Goal: Navigation & Orientation: Find specific page/section

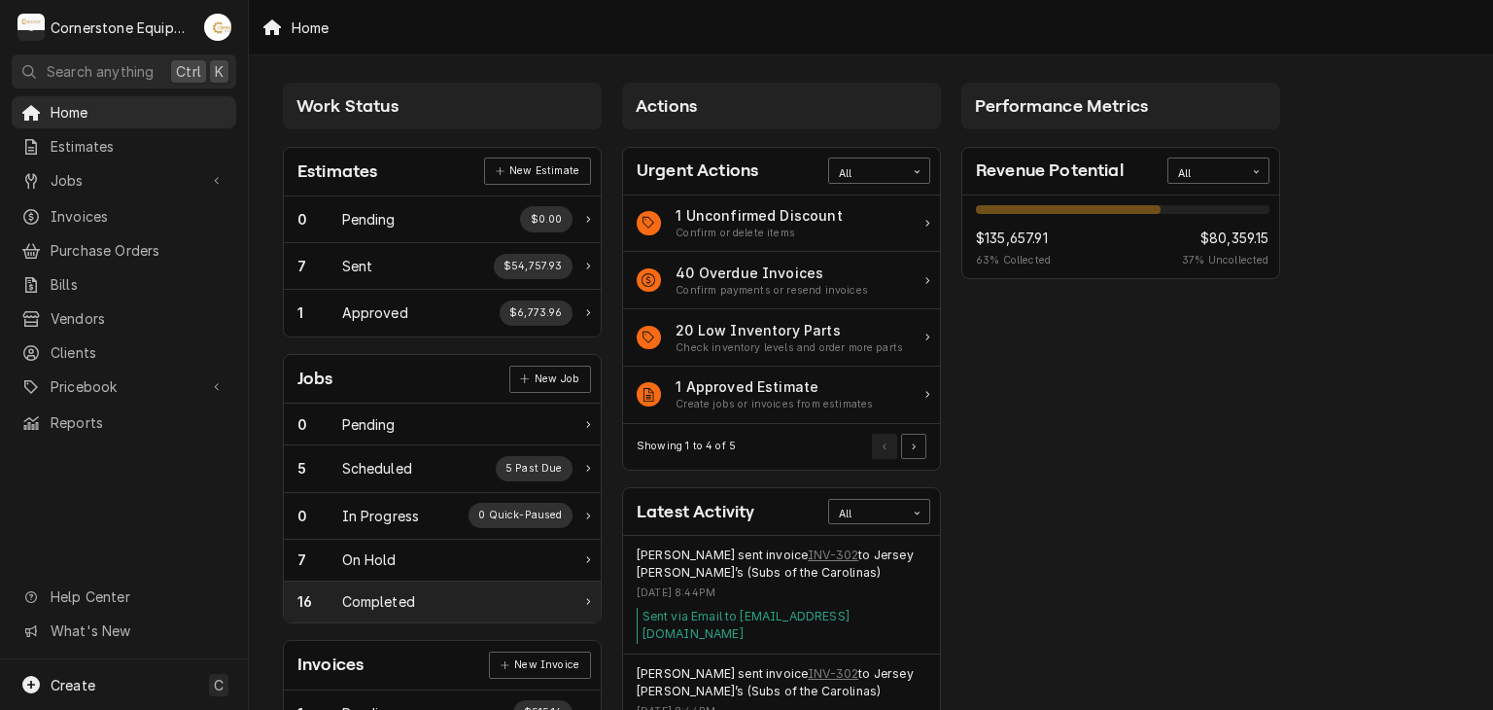
click at [314, 606] on div "16" at bounding box center [319, 601] width 45 height 20
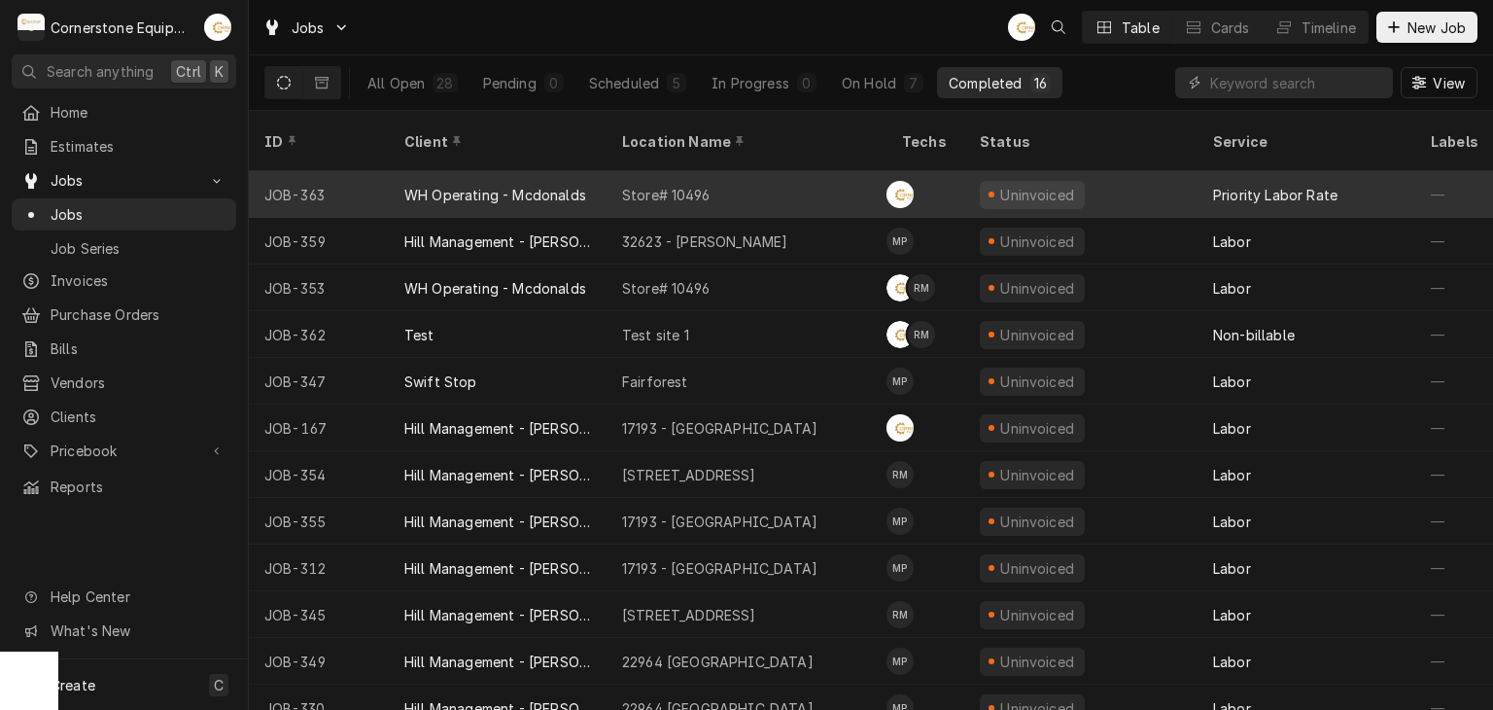
click at [777, 171] on div "Store# 10496" at bounding box center [747, 194] width 280 height 47
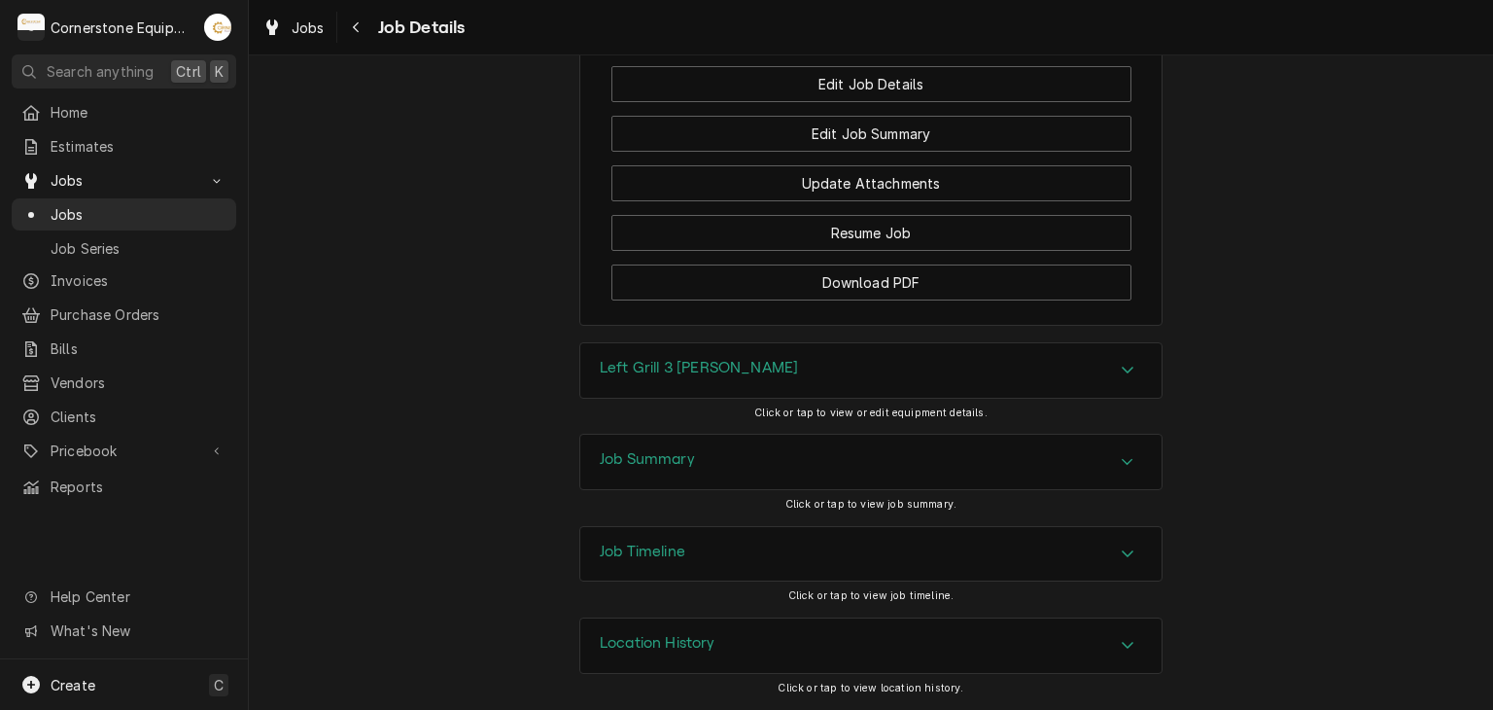
scroll to position [883, 0]
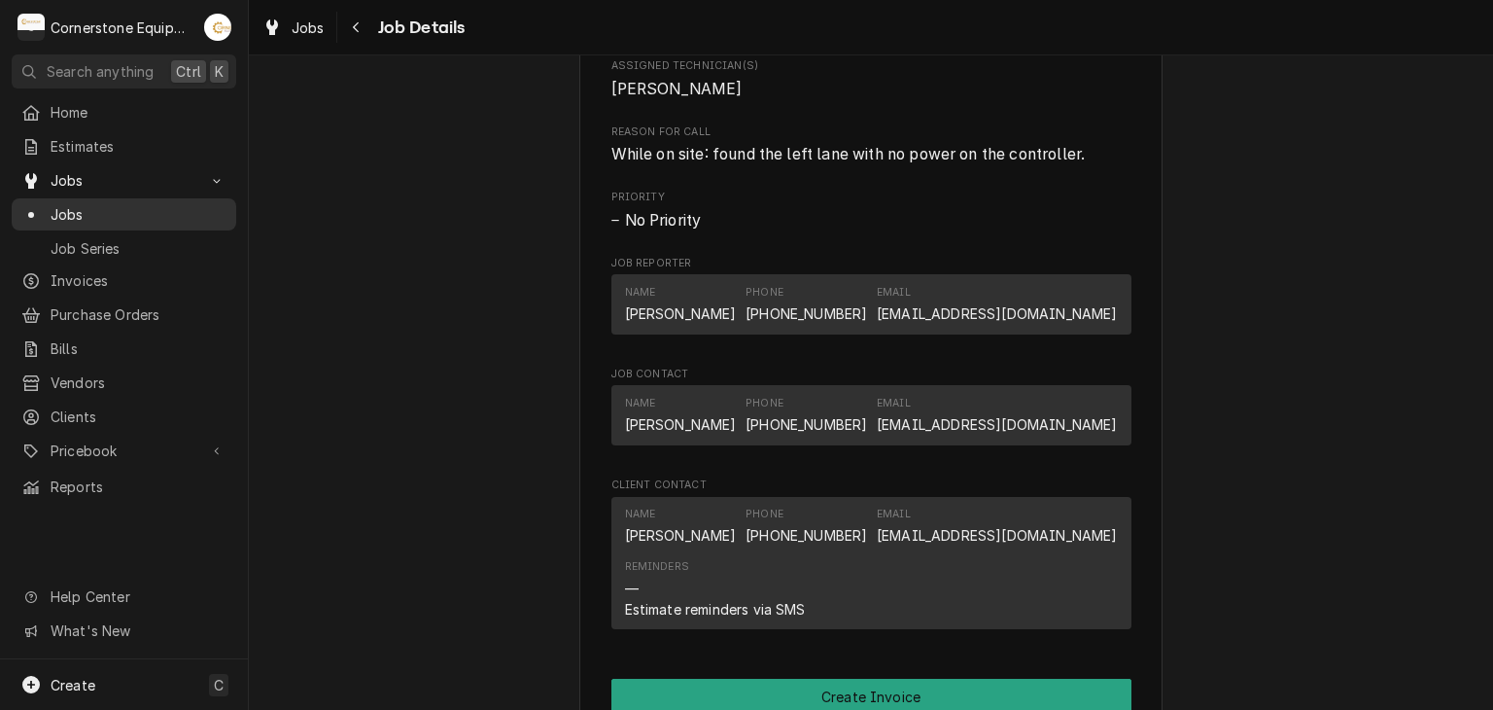
click at [183, 212] on span "Jobs" at bounding box center [139, 214] width 176 height 20
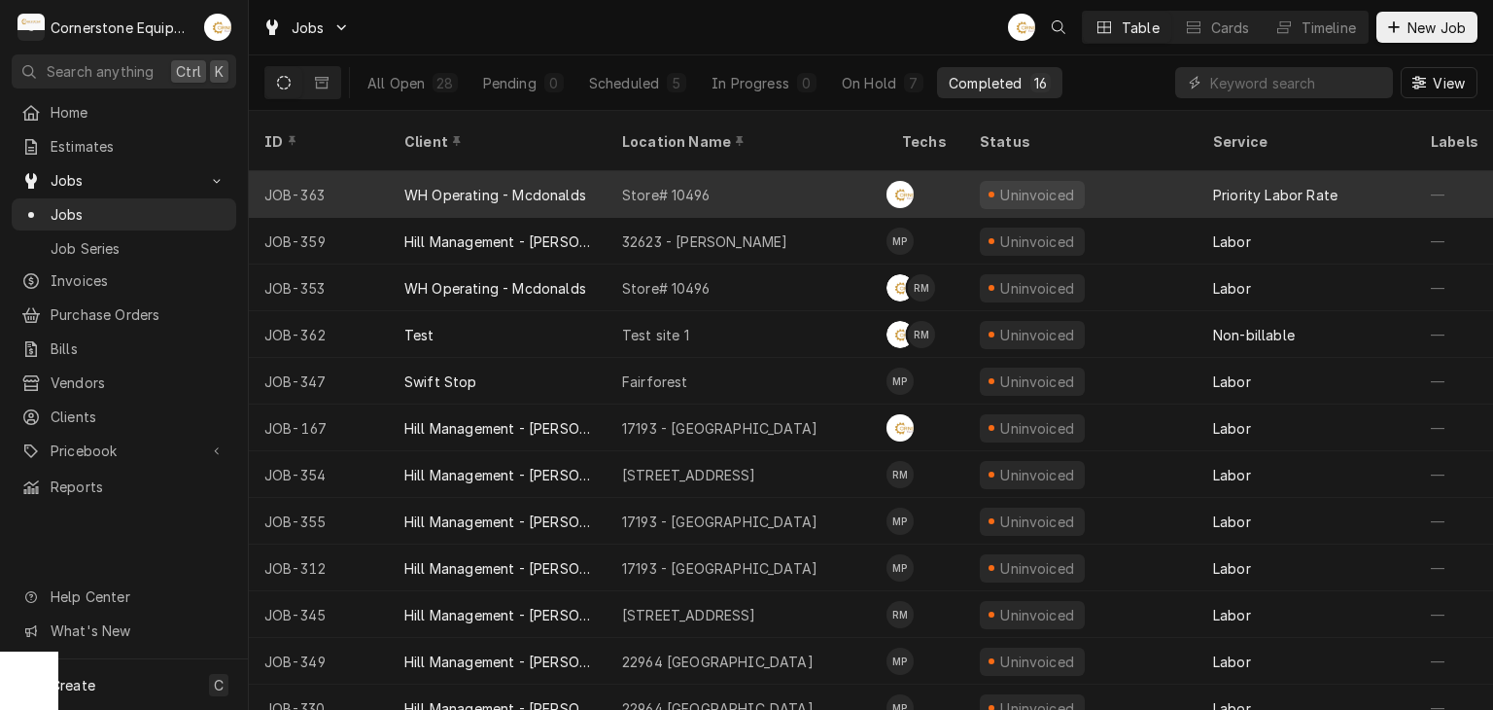
click at [546, 185] on div "WH Operating - Mcdonalds" at bounding box center [495, 195] width 182 height 20
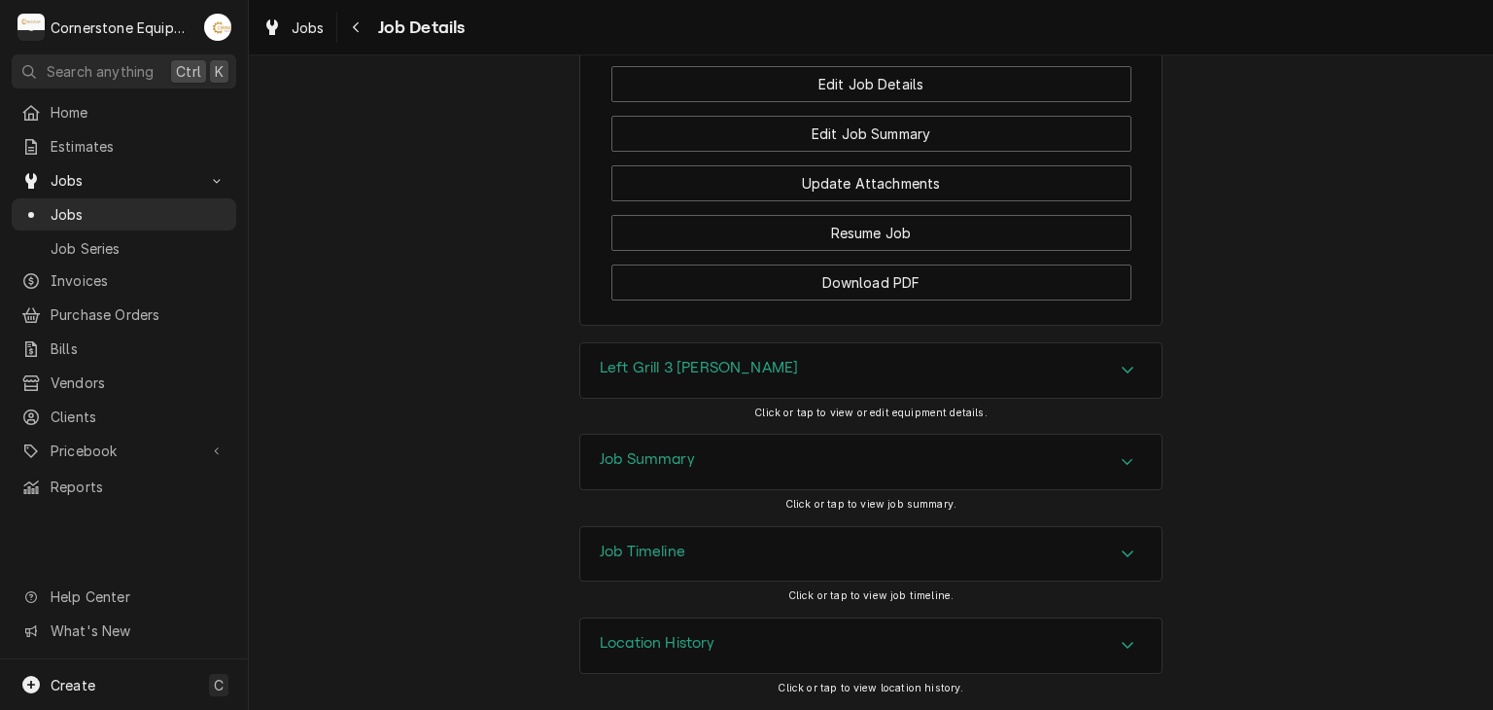
scroll to position [1660, 0]
click at [342, 15] on button "Navigate back" at bounding box center [356, 27] width 31 height 31
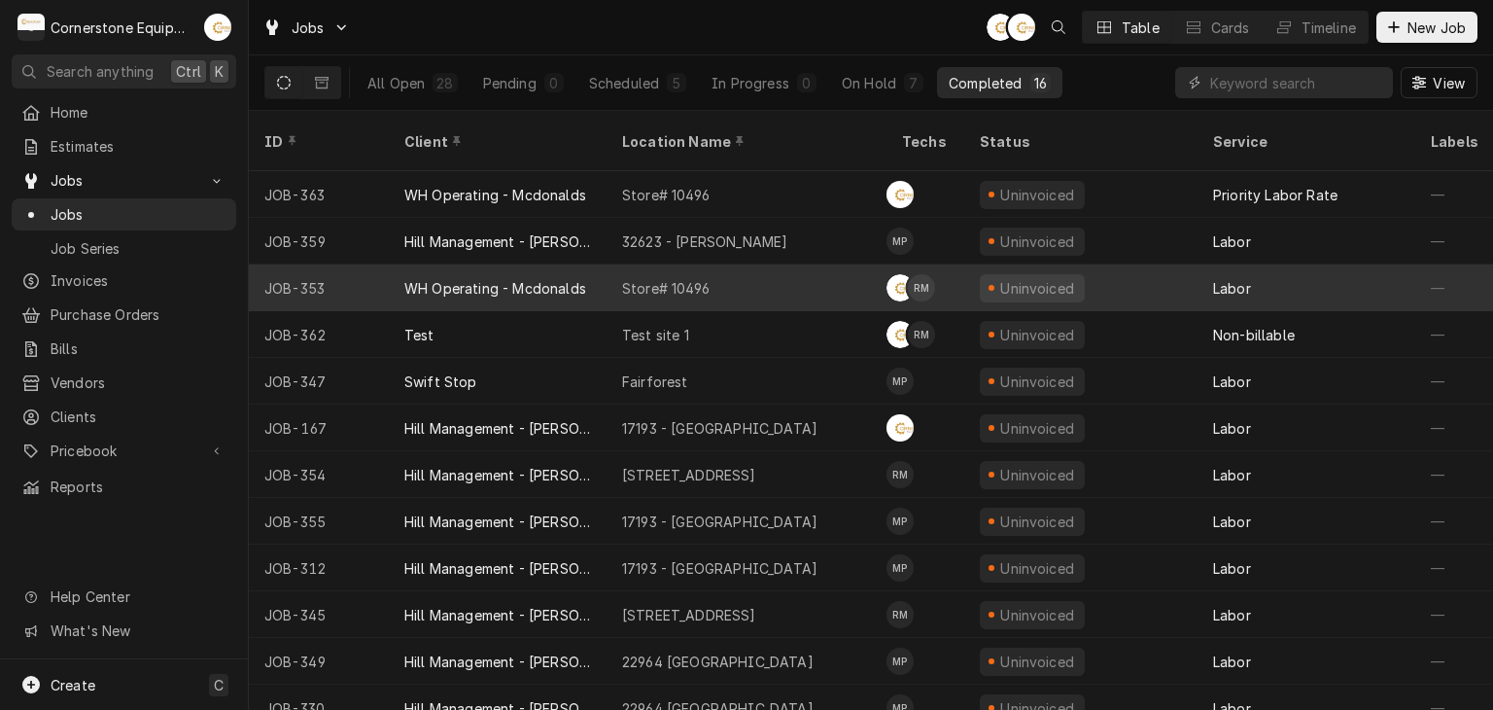
click at [657, 278] on div "Store# 10496" at bounding box center [665, 288] width 87 height 20
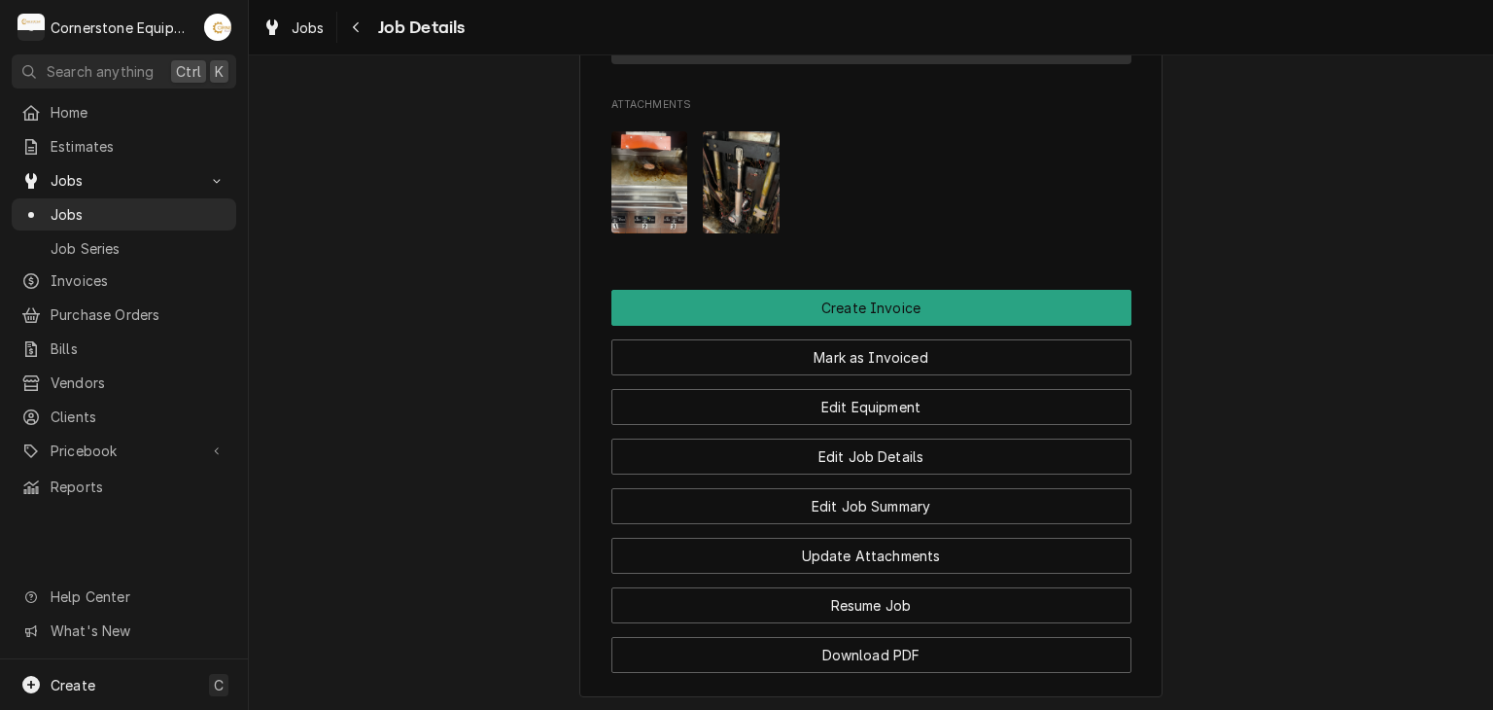
scroll to position [1966, 0]
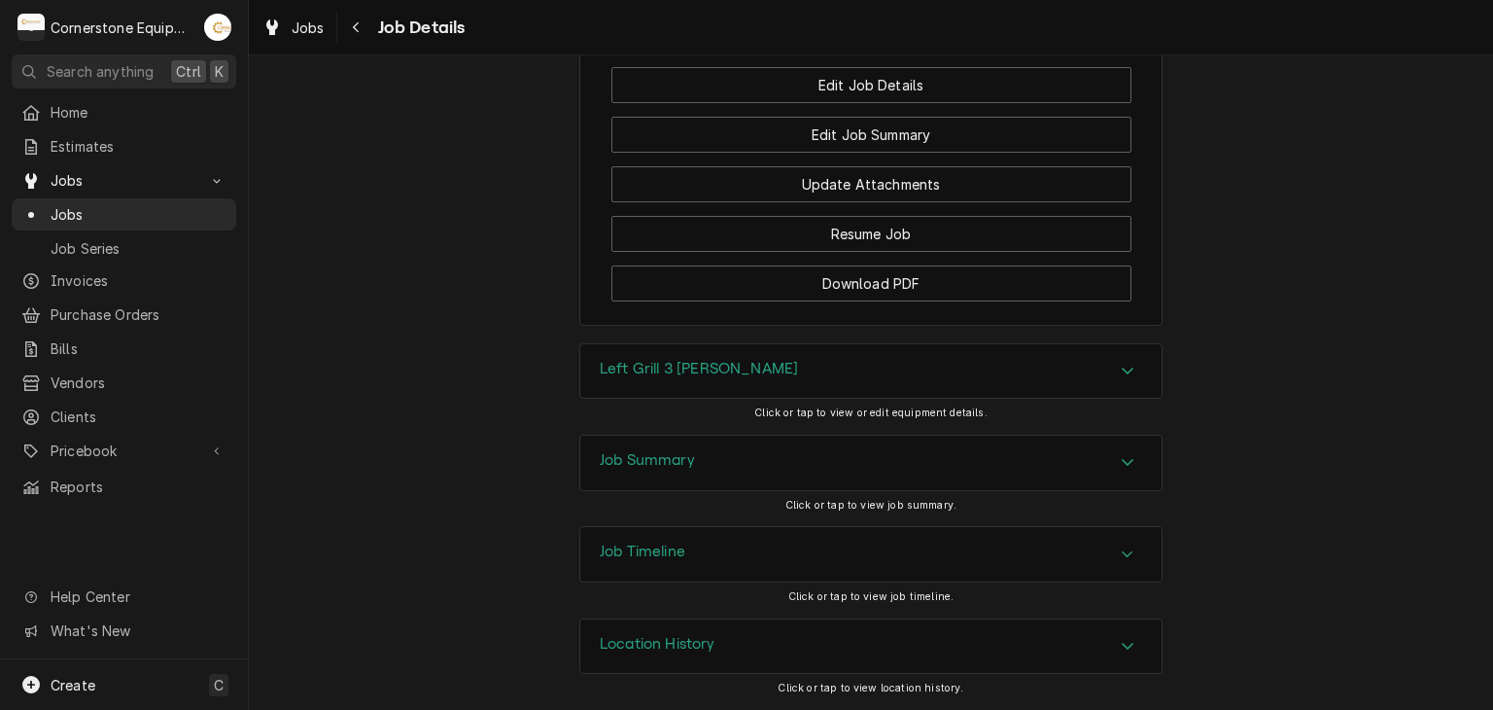
click at [625, 474] on div "Job Summary" at bounding box center [870, 462] width 581 height 54
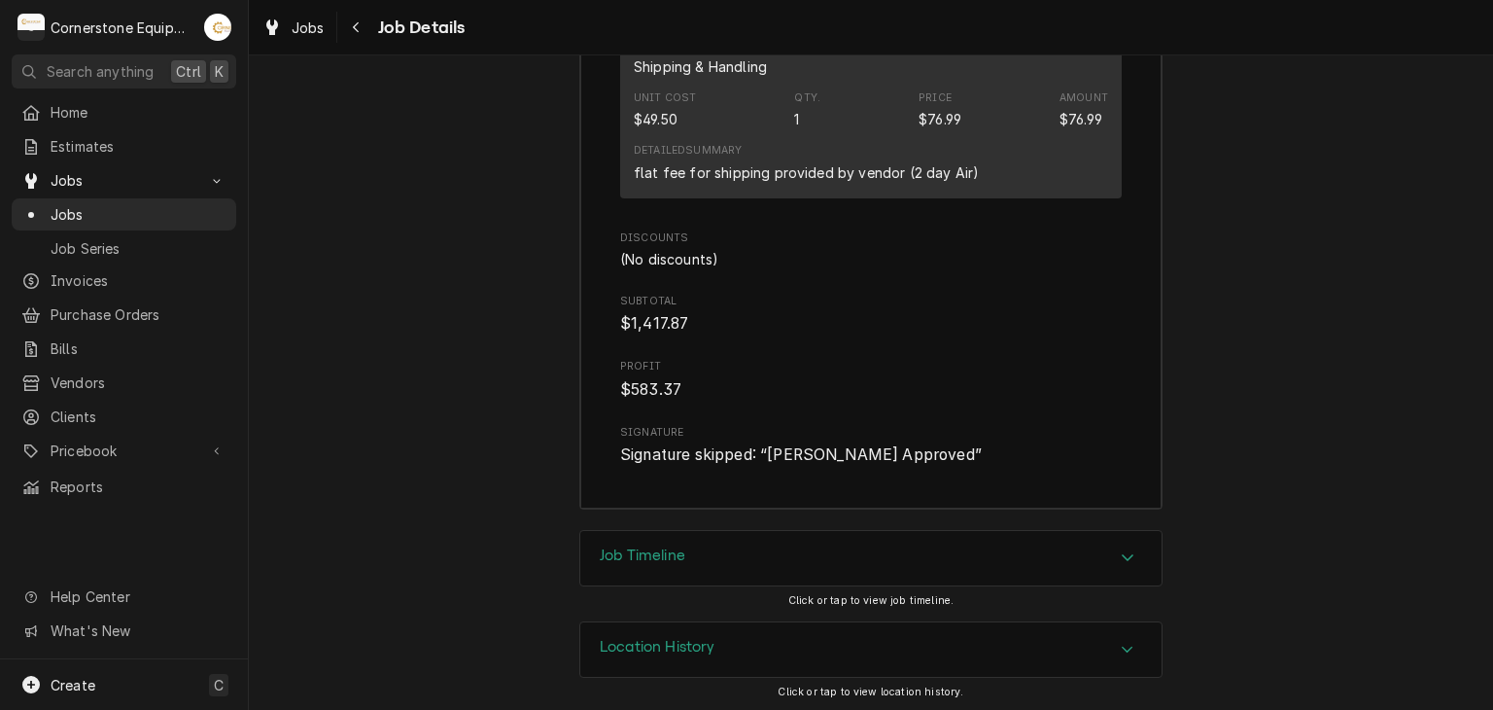
scroll to position [3814, 0]
click at [356, 20] on icon "Navigate back" at bounding box center [356, 27] width 9 height 14
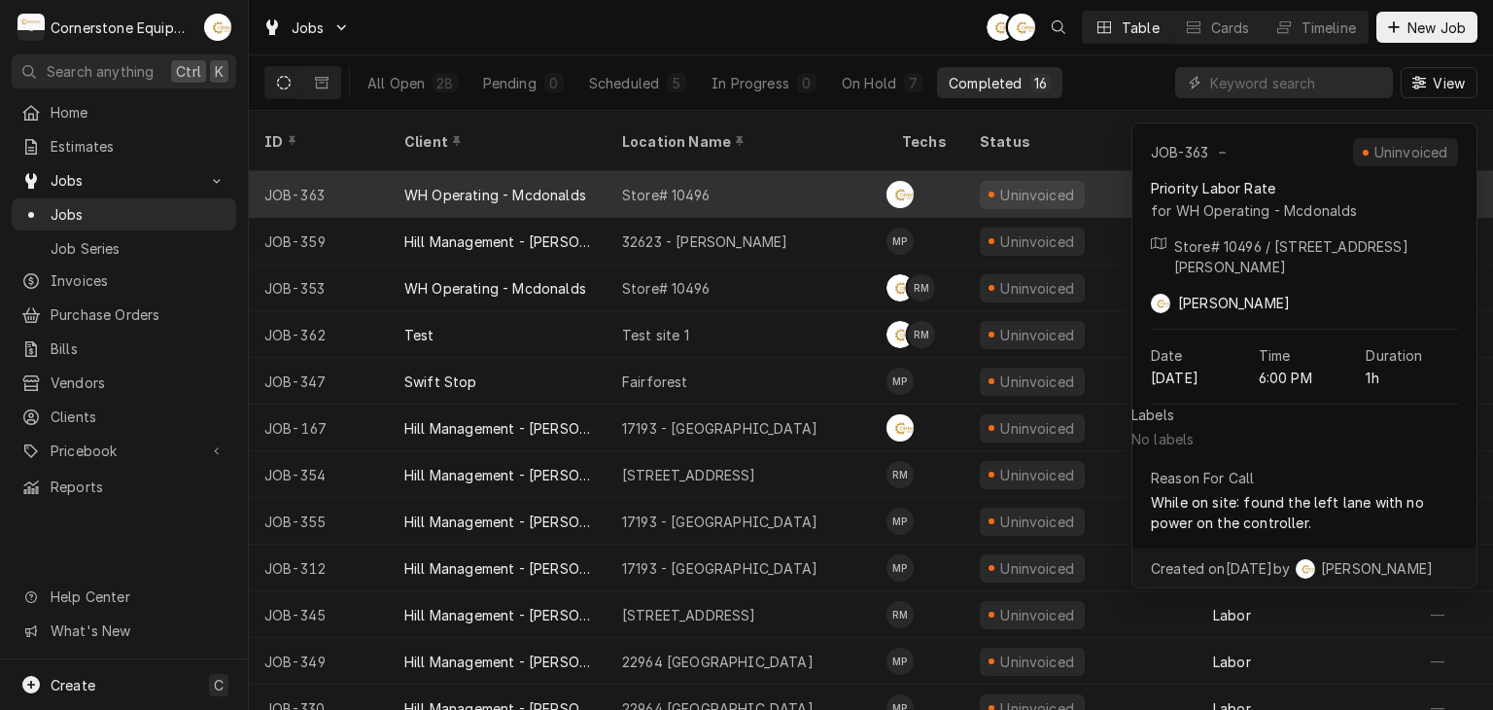
click at [630, 171] on div "Store# 10496" at bounding box center [747, 194] width 280 height 47
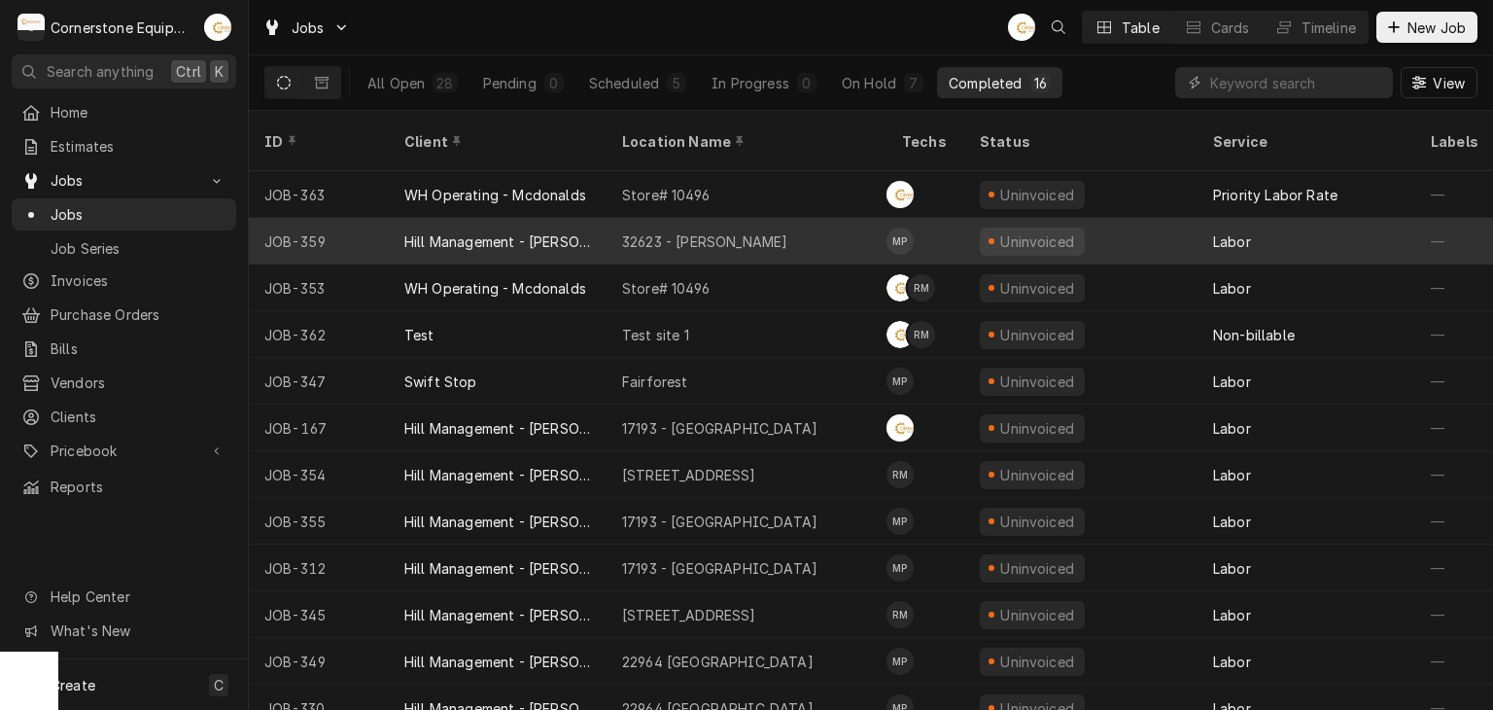
click at [644, 231] on div "32623 - [PERSON_NAME]" at bounding box center [704, 241] width 165 height 20
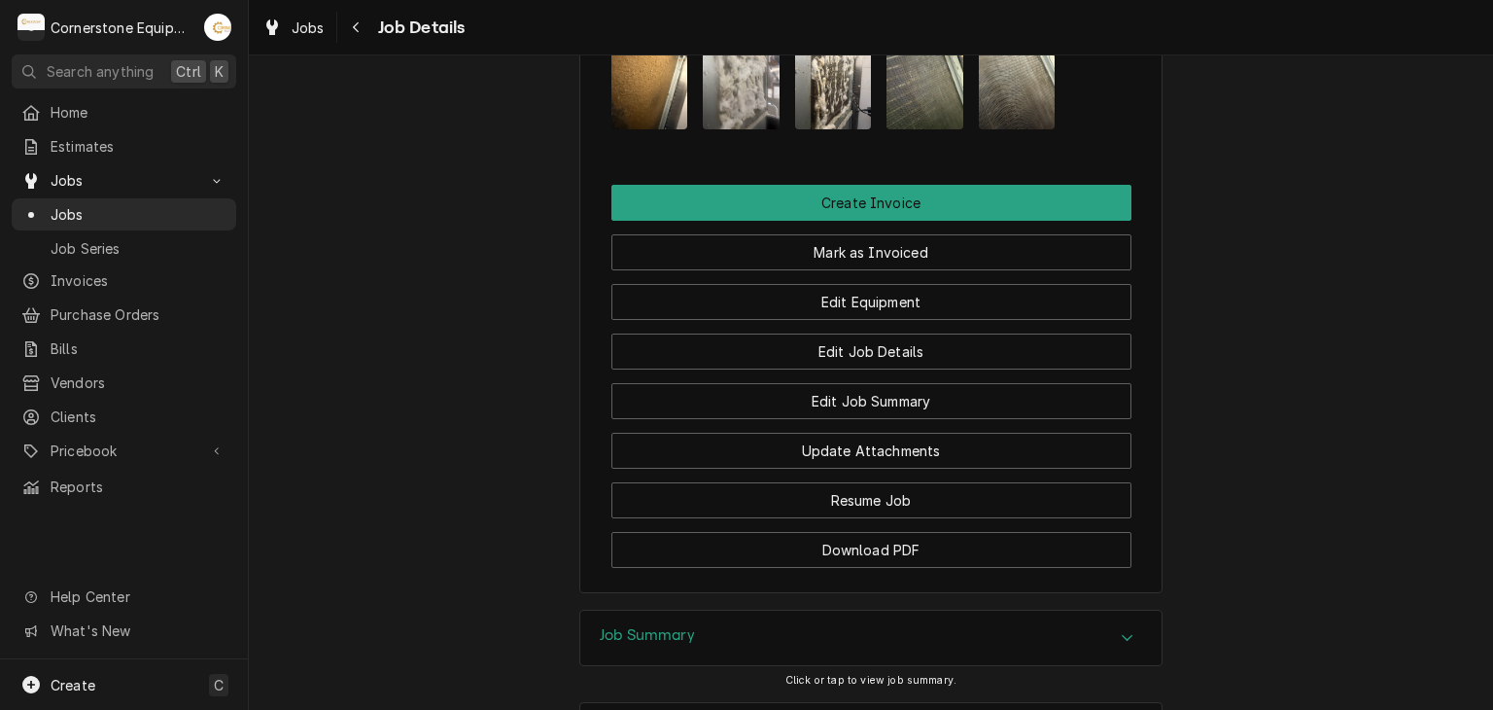
scroll to position [1811, 0]
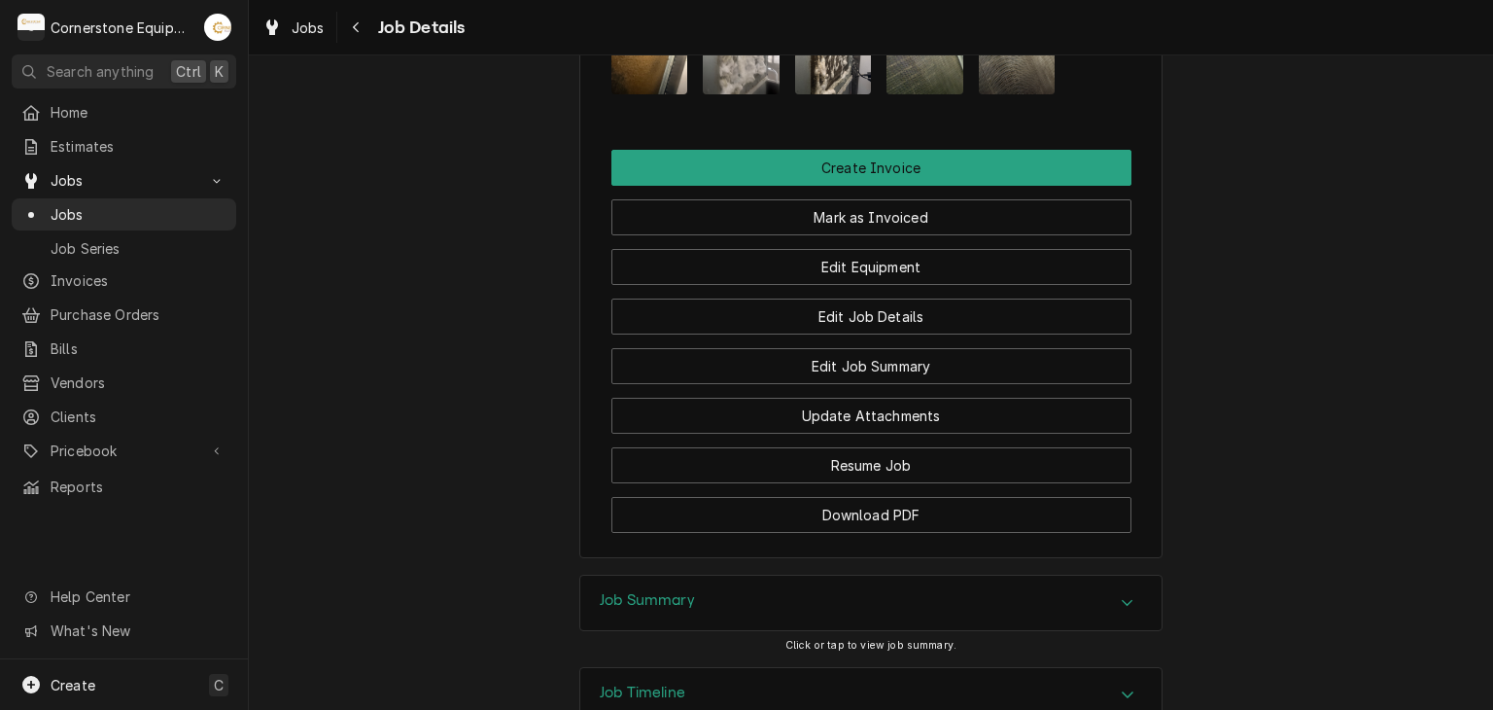
click at [665, 683] on h3 "Job Timeline" at bounding box center [643, 692] width 86 height 18
click at [661, 575] on div "Job Summary" at bounding box center [870, 602] width 581 height 54
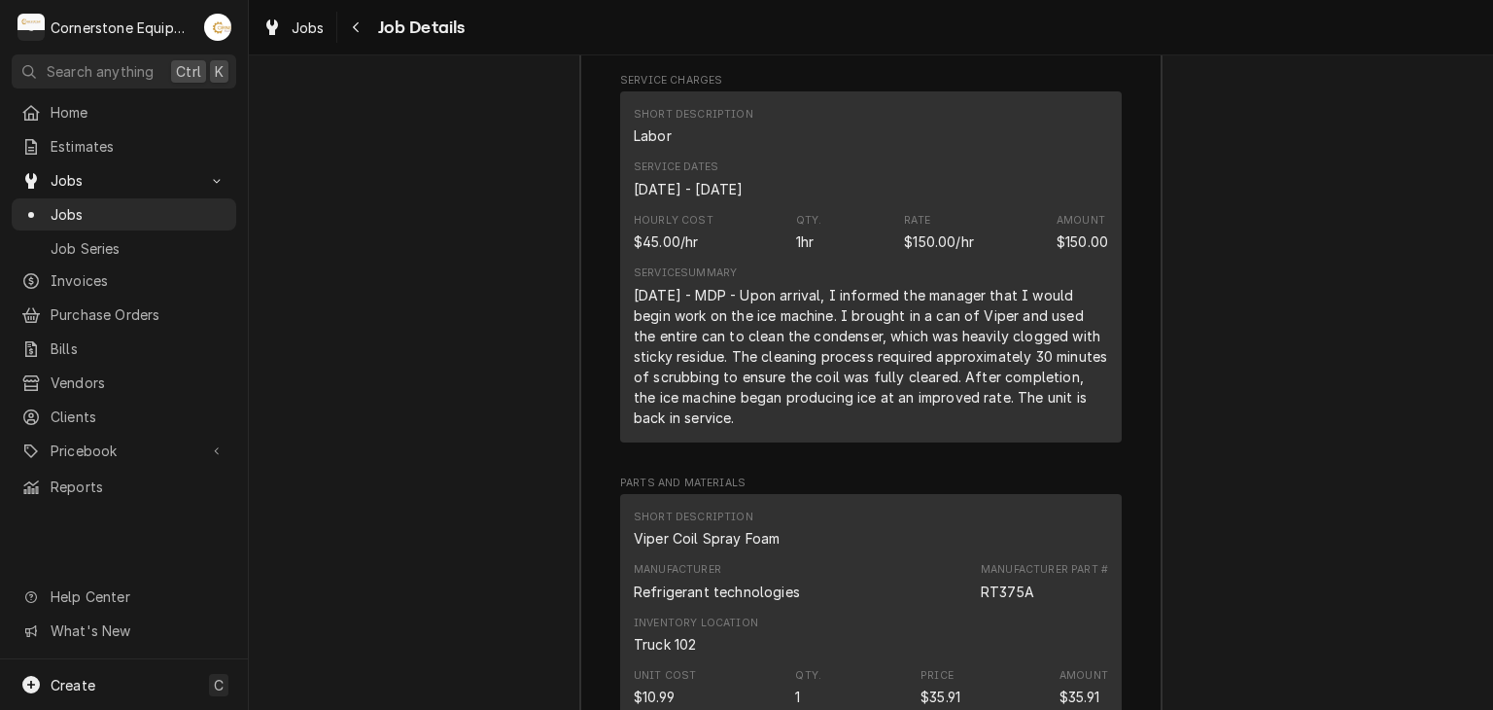
scroll to position [2722, 0]
click at [365, 20] on div "Navigate back" at bounding box center [356, 26] width 19 height 19
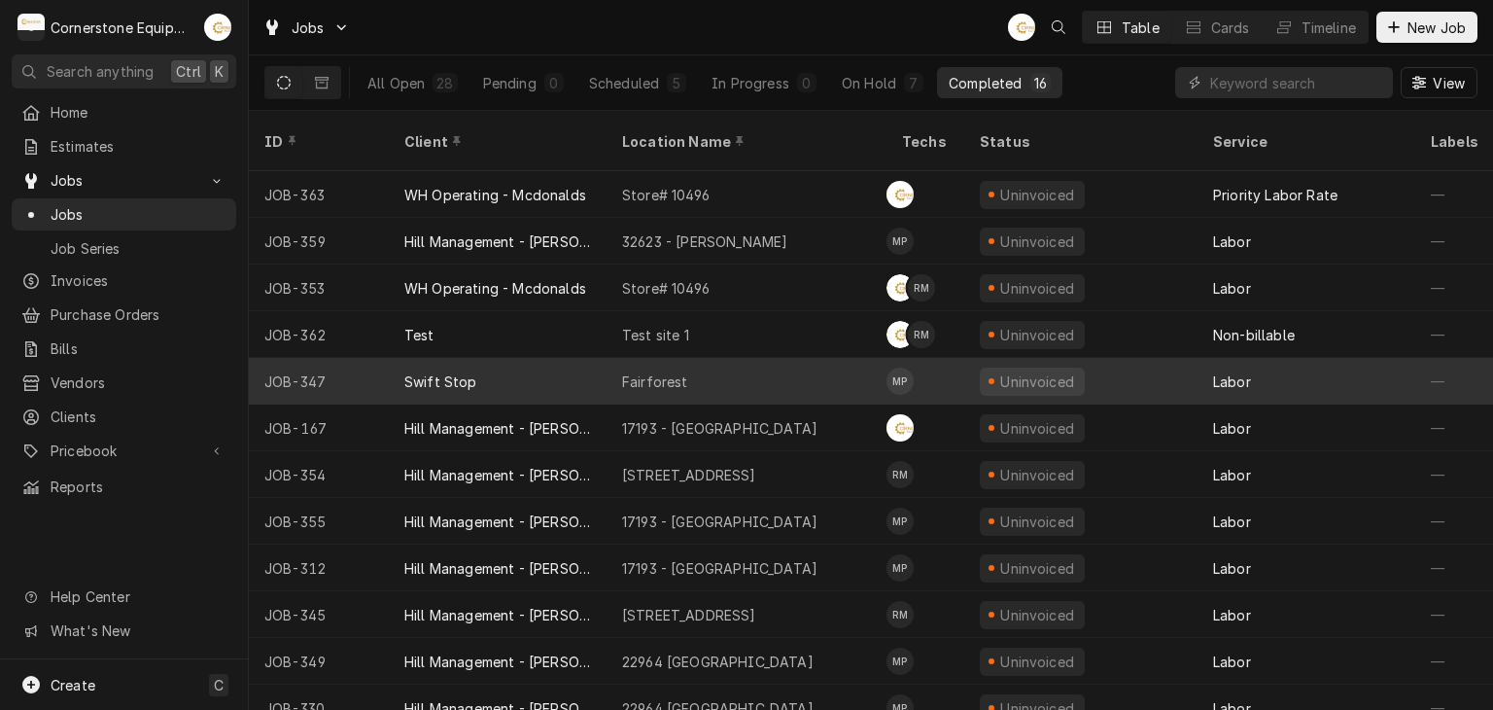
click at [783, 363] on div "Fairforest" at bounding box center [747, 381] width 280 height 47
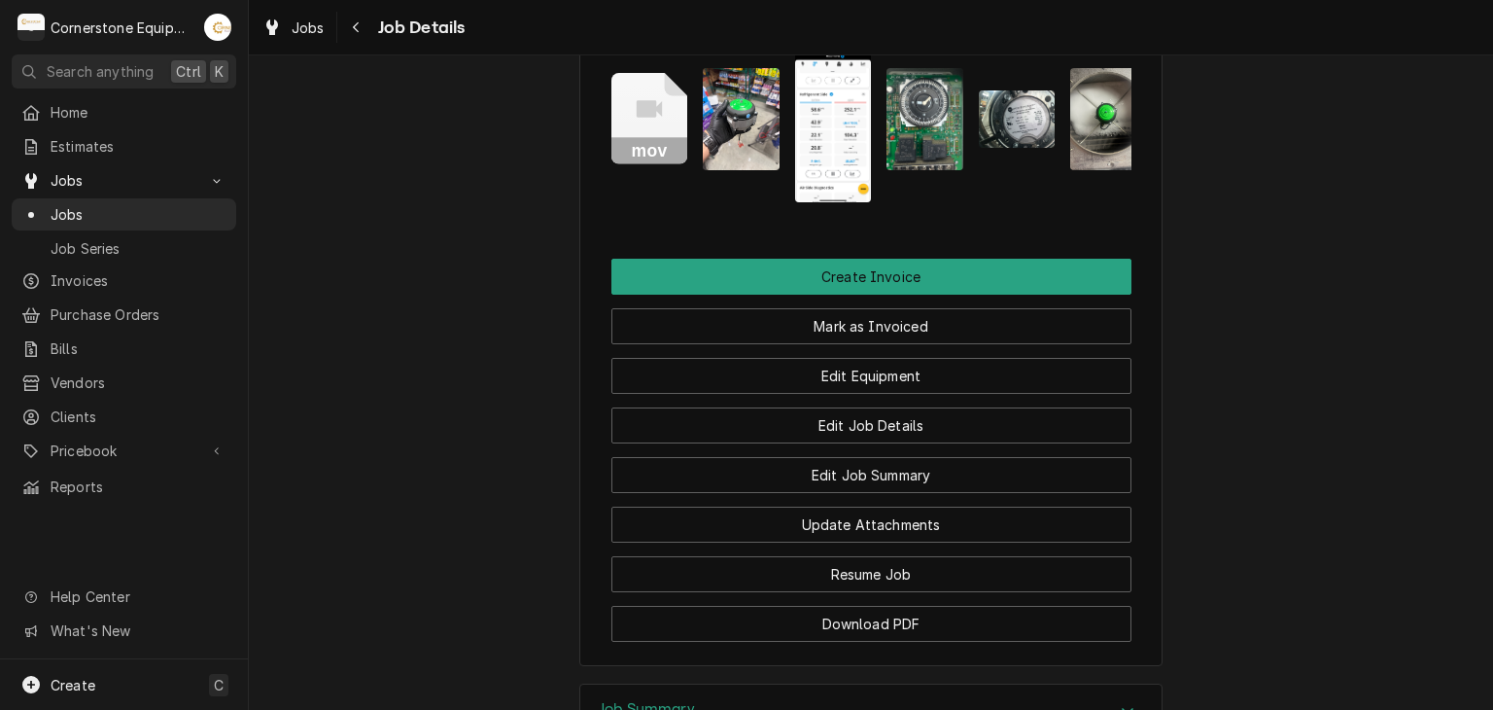
scroll to position [2073, 0]
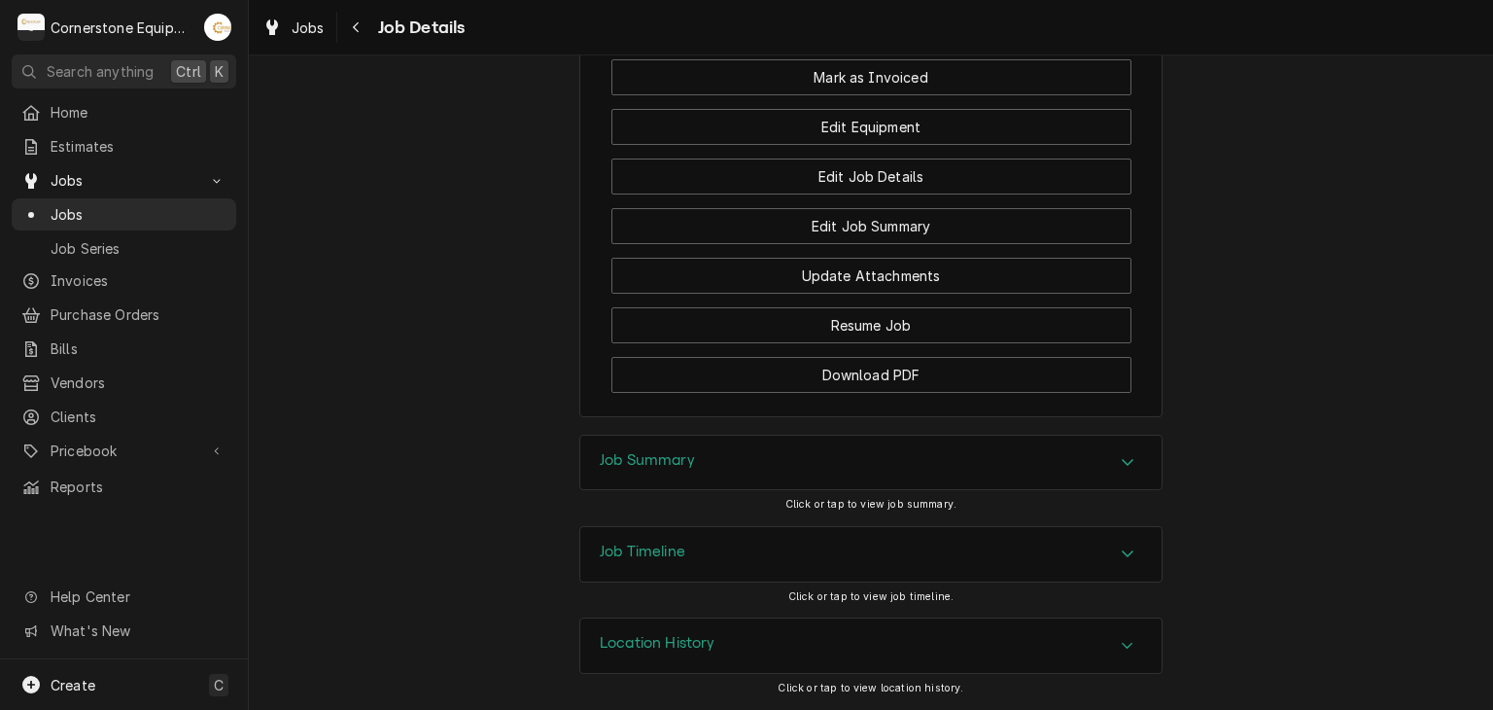
click at [698, 544] on div "Job Timeline" at bounding box center [870, 554] width 581 height 54
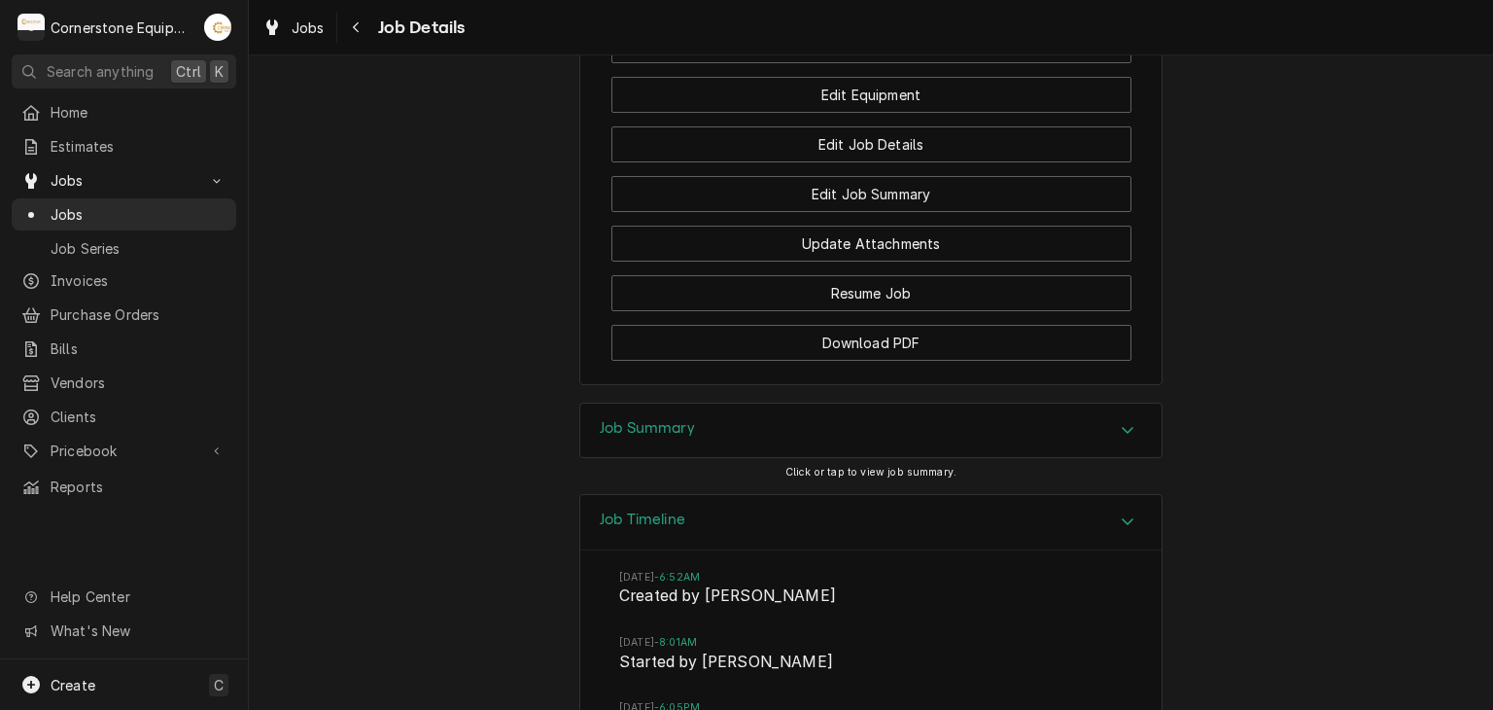
click at [698, 544] on div "Job Timeline" at bounding box center [870, 522] width 581 height 55
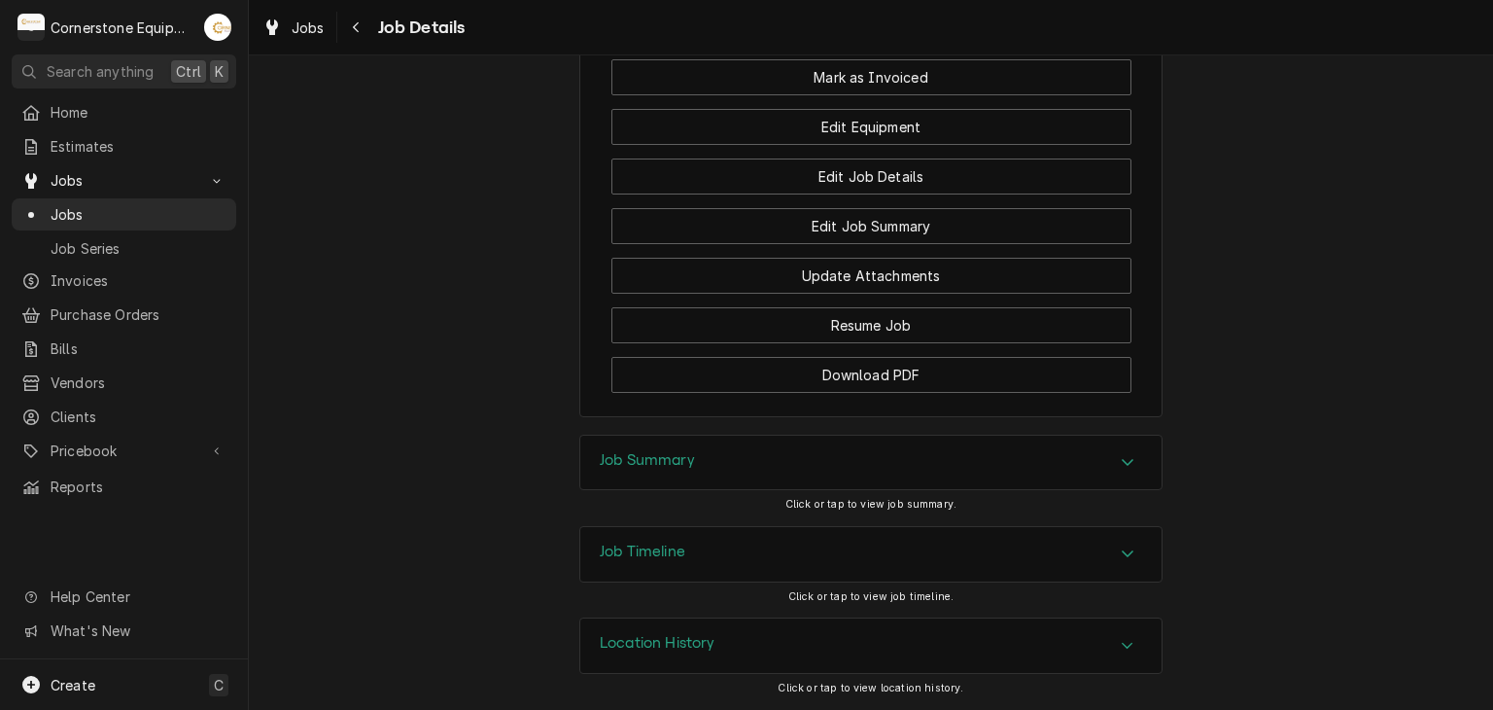
click at [712, 456] on div "Job Summary" at bounding box center [870, 462] width 581 height 54
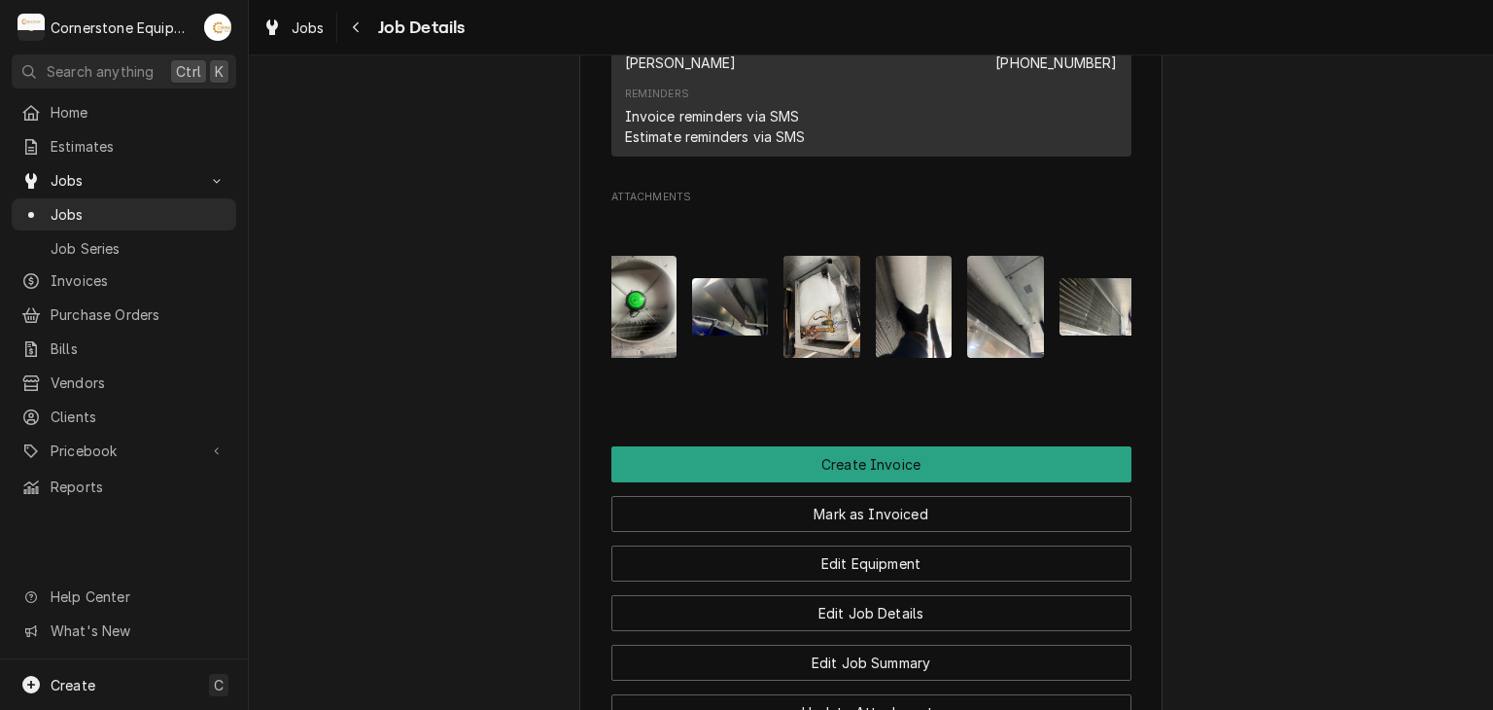
scroll to position [0, 674]
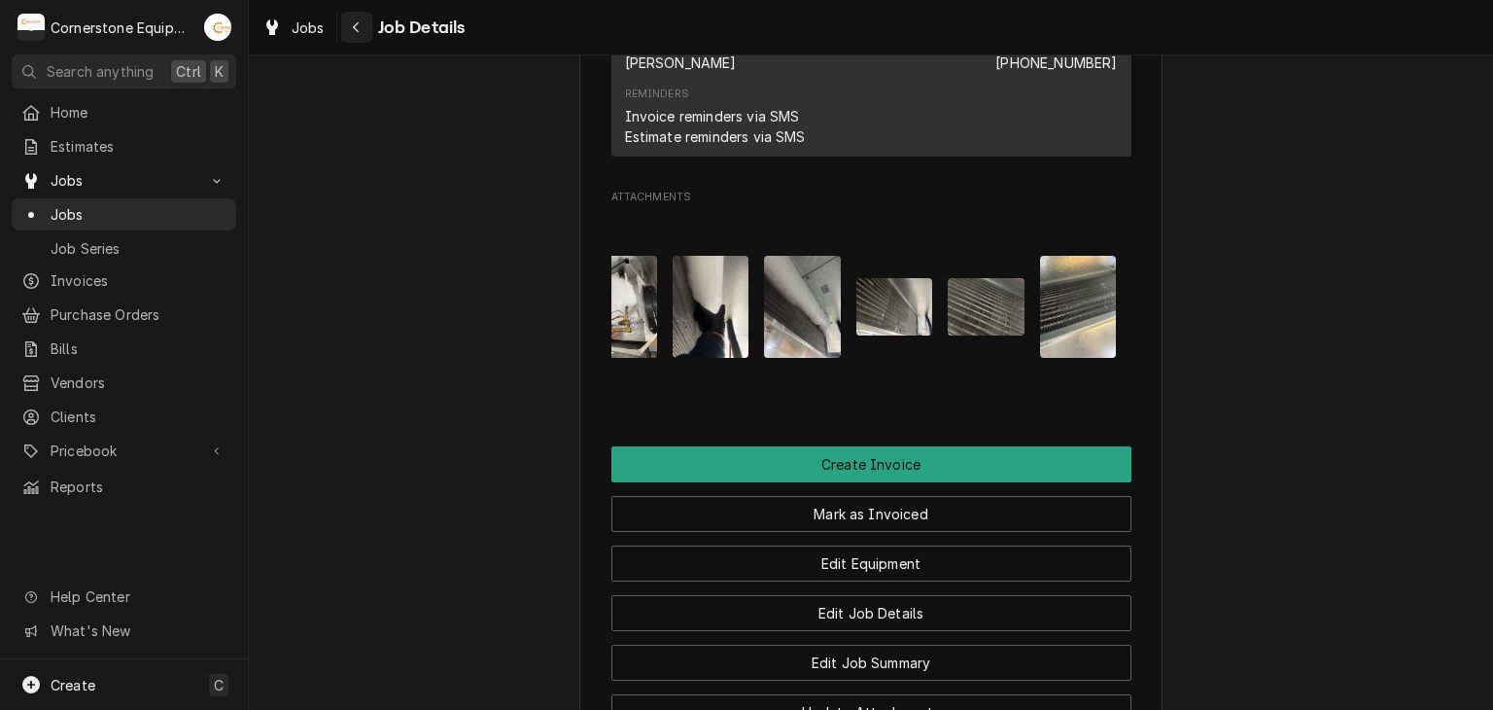
click at [356, 35] on div "Navigate back" at bounding box center [356, 26] width 19 height 19
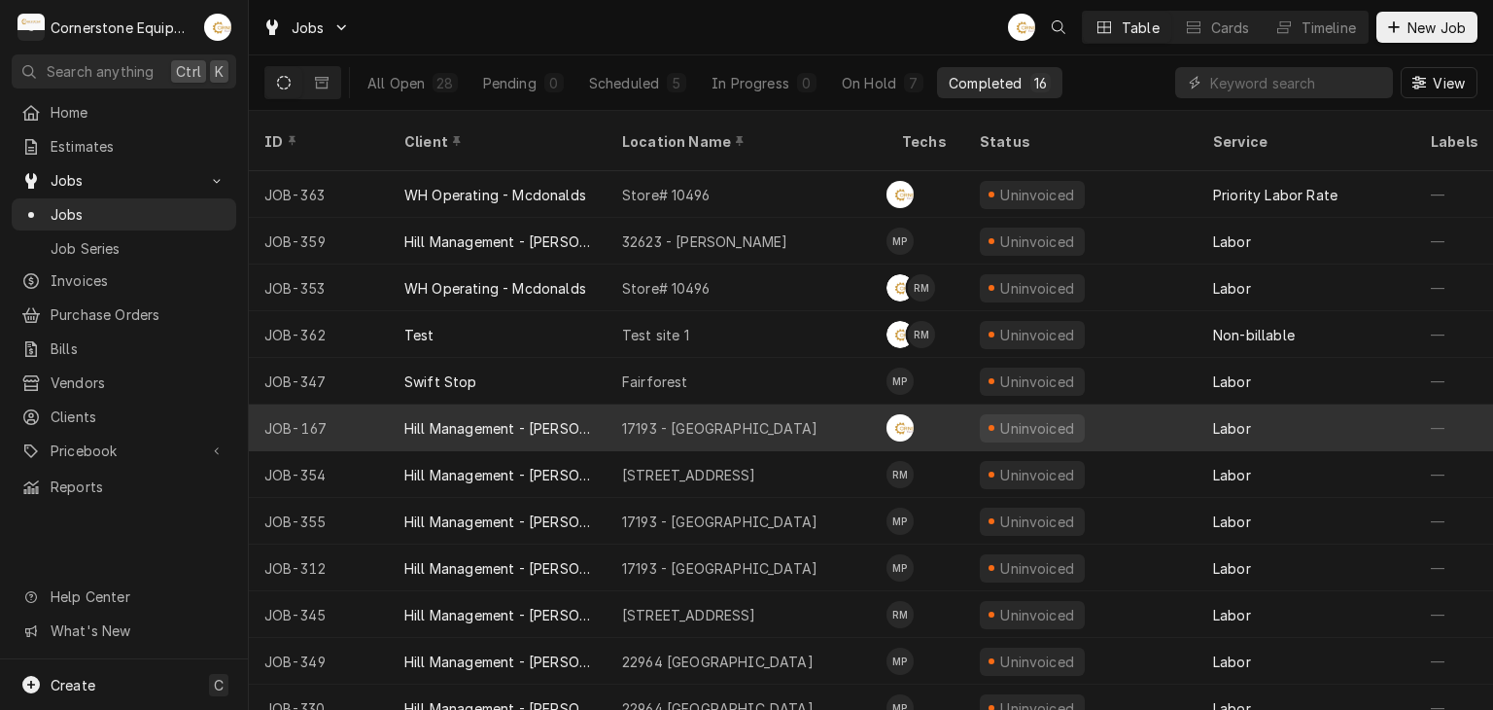
click at [502, 418] on div "Hill Management - [PERSON_NAME]" at bounding box center [497, 428] width 187 height 20
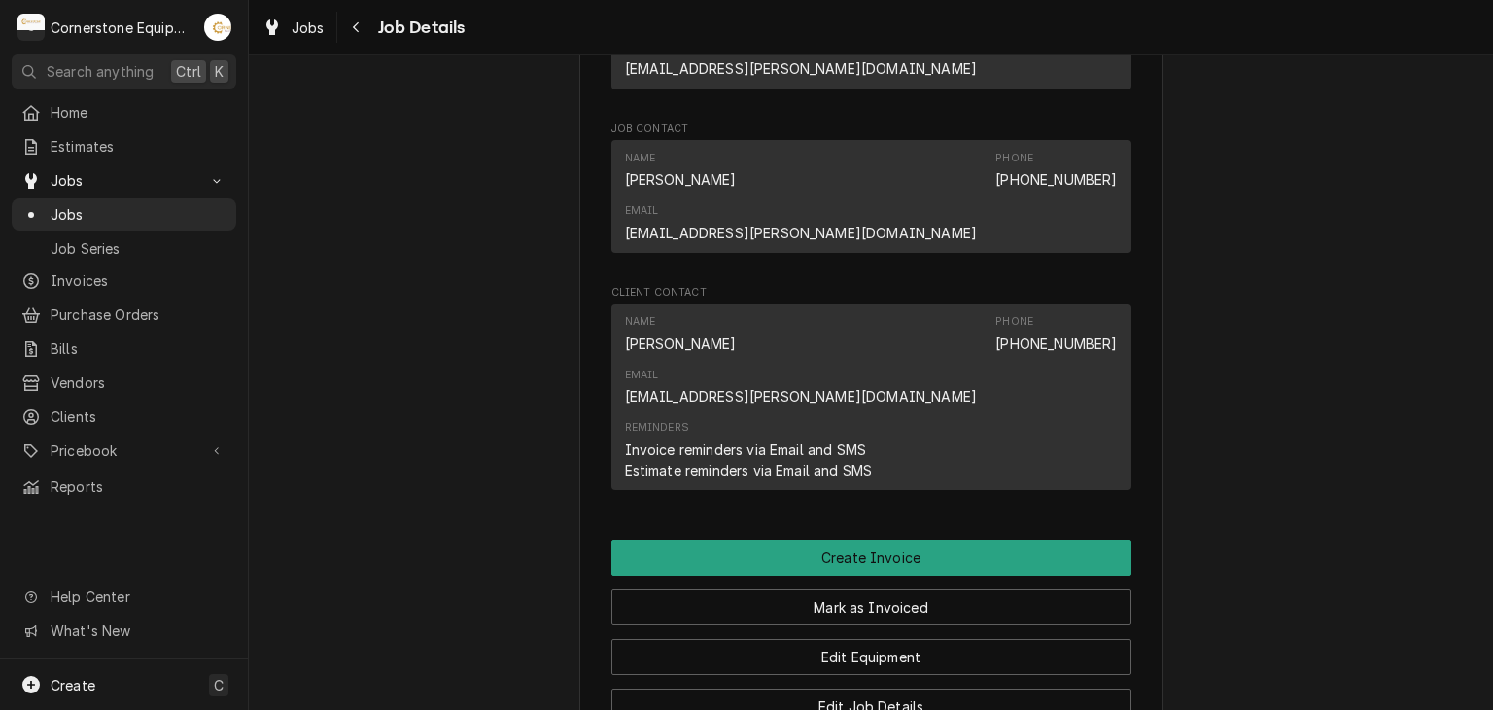
scroll to position [1635, 0]
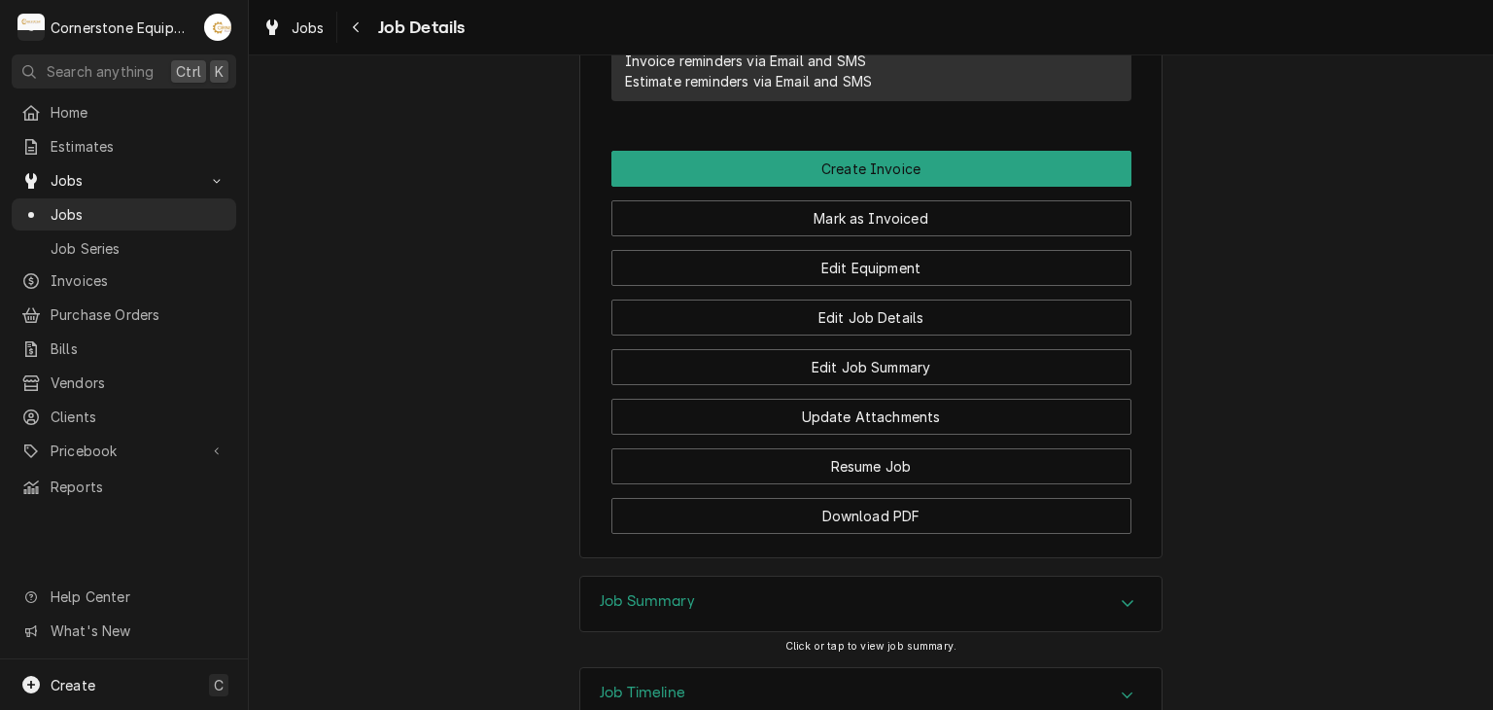
click at [649, 576] on div "Job Summary" at bounding box center [870, 603] width 581 height 54
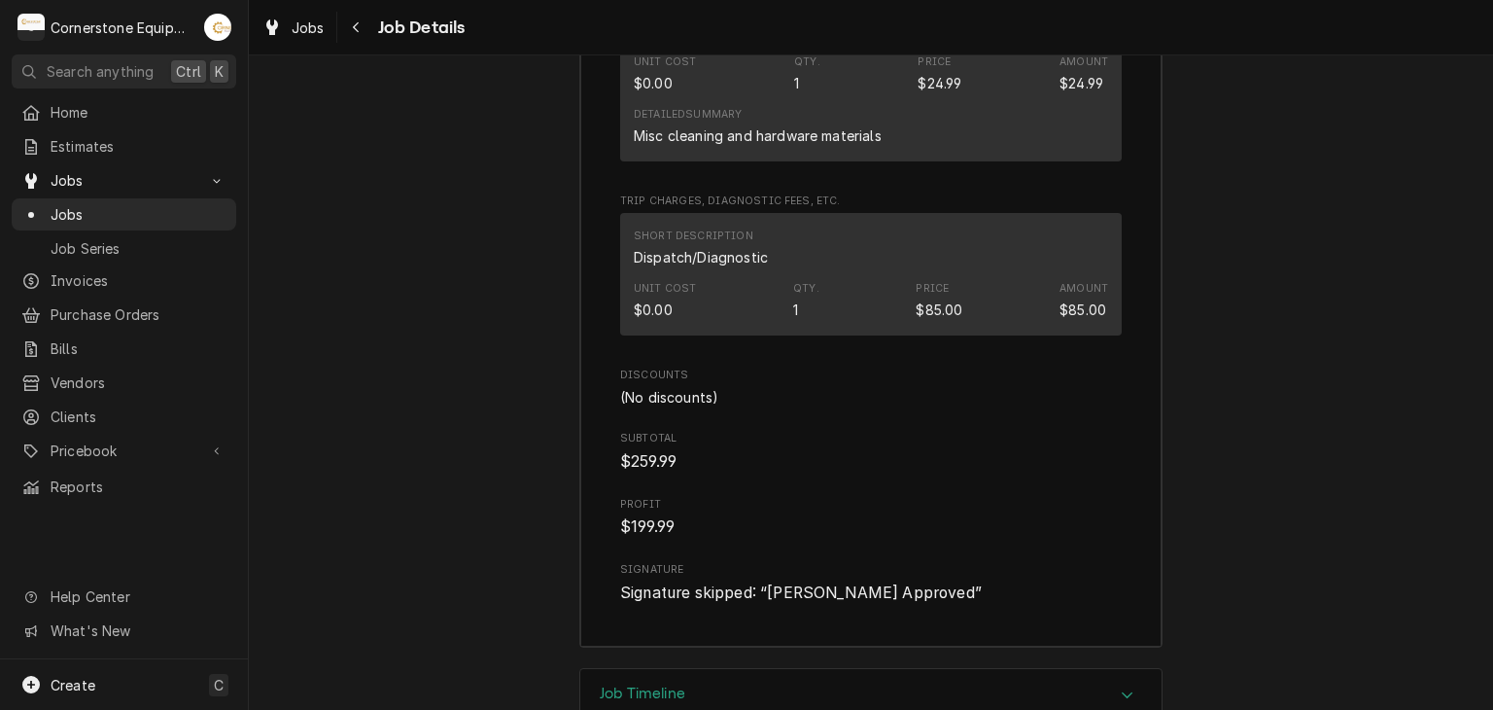
scroll to position [746, 0]
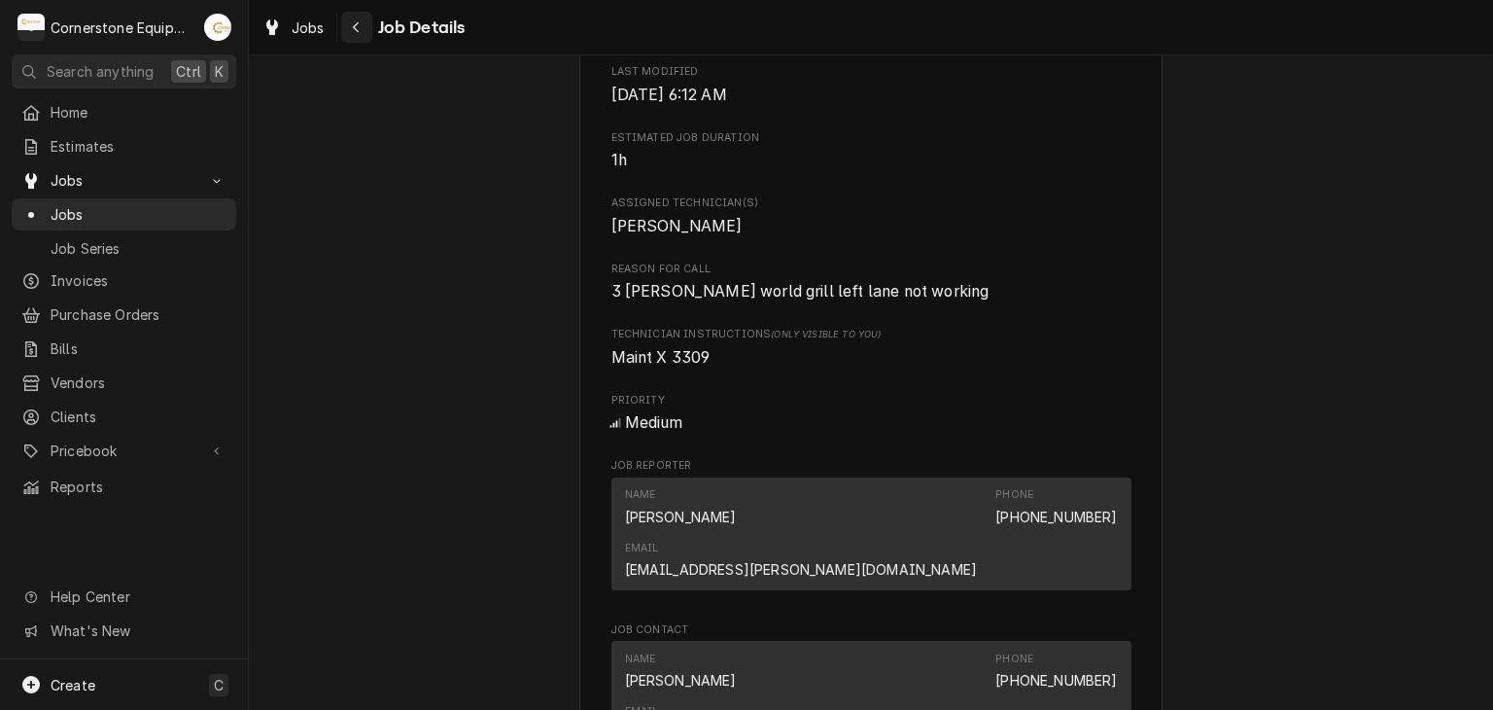
click at [354, 18] on div "Navigate back" at bounding box center [356, 26] width 19 height 19
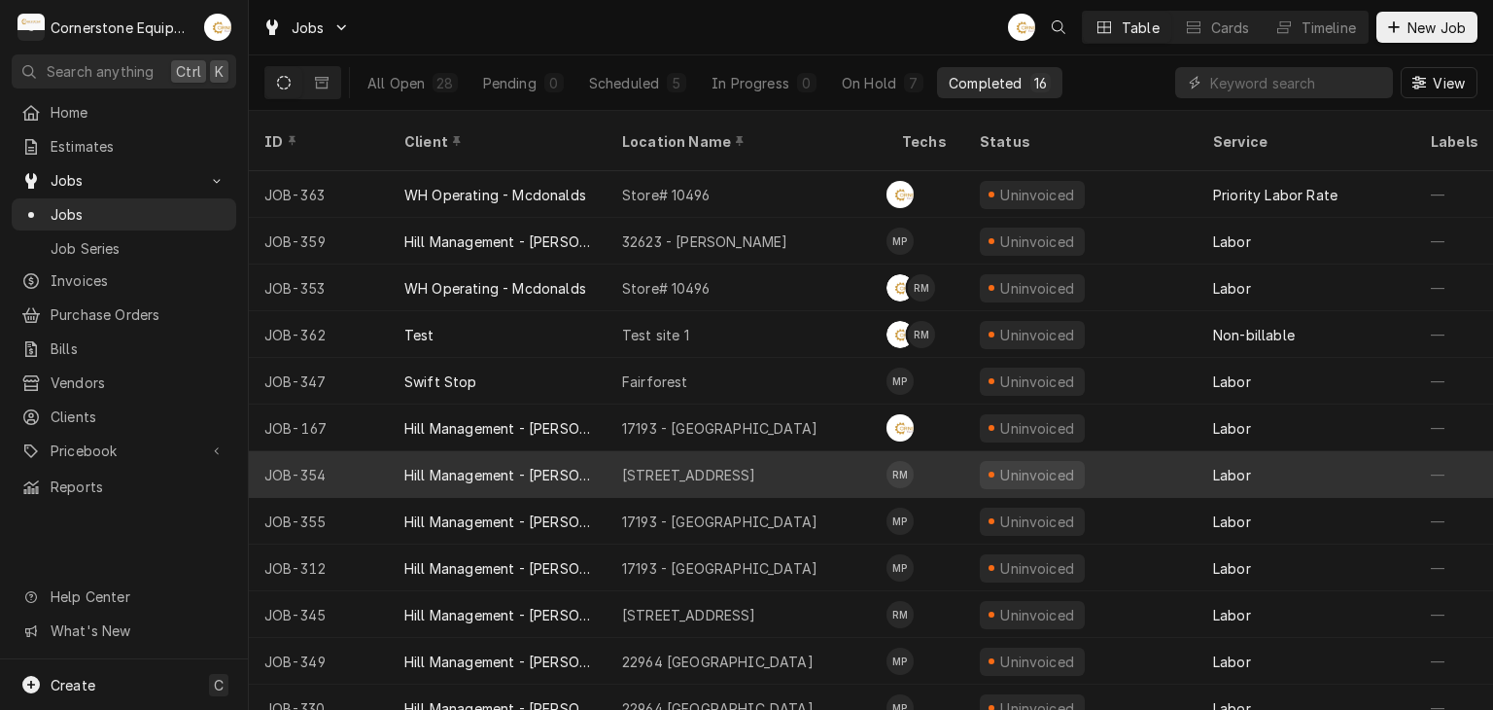
click at [474, 451] on div "Hill Management - [PERSON_NAME]" at bounding box center [498, 474] width 218 height 47
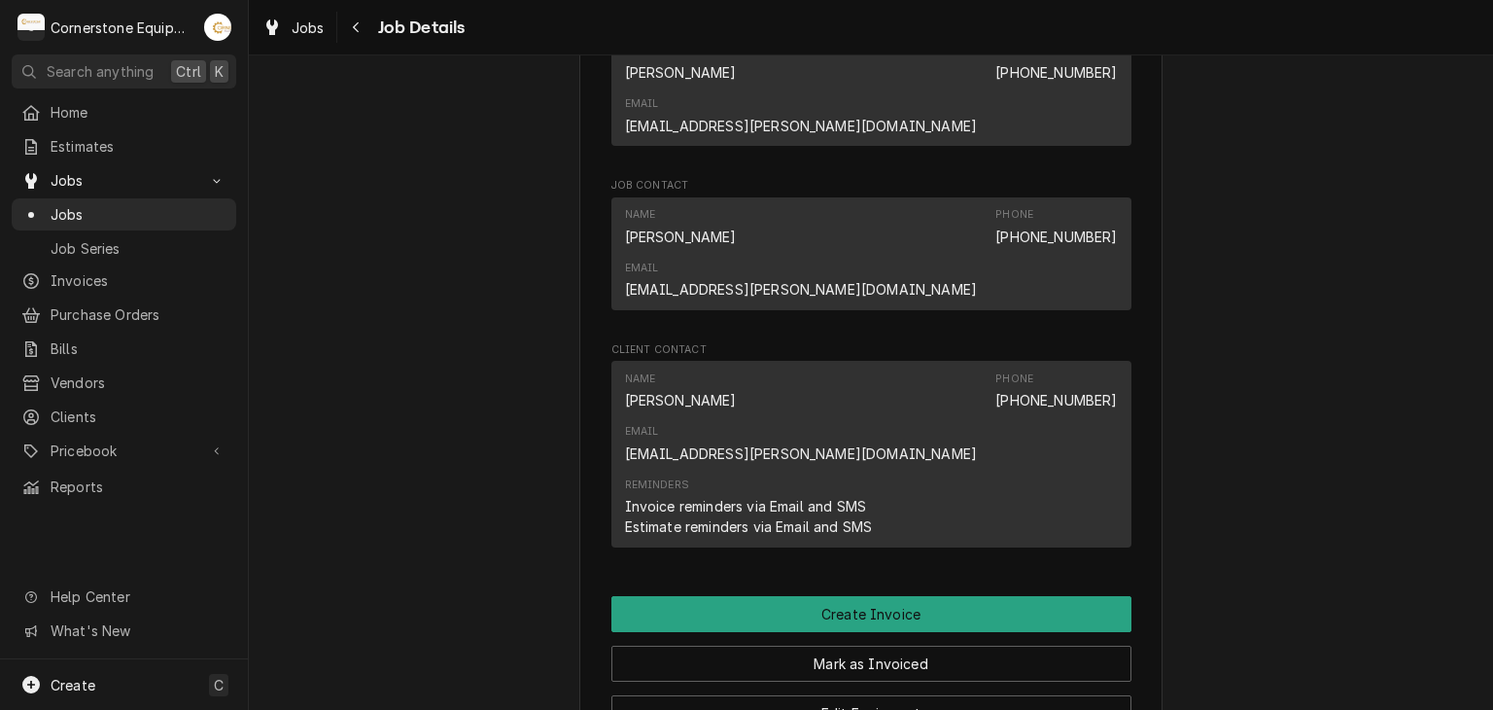
scroll to position [1635, 0]
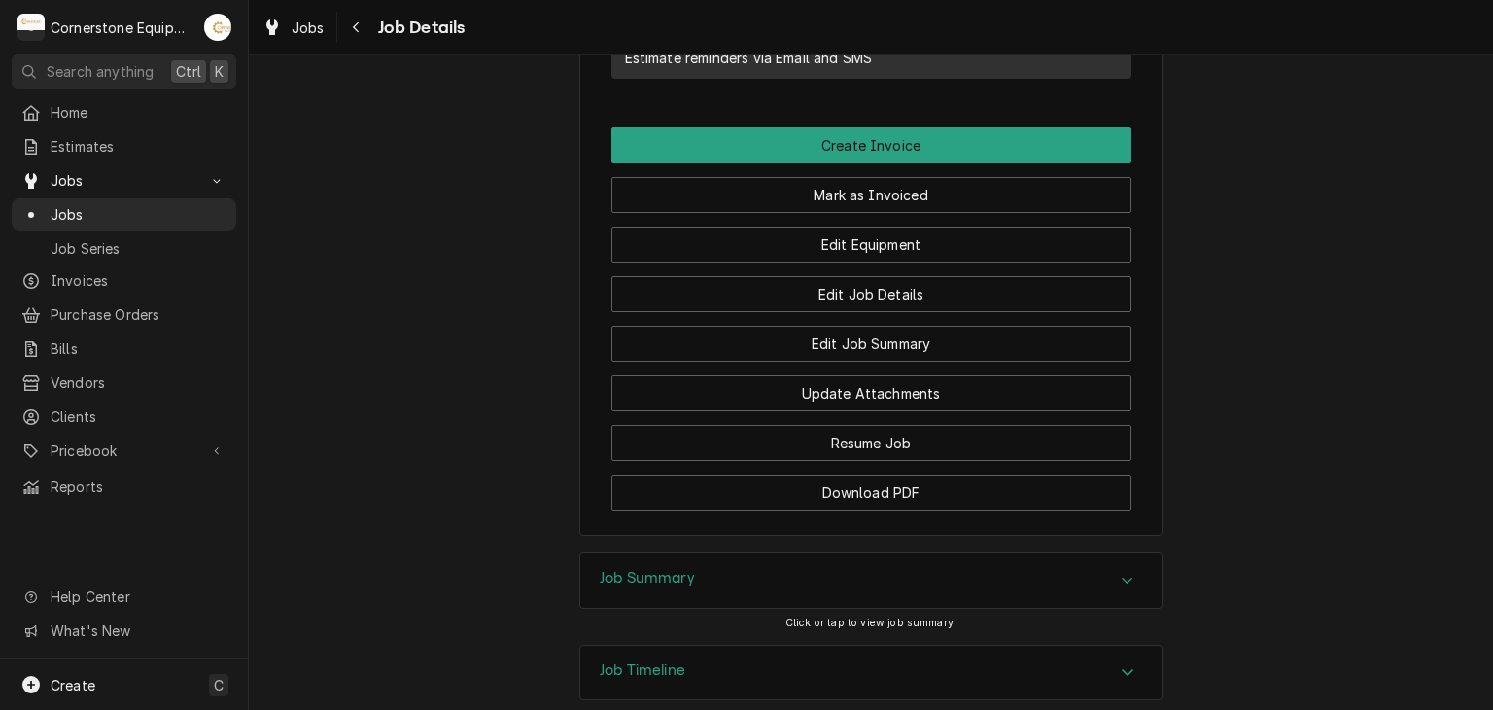
click at [603, 553] on div "Job Summary" at bounding box center [870, 580] width 581 height 54
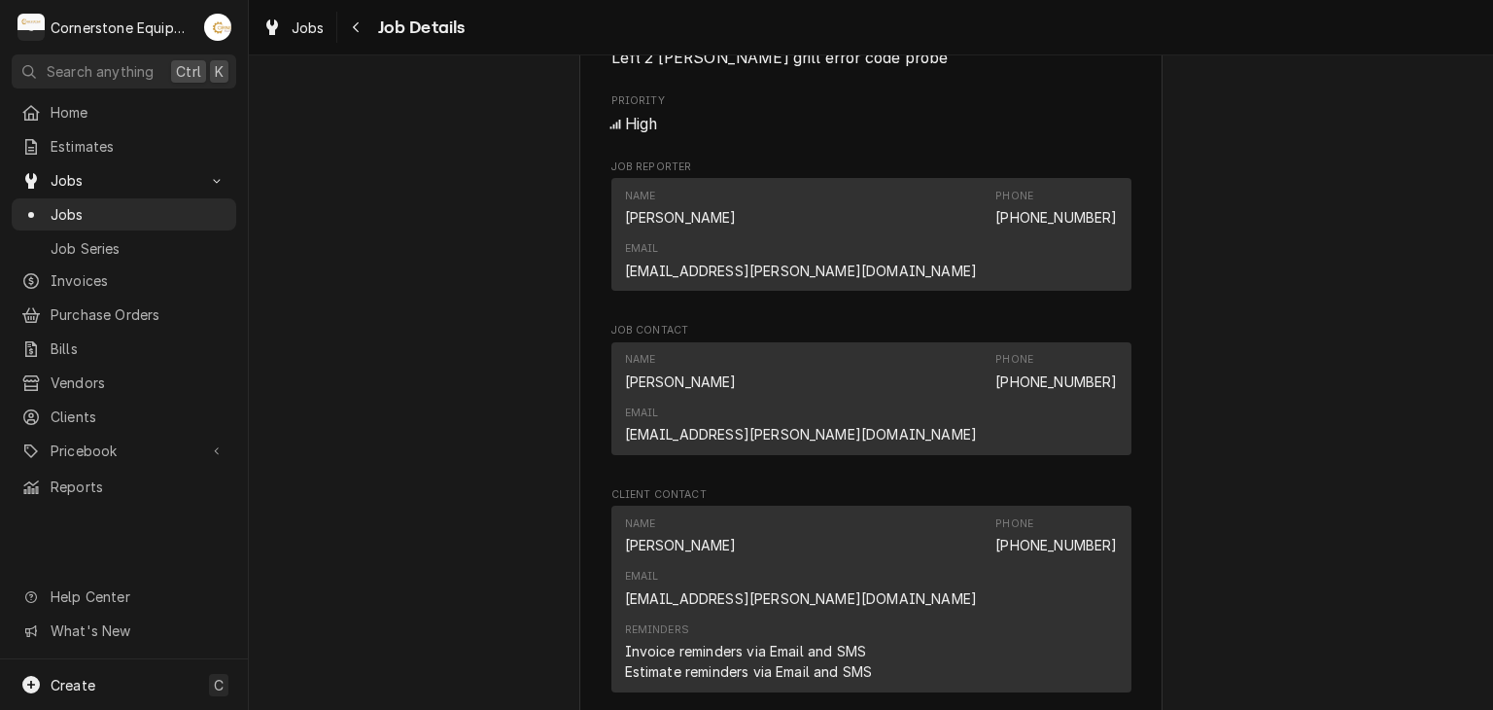
scroll to position [0, 0]
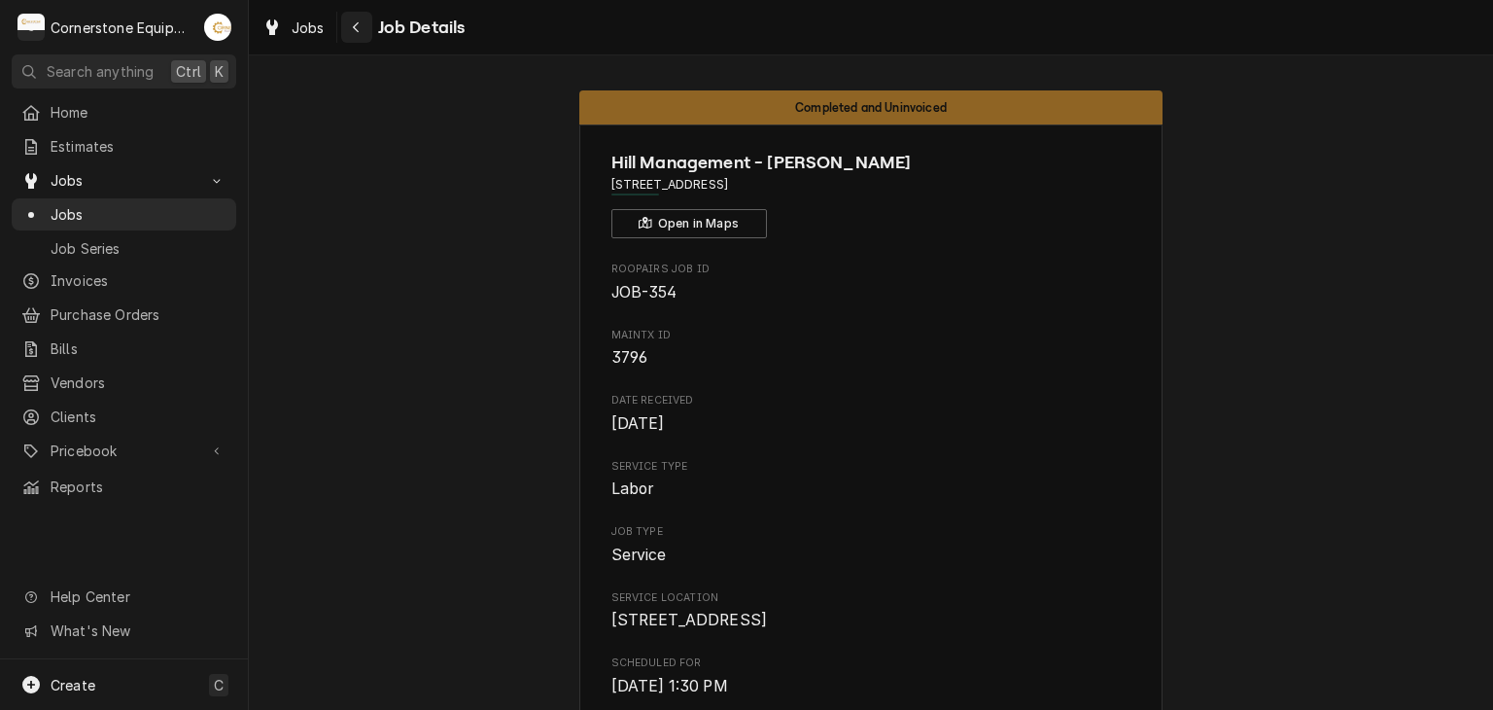
click at [367, 28] on button "Navigate back" at bounding box center [356, 27] width 31 height 31
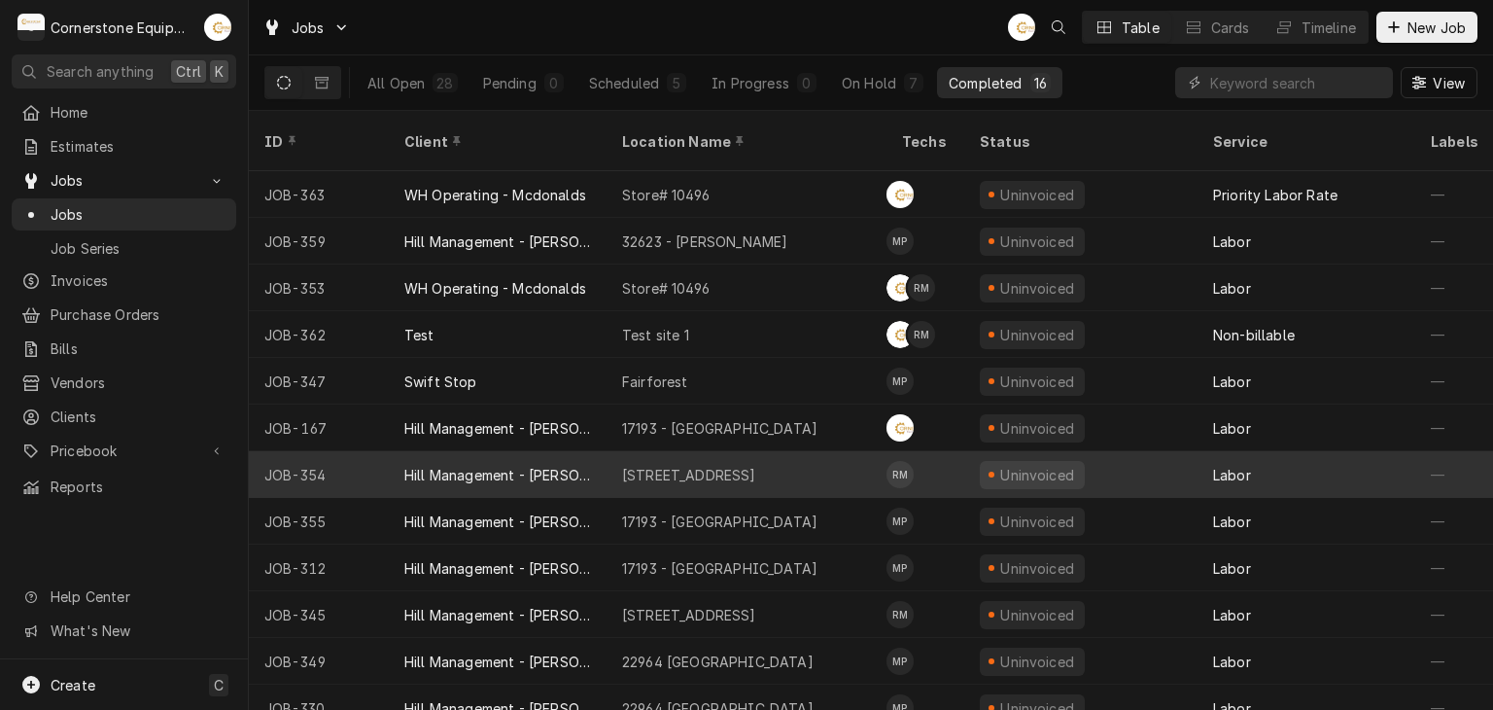
click at [606, 451] on div "Hill Management - [PERSON_NAME]" at bounding box center [498, 474] width 218 height 47
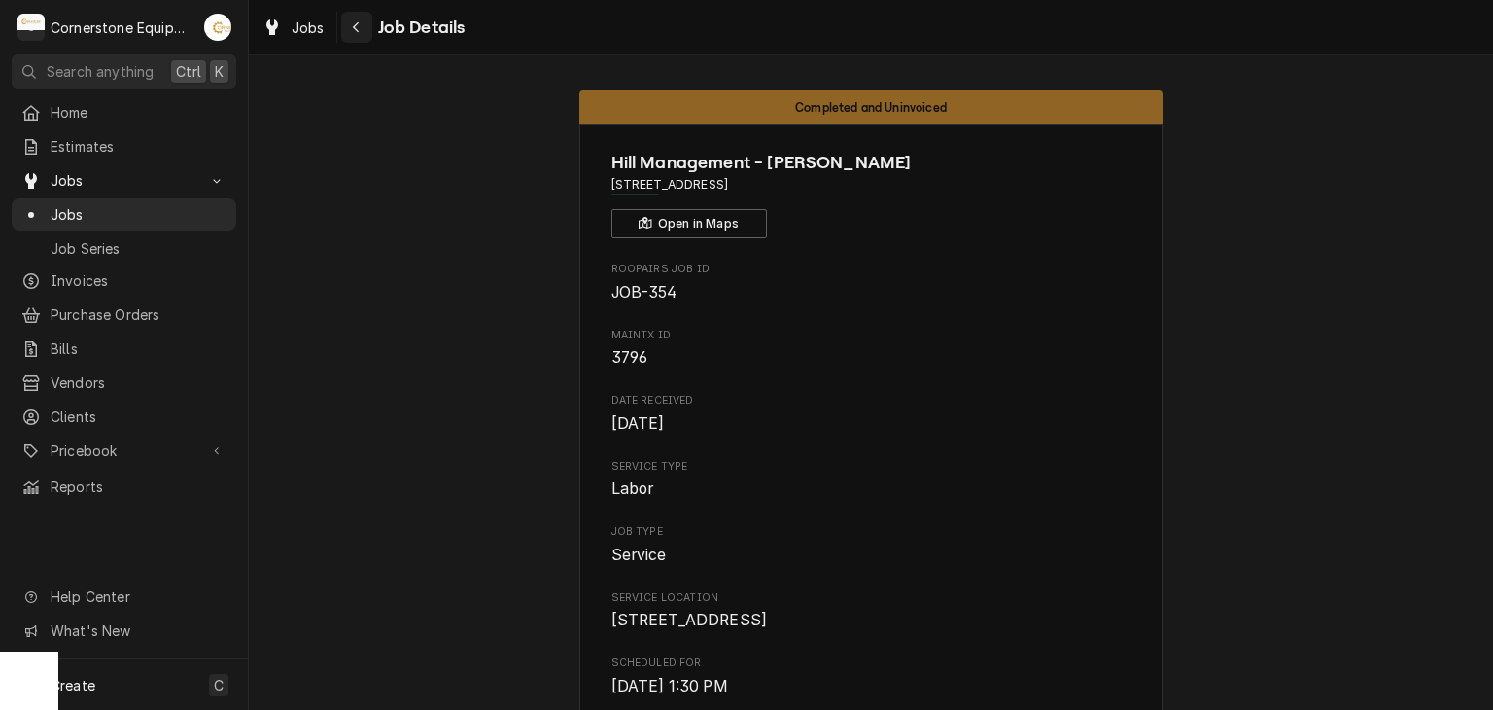
click at [347, 26] on div "Navigate back" at bounding box center [356, 26] width 19 height 19
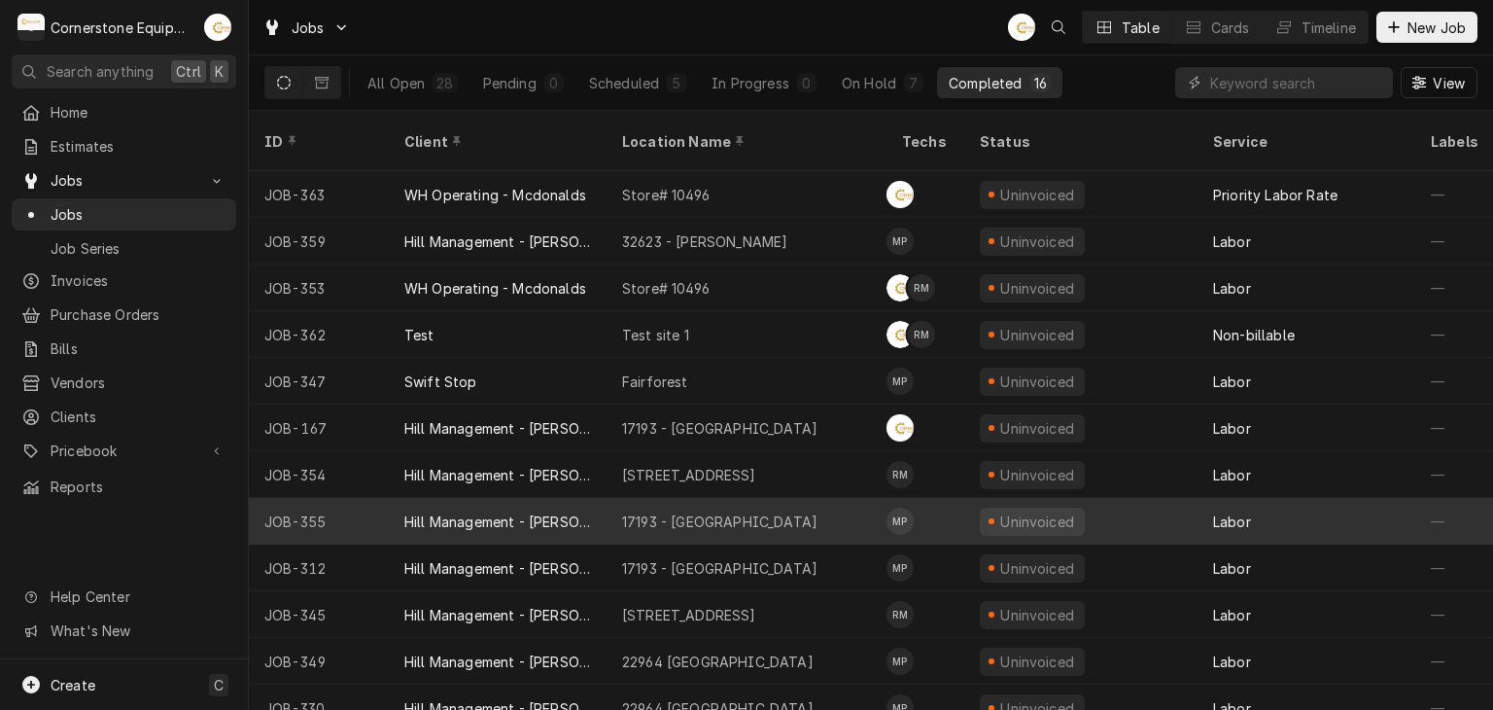
click at [490, 511] on div "Hill Management - [PERSON_NAME]" at bounding box center [497, 521] width 187 height 20
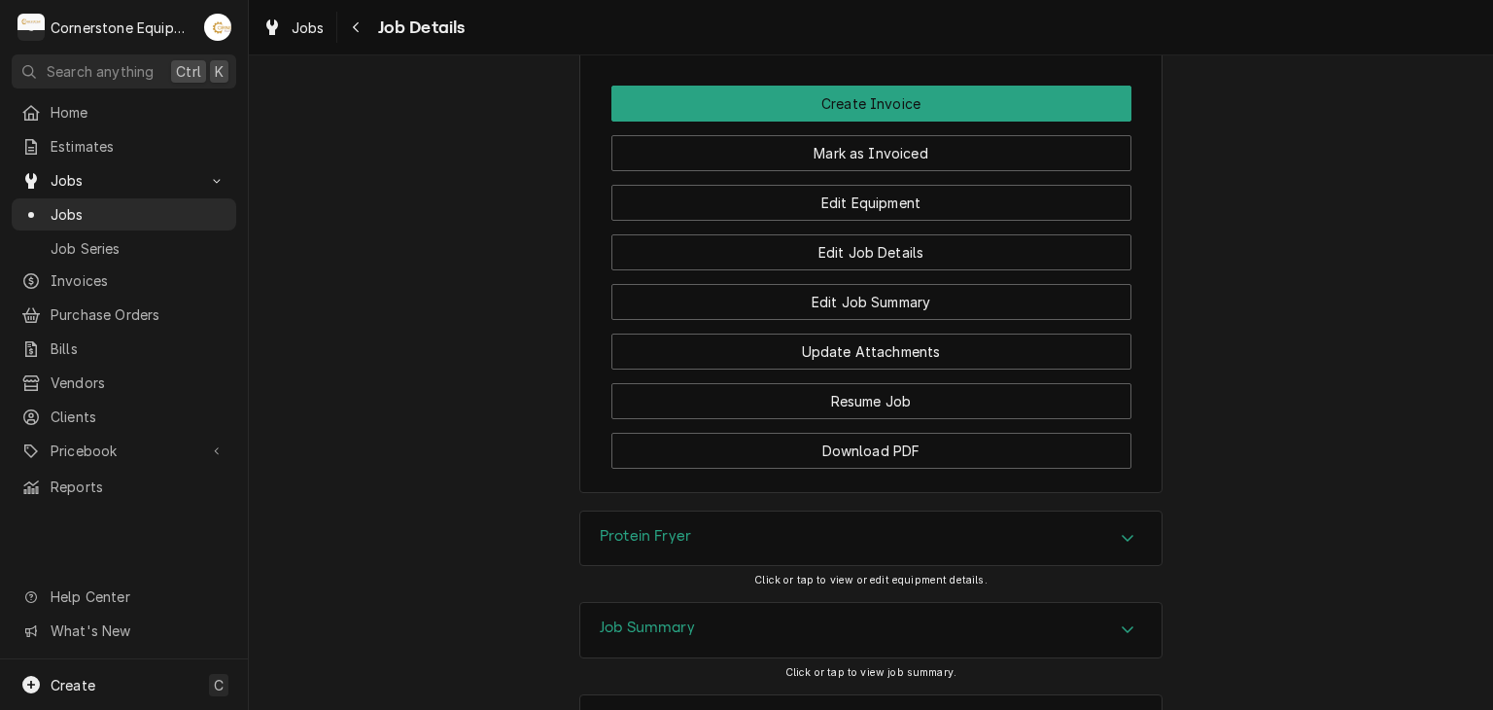
scroll to position [1790, 0]
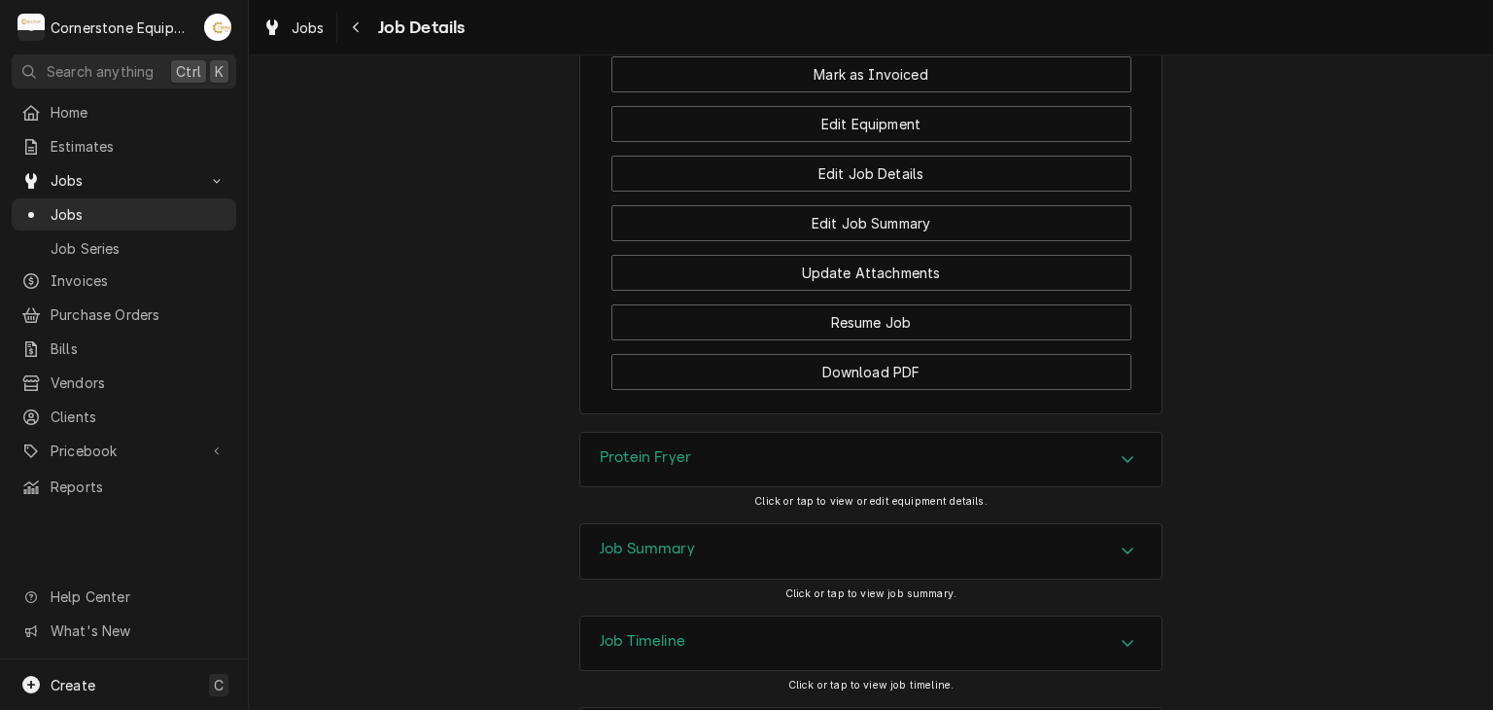
click at [625, 539] on h3 "Job Summary" at bounding box center [647, 548] width 95 height 18
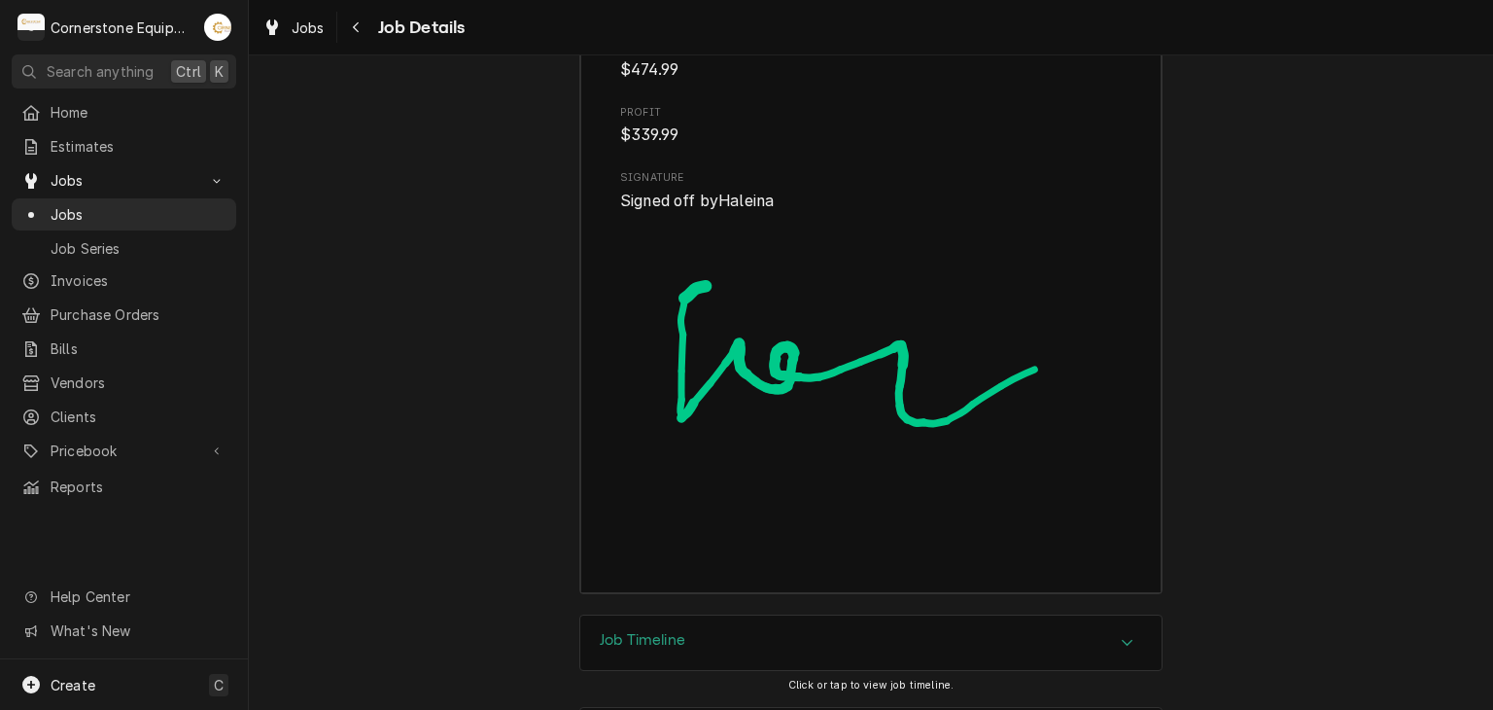
scroll to position [3364, 0]
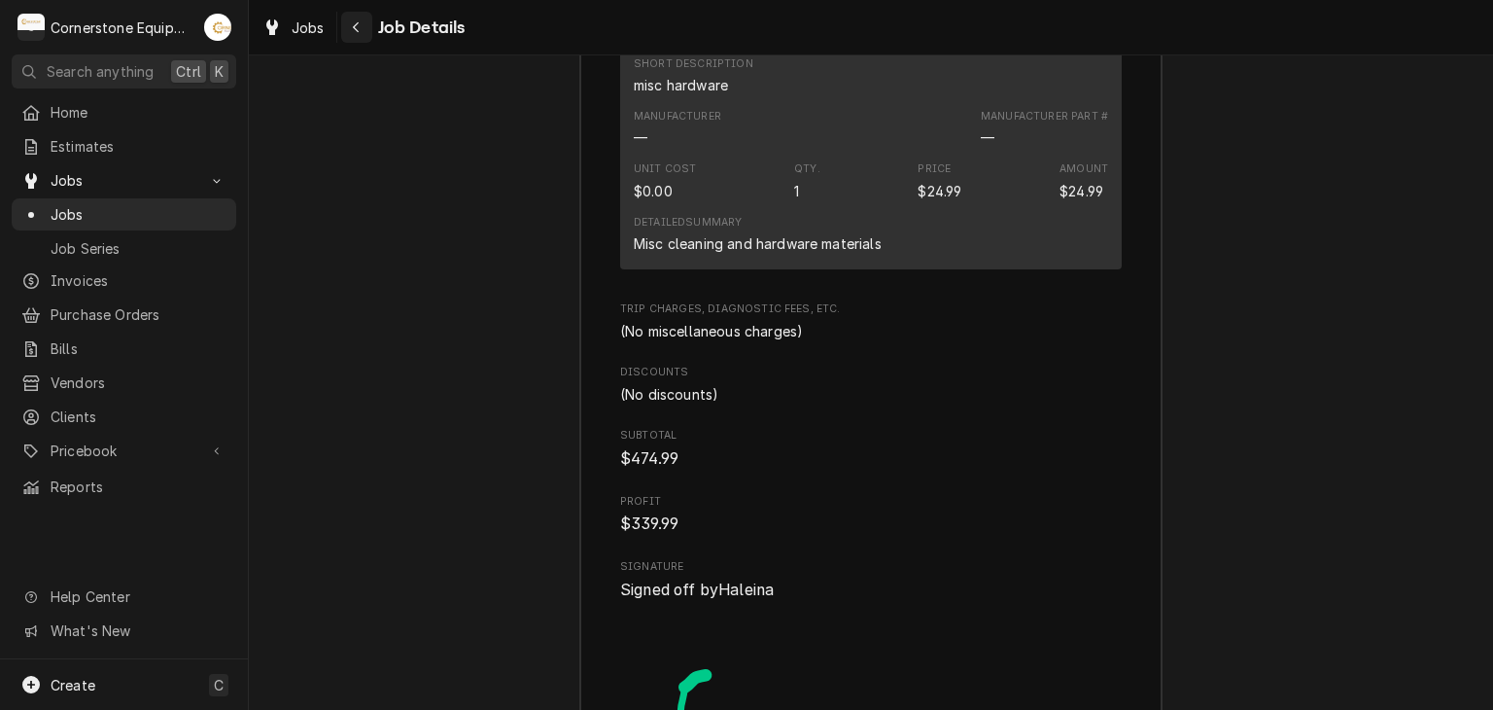
click at [361, 18] on div "Navigate back" at bounding box center [356, 26] width 19 height 19
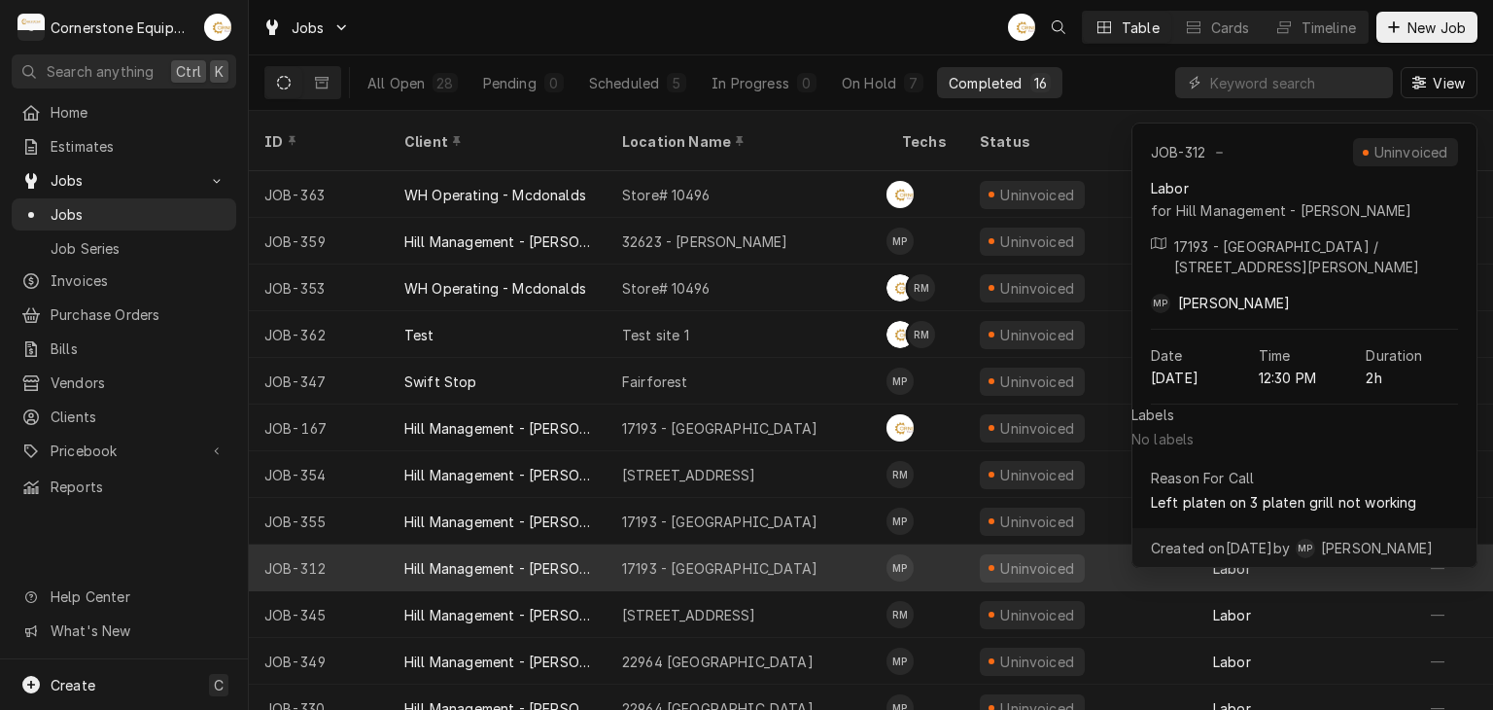
click at [692, 553] on div "17193 - [GEOGRAPHIC_DATA]" at bounding box center [747, 567] width 280 height 47
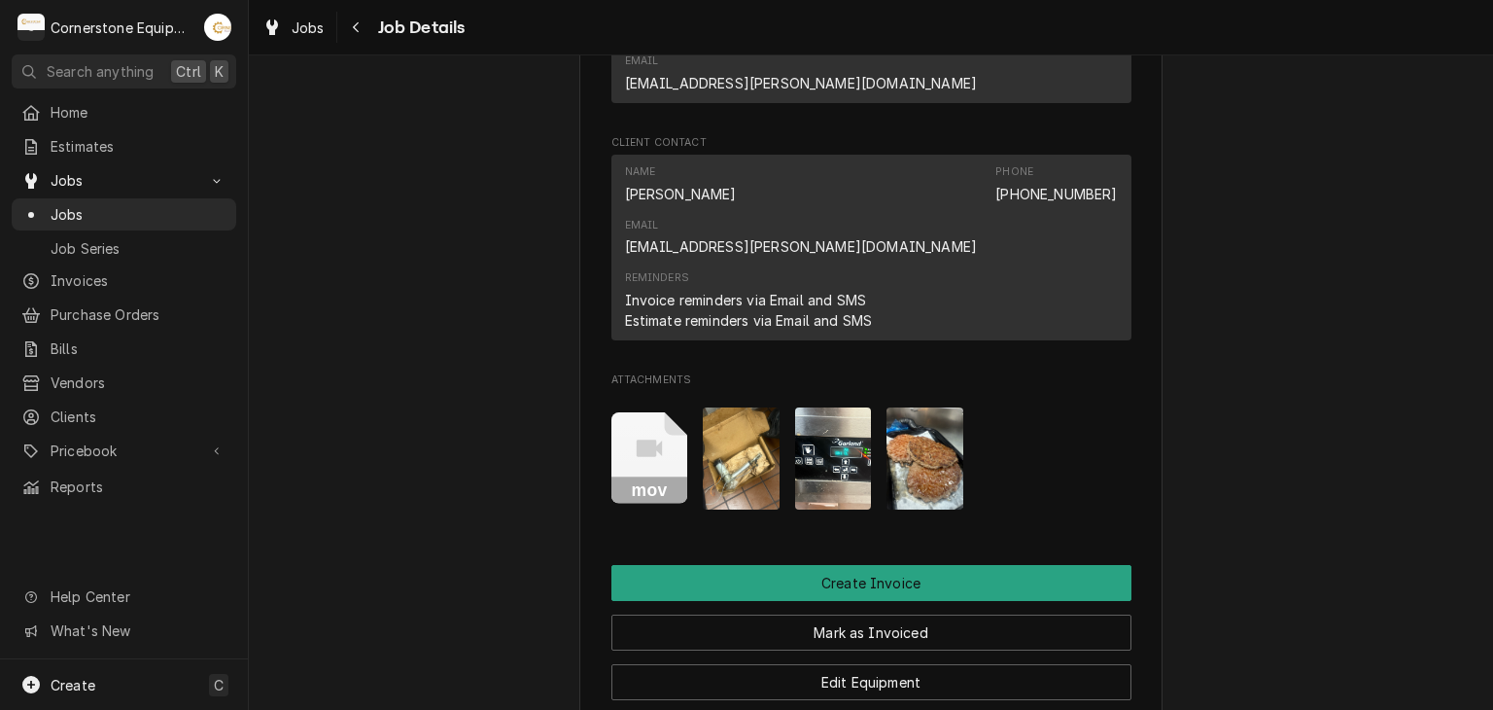
scroll to position [1725, 0]
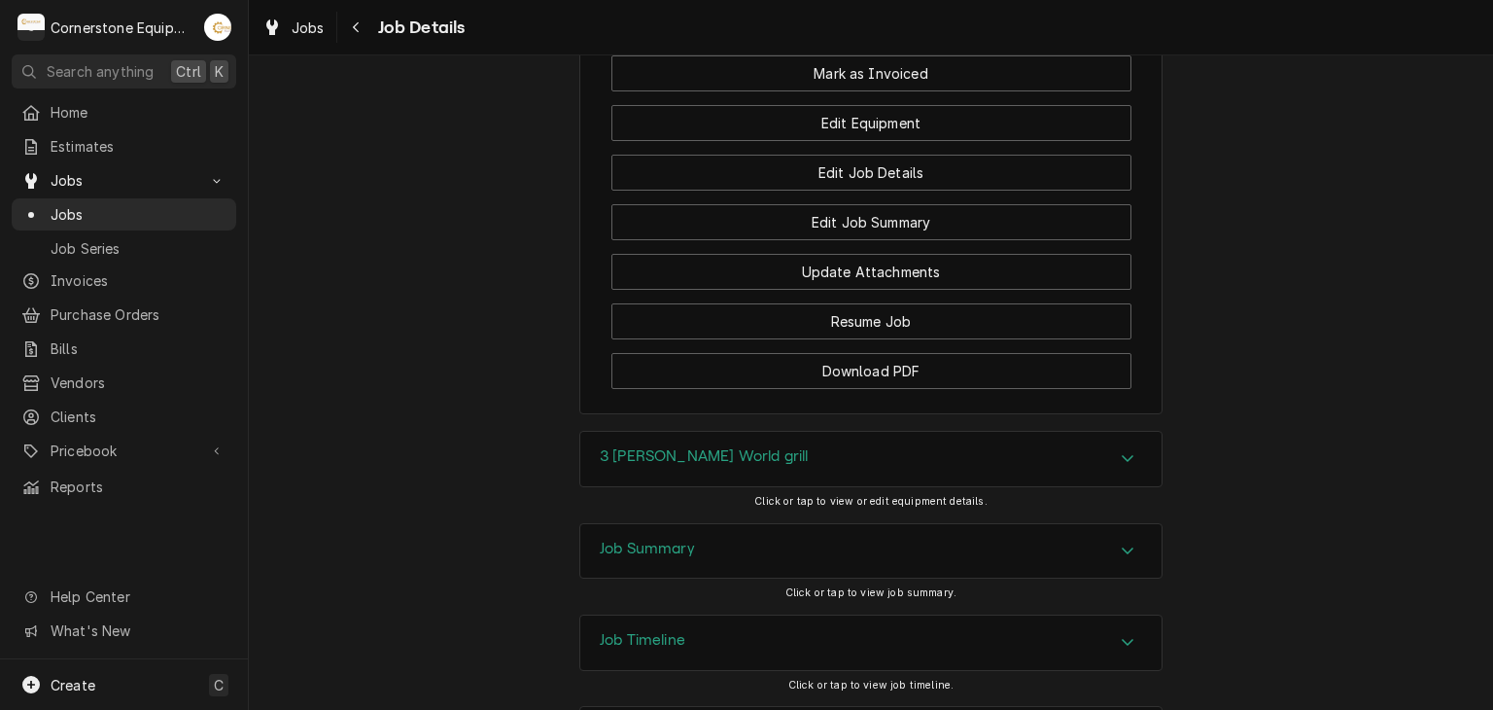
click at [754, 524] on div "Job Summary" at bounding box center [870, 551] width 581 height 54
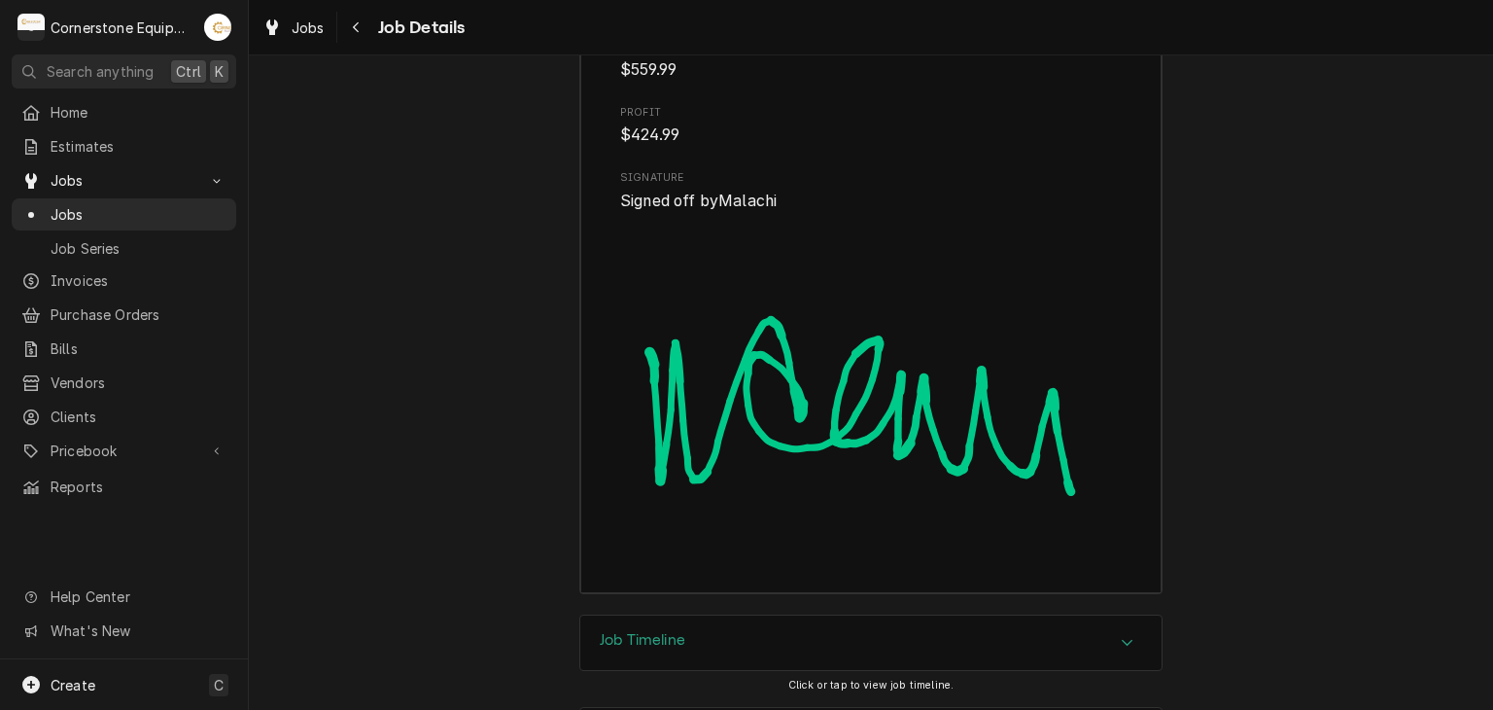
scroll to position [3221, 0]
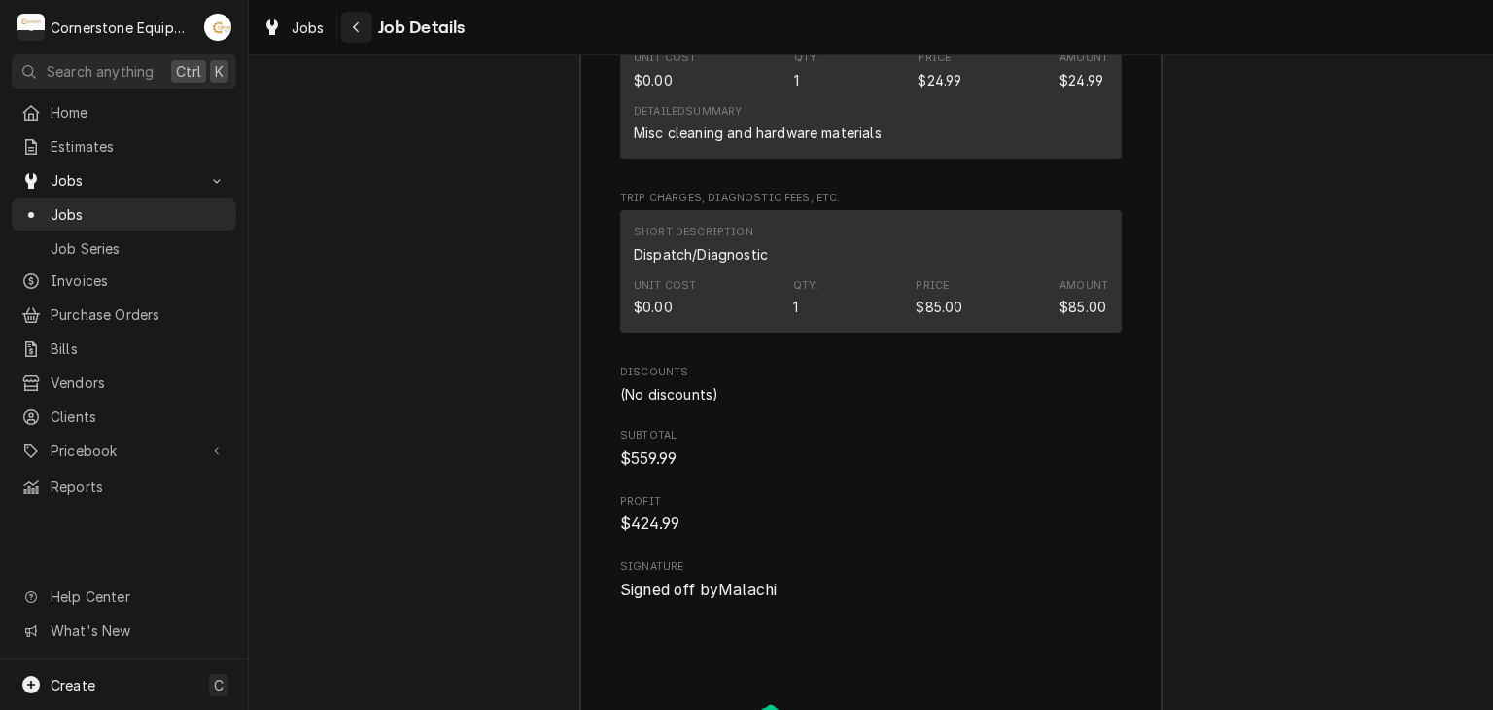
click at [363, 28] on div "Navigate back" at bounding box center [356, 26] width 19 height 19
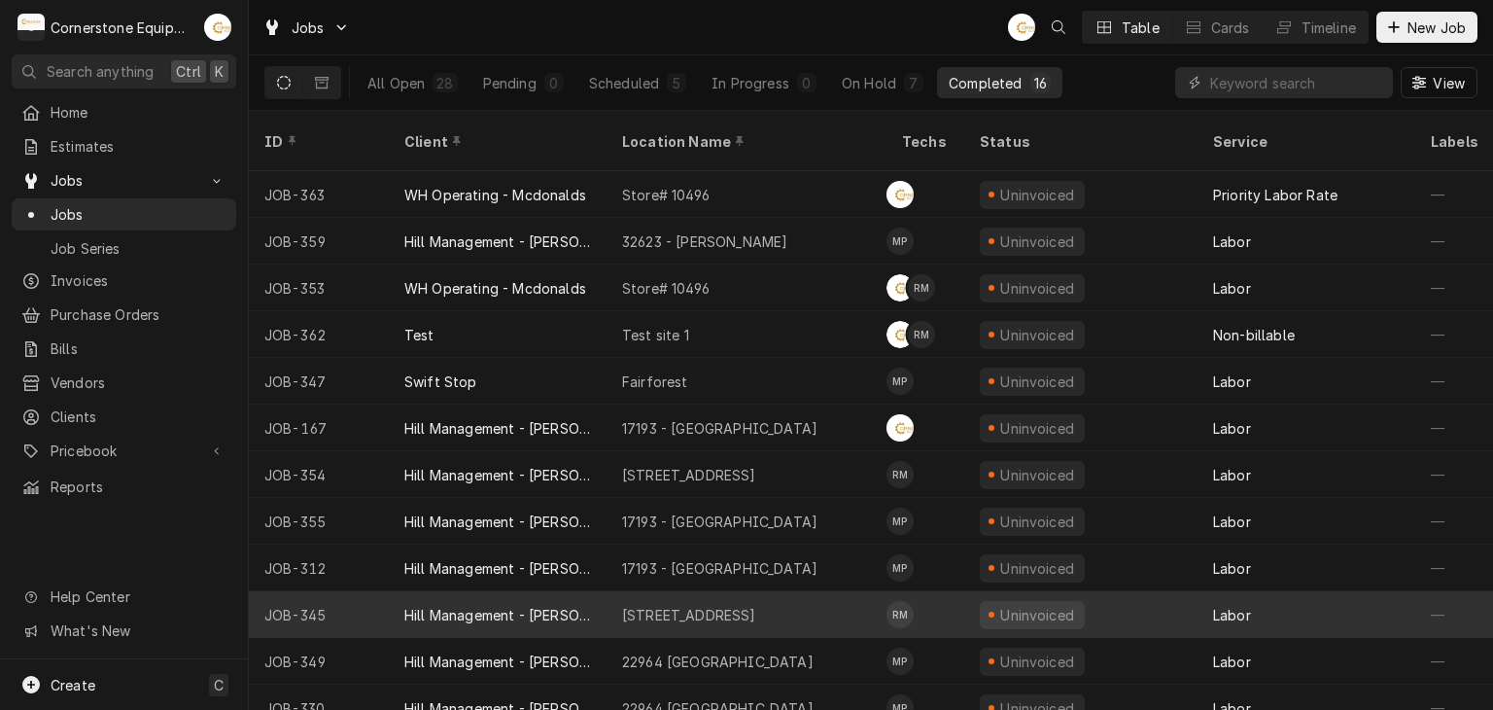
click at [642, 601] on div "[STREET_ADDRESS]" at bounding box center [747, 614] width 280 height 47
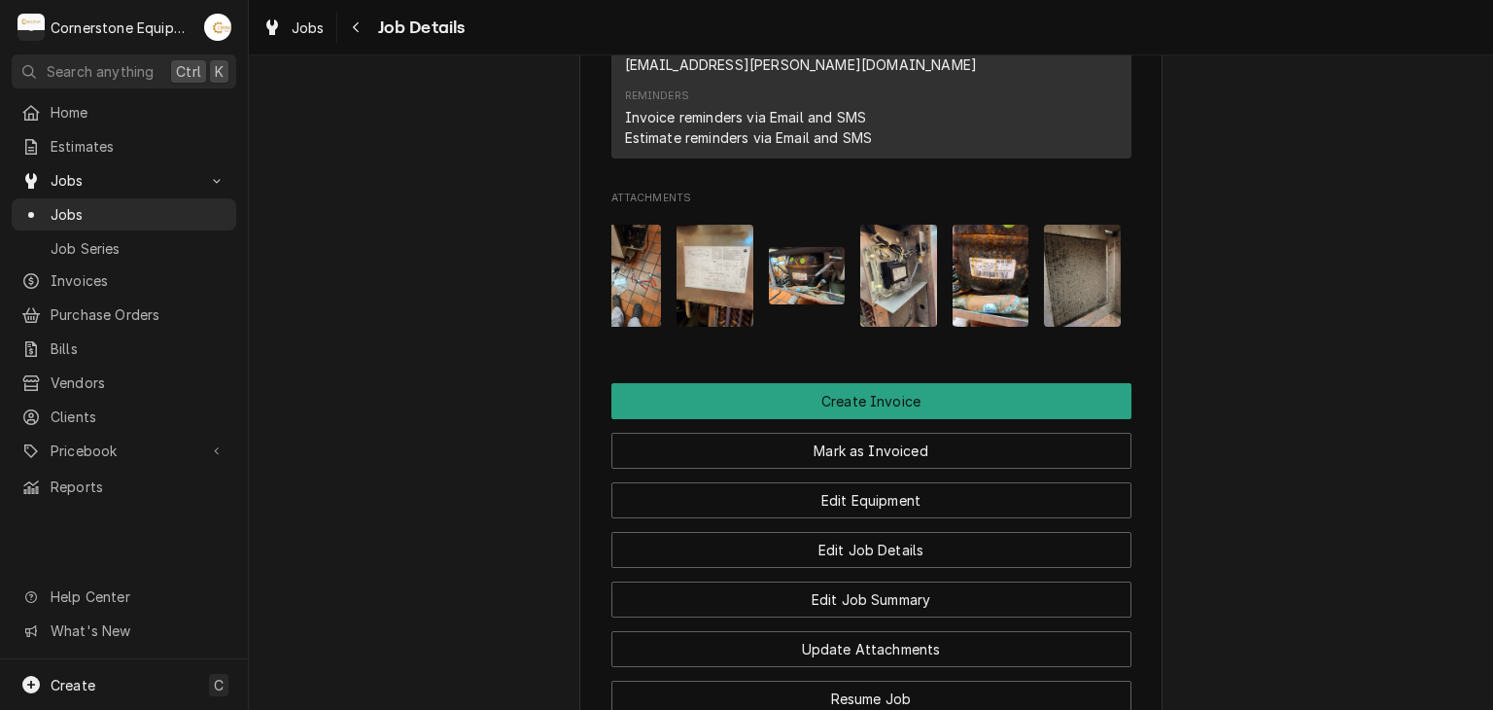
scroll to position [0, 214]
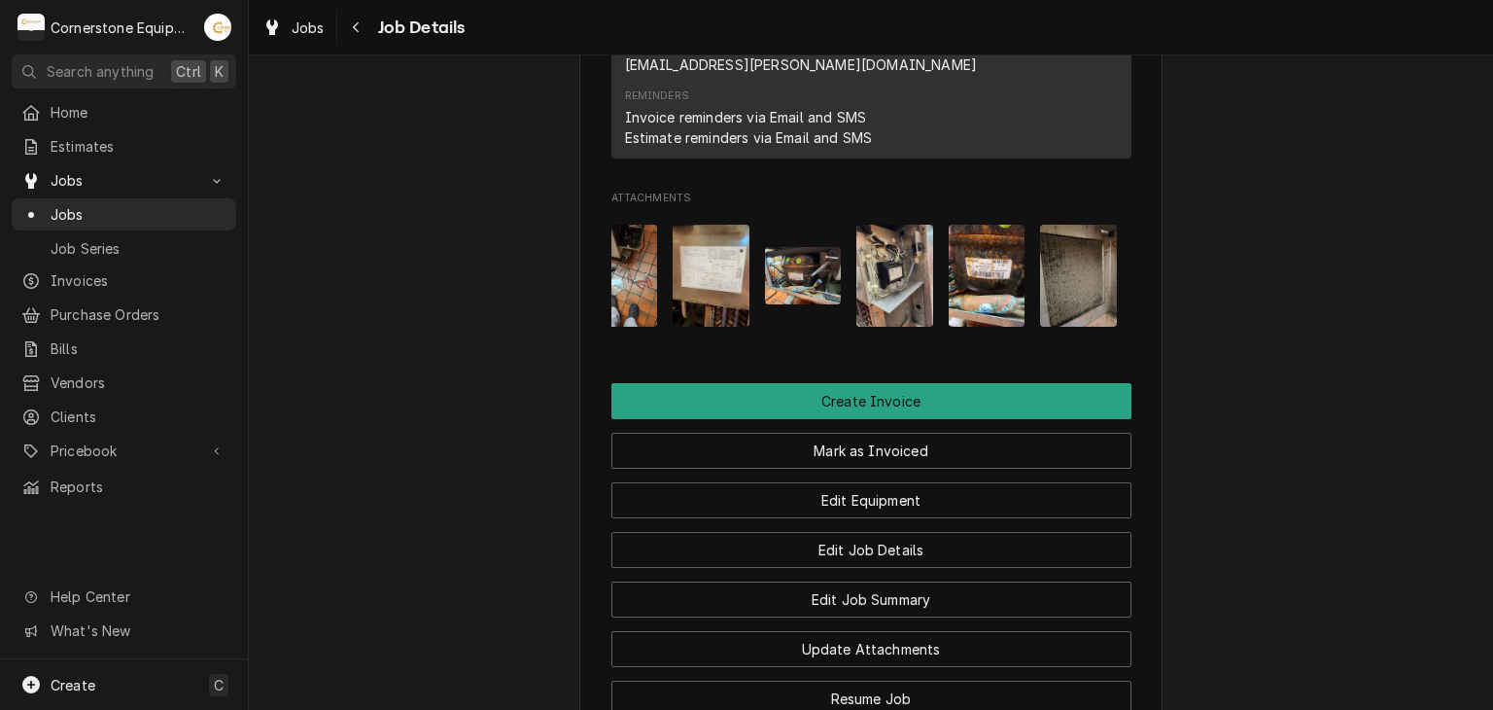
click at [995, 225] on img "Attachments" at bounding box center [987, 276] width 77 height 102
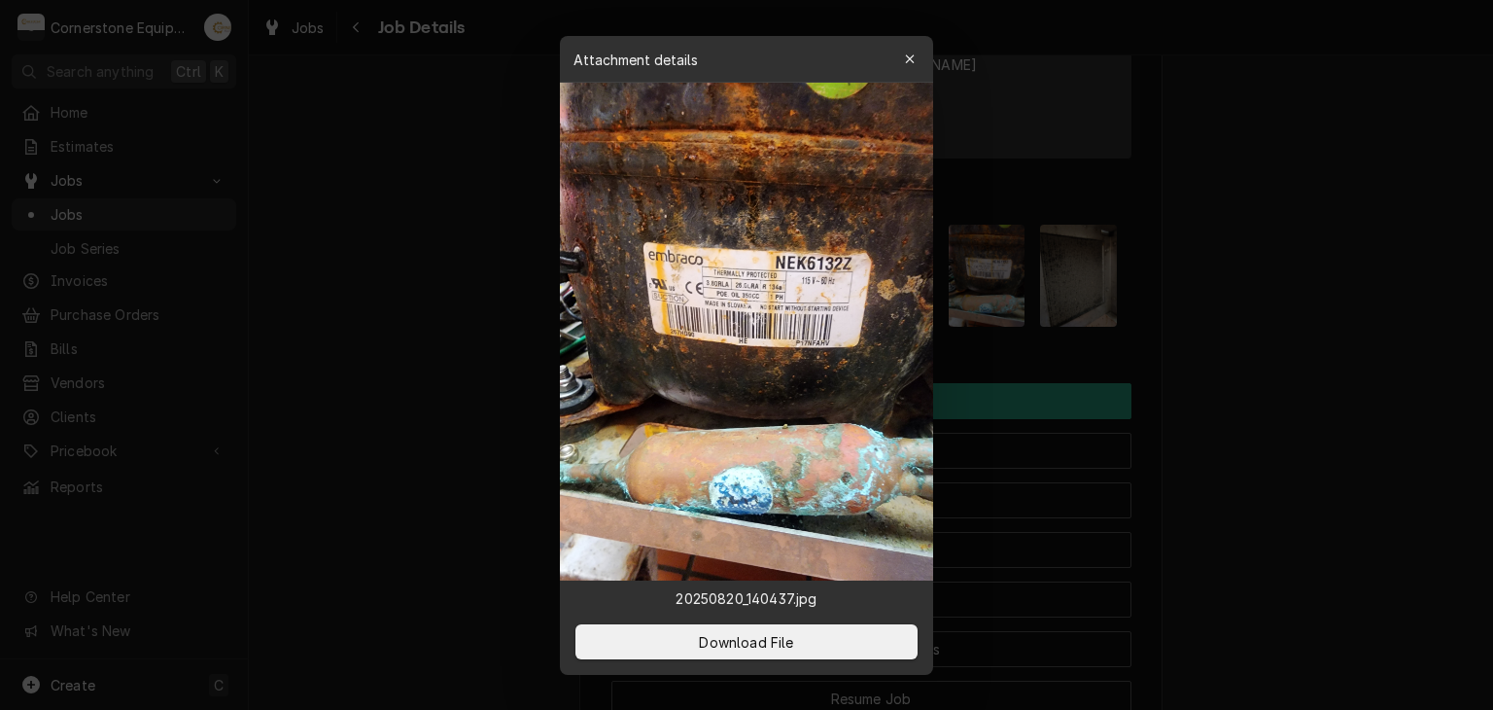
click at [1091, 275] on div at bounding box center [746, 355] width 1493 height 710
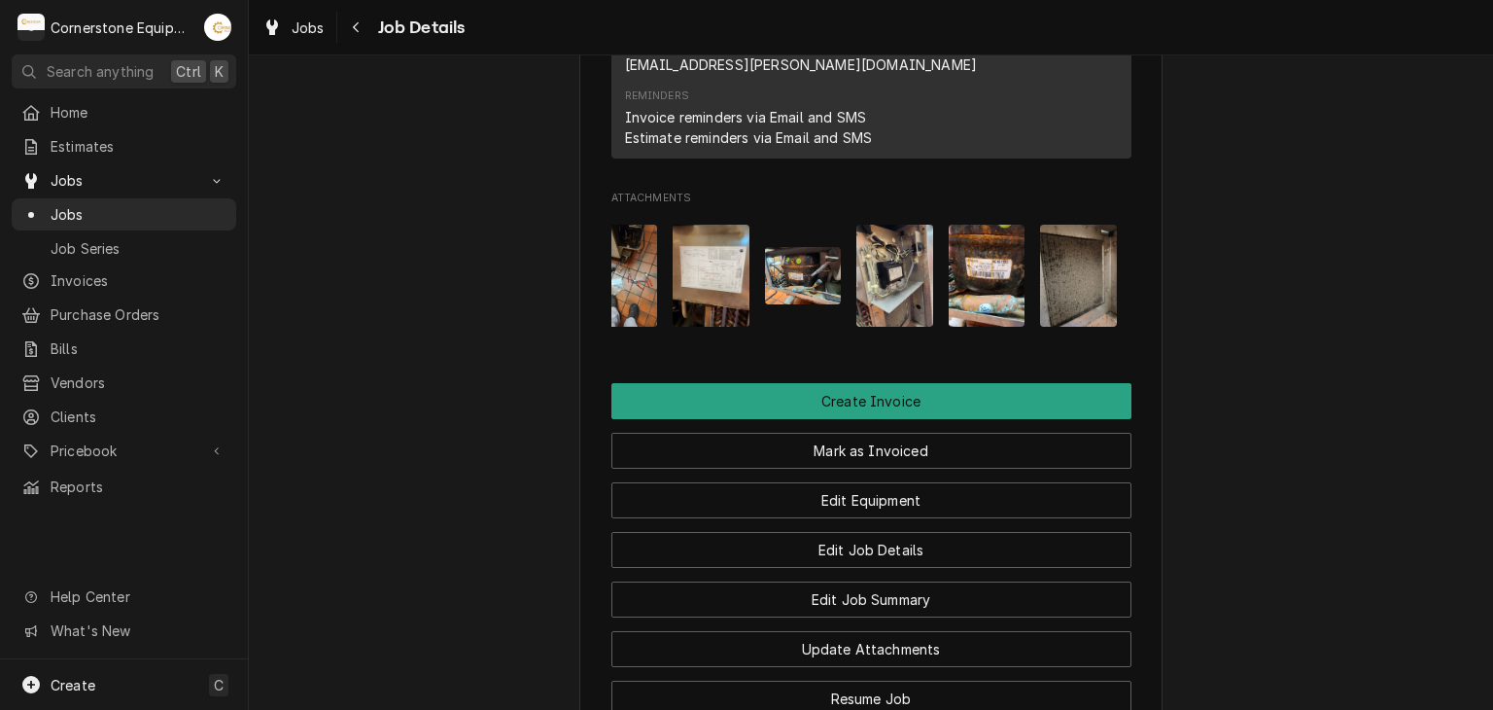
click at [704, 225] on img "Attachments" at bounding box center [711, 276] width 77 height 102
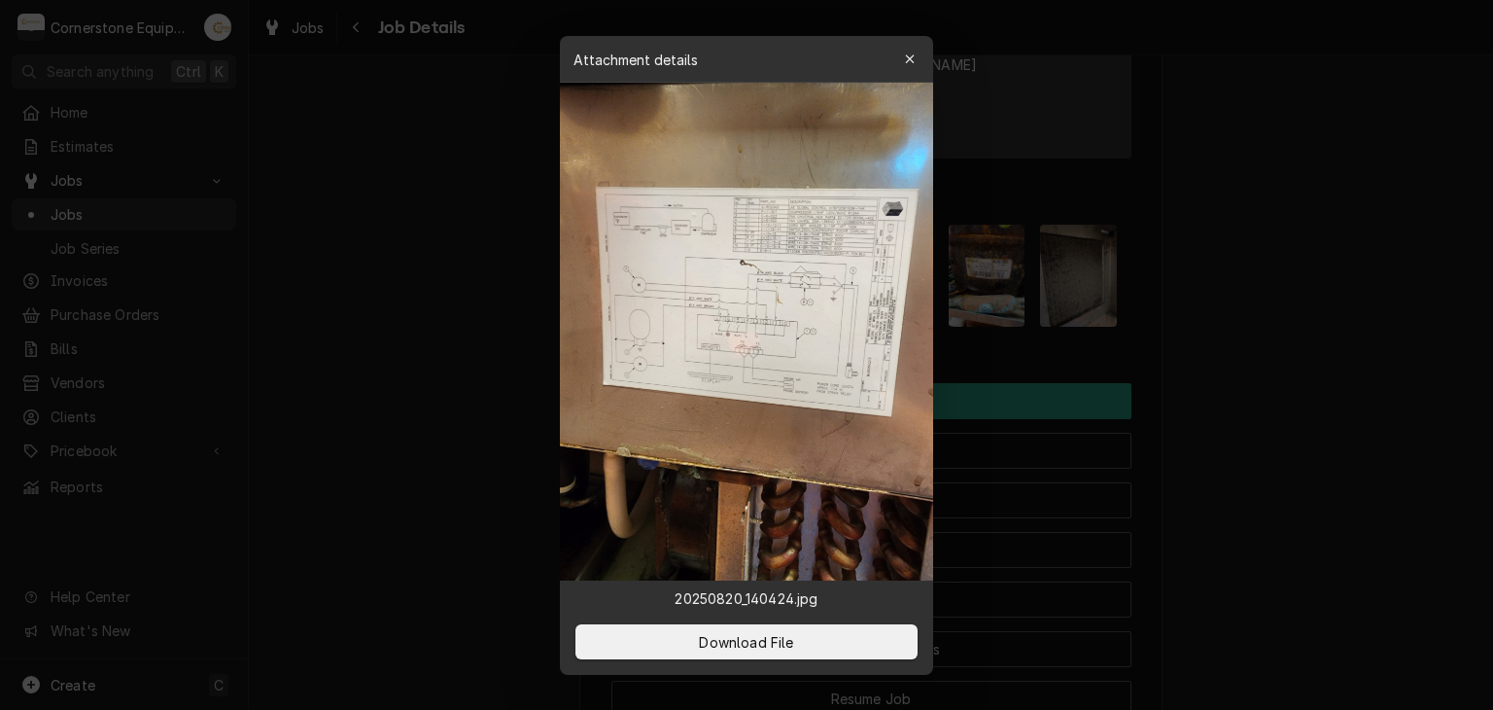
click at [1227, 424] on div at bounding box center [746, 355] width 1493 height 710
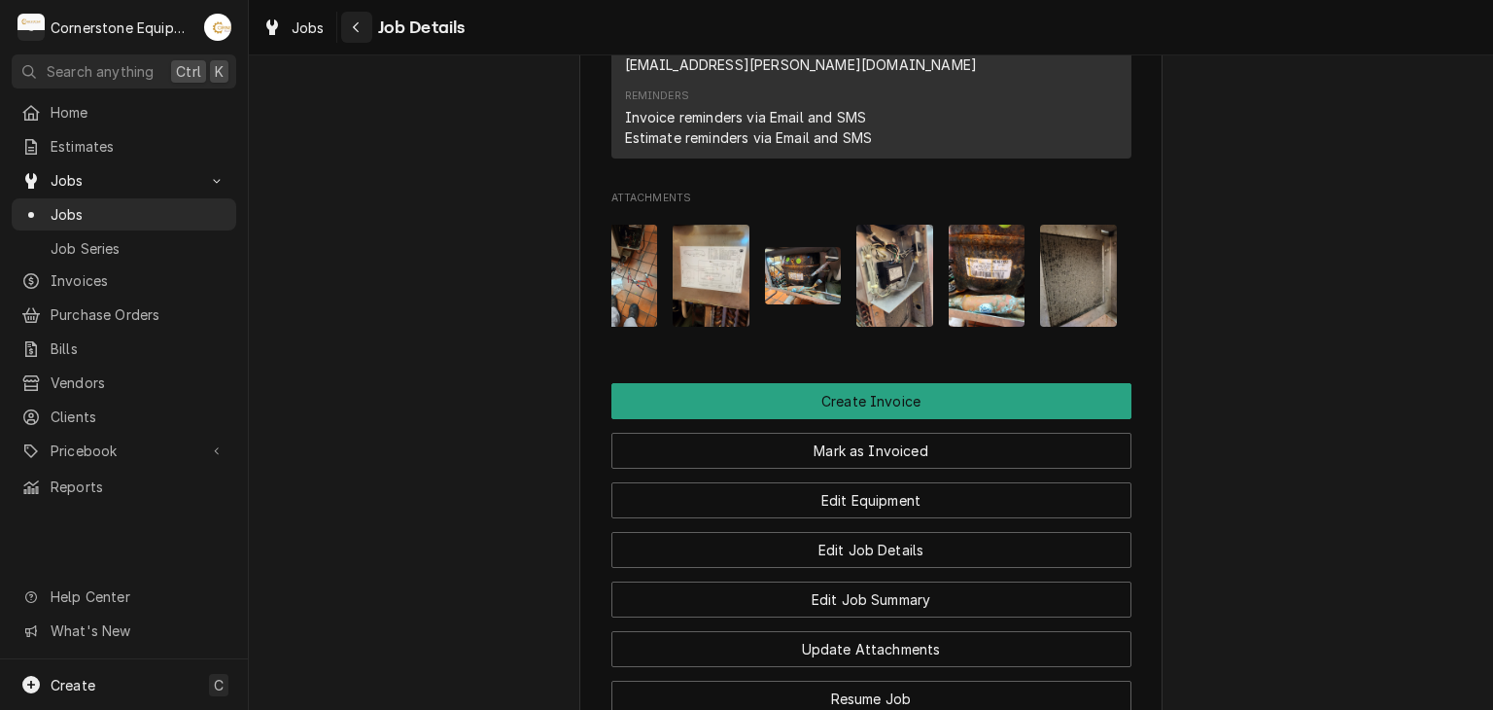
click at [362, 31] on div "Navigate back" at bounding box center [356, 26] width 19 height 19
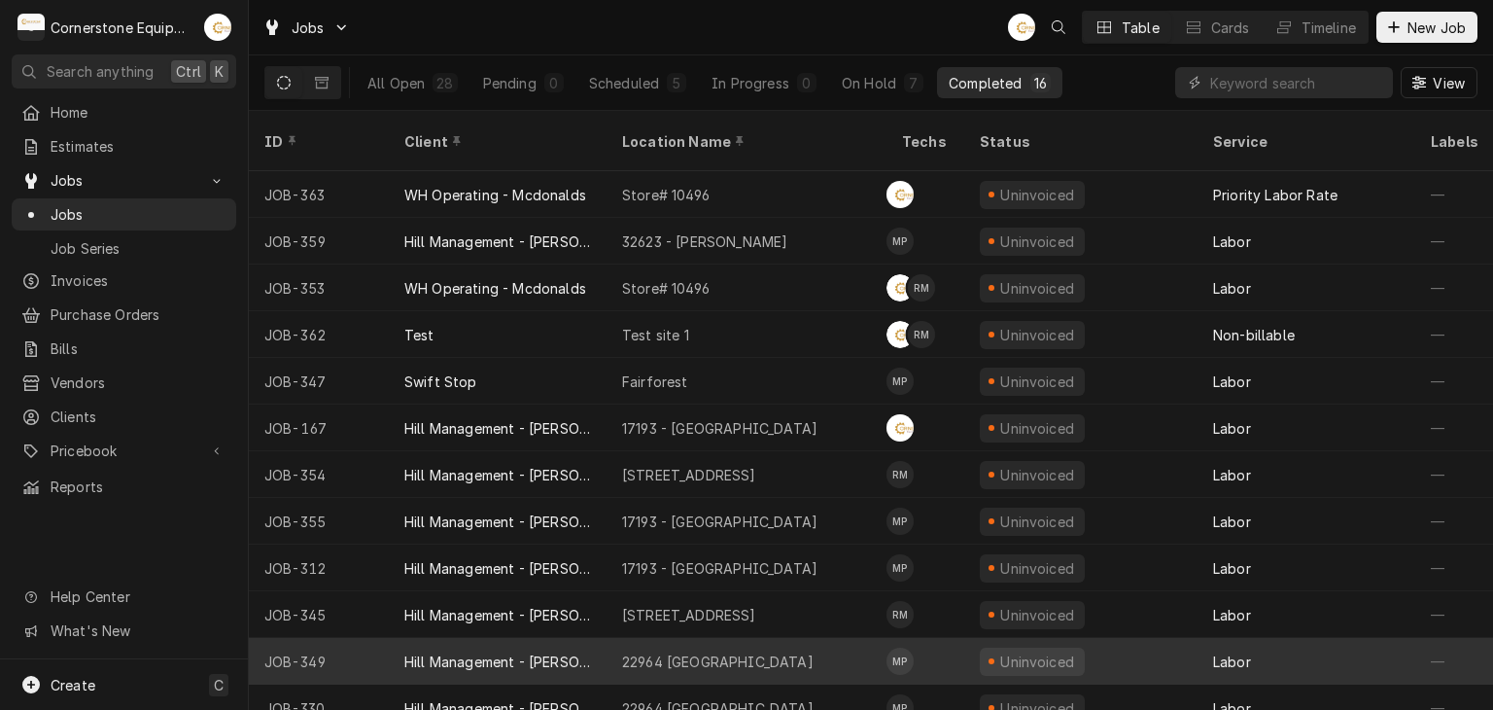
click at [787, 646] on div "22964 [GEOGRAPHIC_DATA]" at bounding box center [747, 661] width 280 height 47
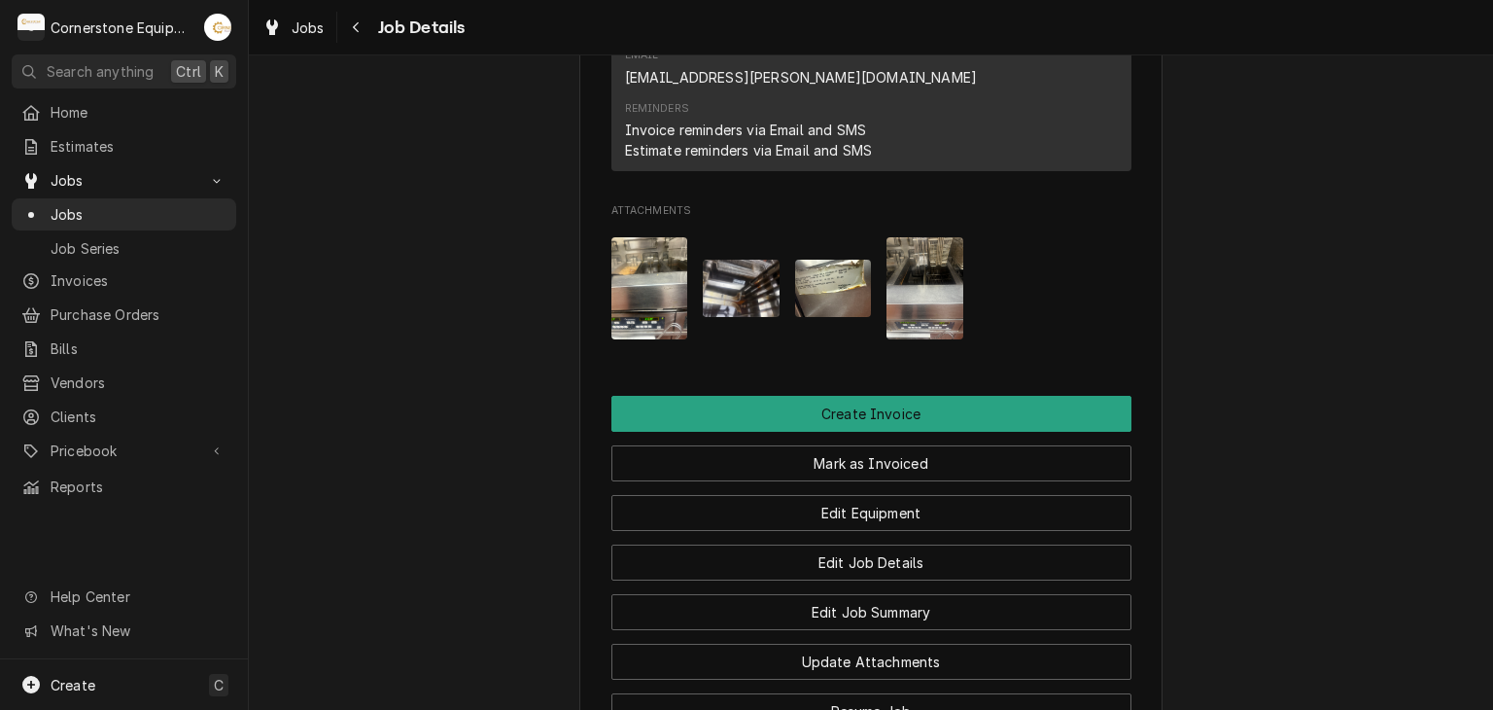
scroll to position [1790, 0]
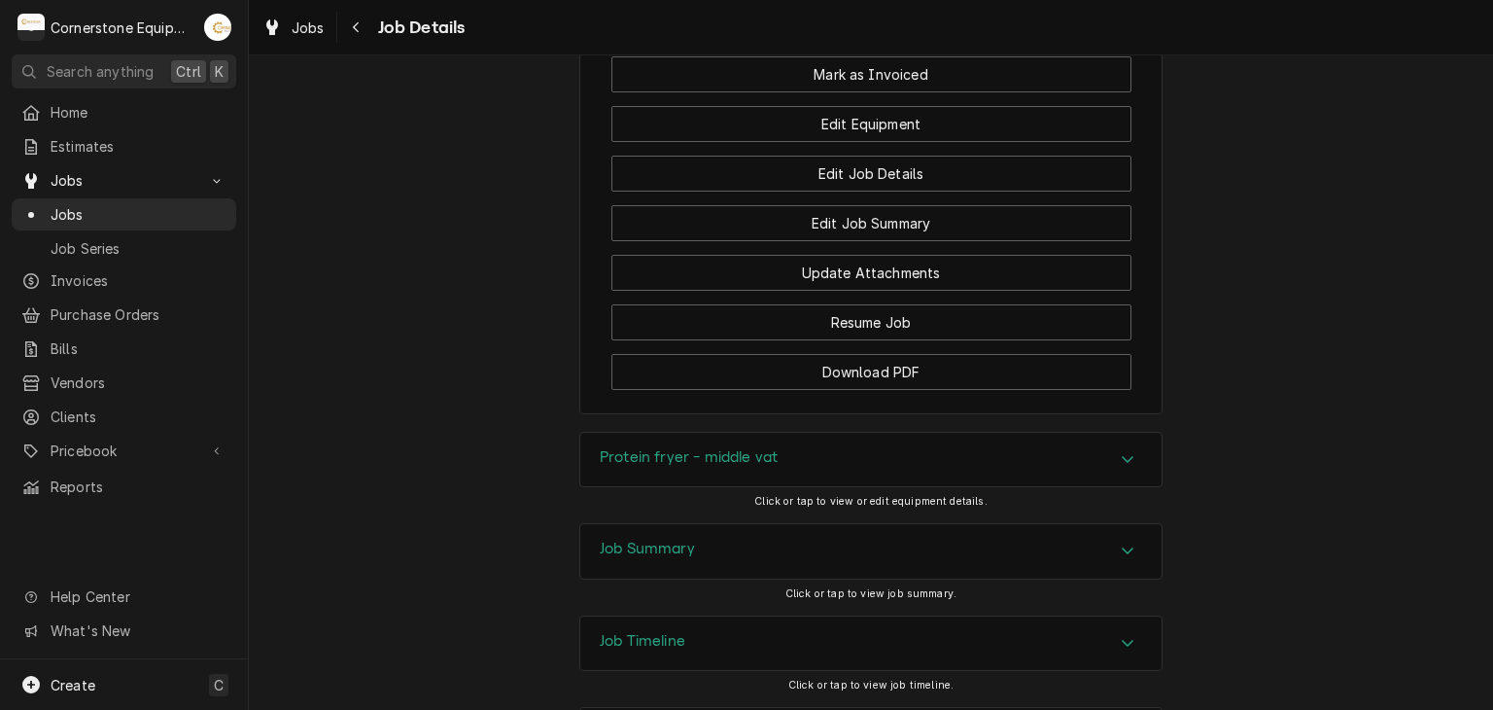
click at [807, 524] on div "Job Summary" at bounding box center [870, 551] width 581 height 54
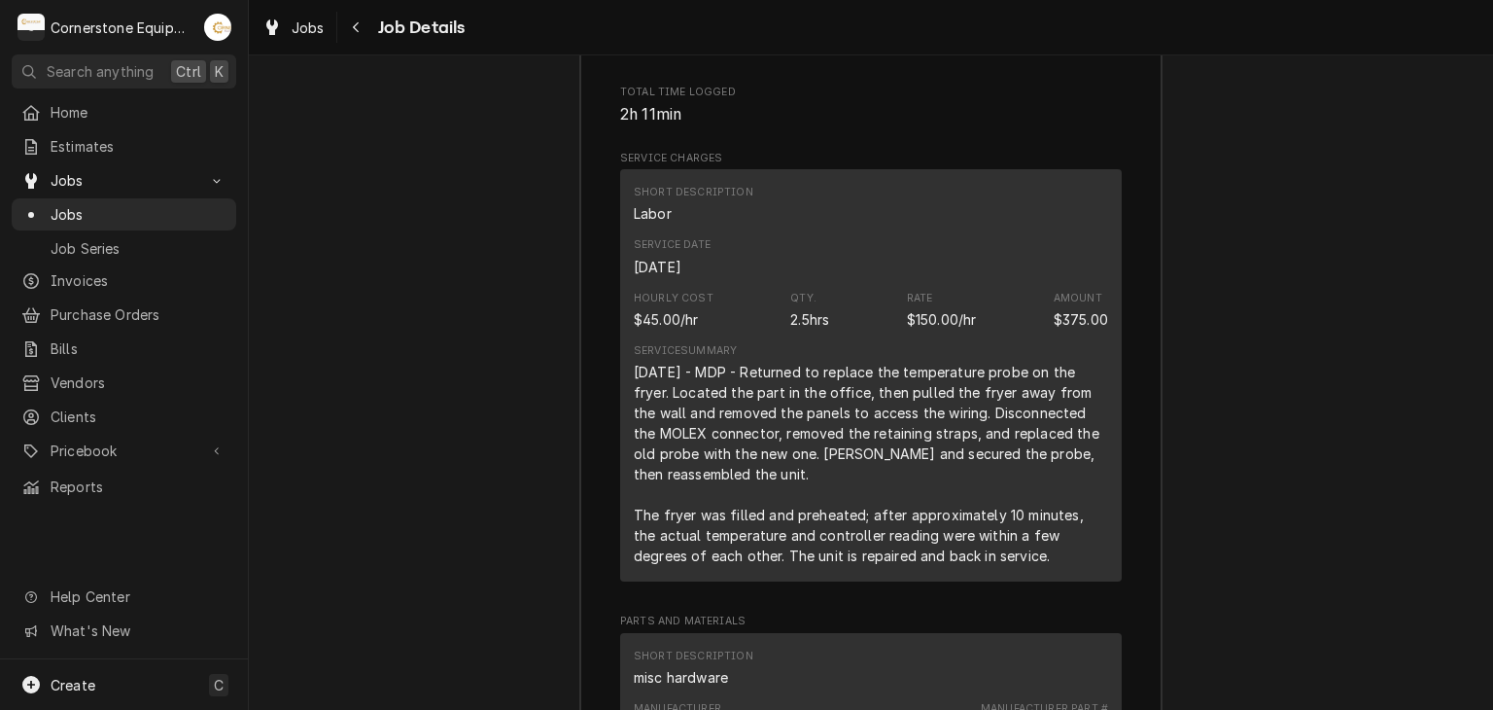
scroll to position [3346, 0]
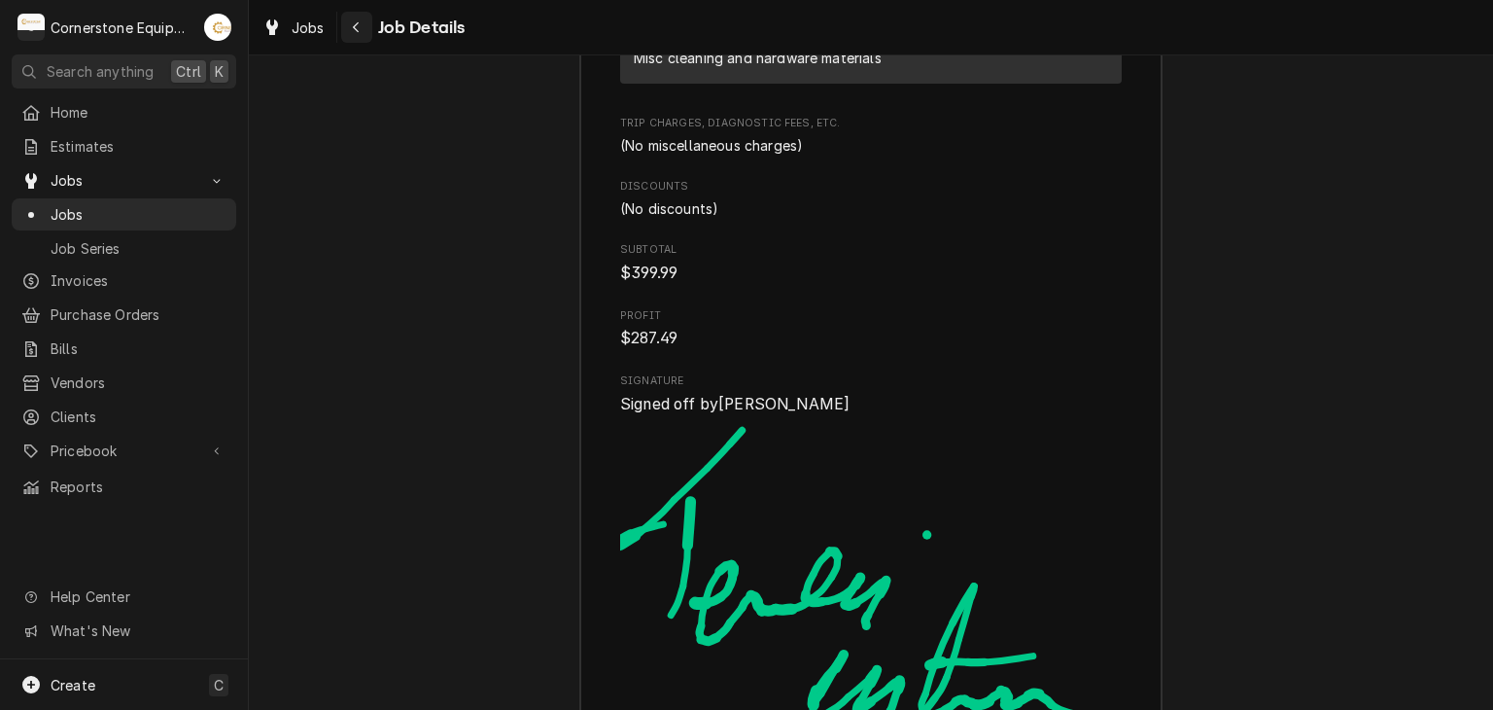
click at [366, 28] on button "Navigate back" at bounding box center [356, 27] width 31 height 31
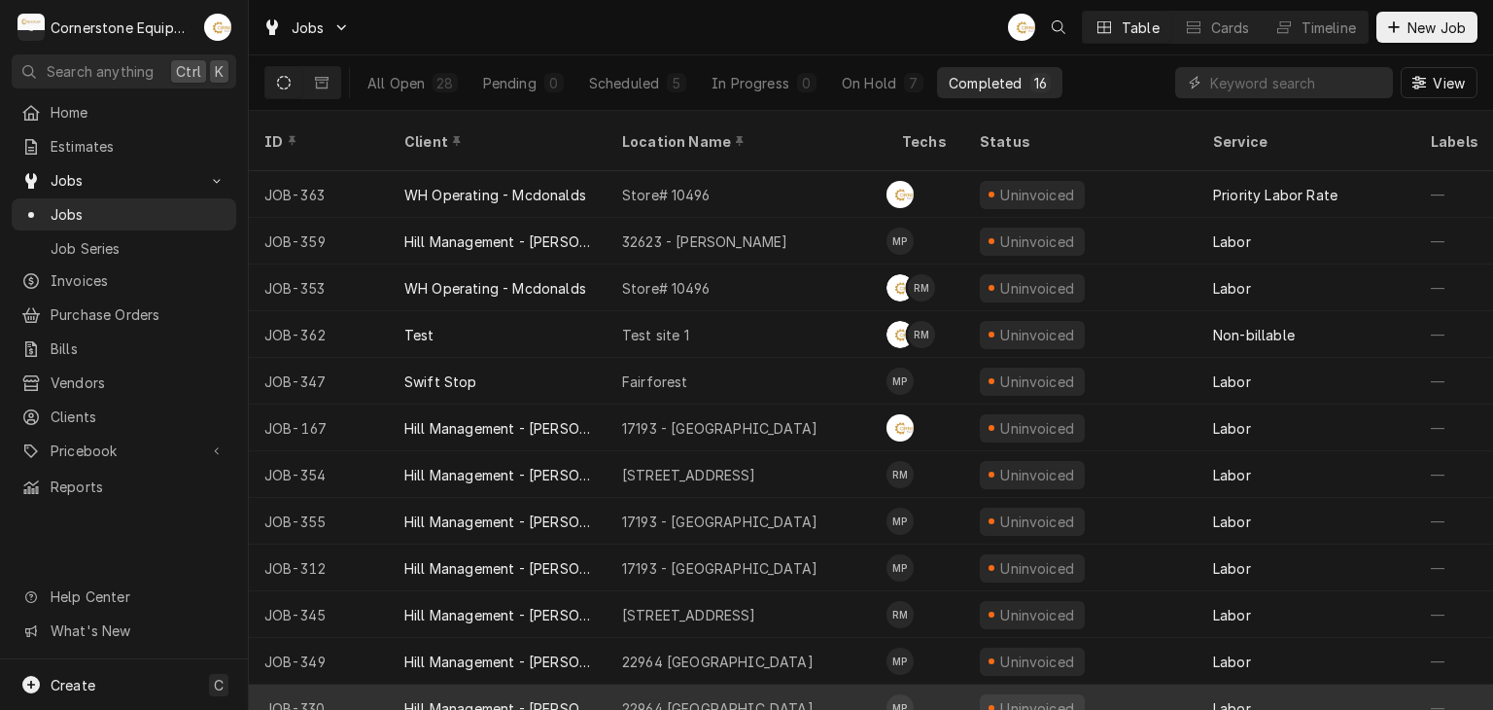
click at [769, 693] on div "22964 [GEOGRAPHIC_DATA]" at bounding box center [747, 707] width 280 height 47
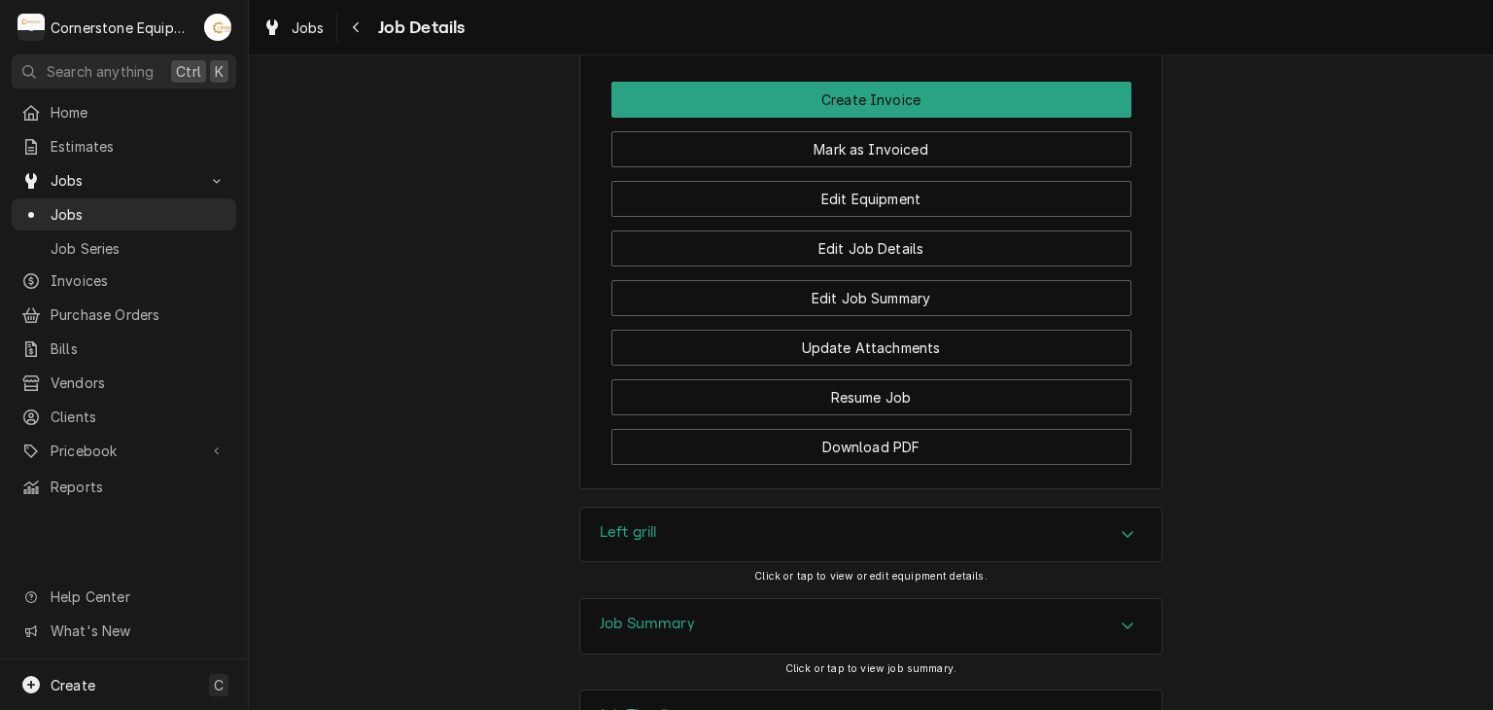
scroll to position [2069, 0]
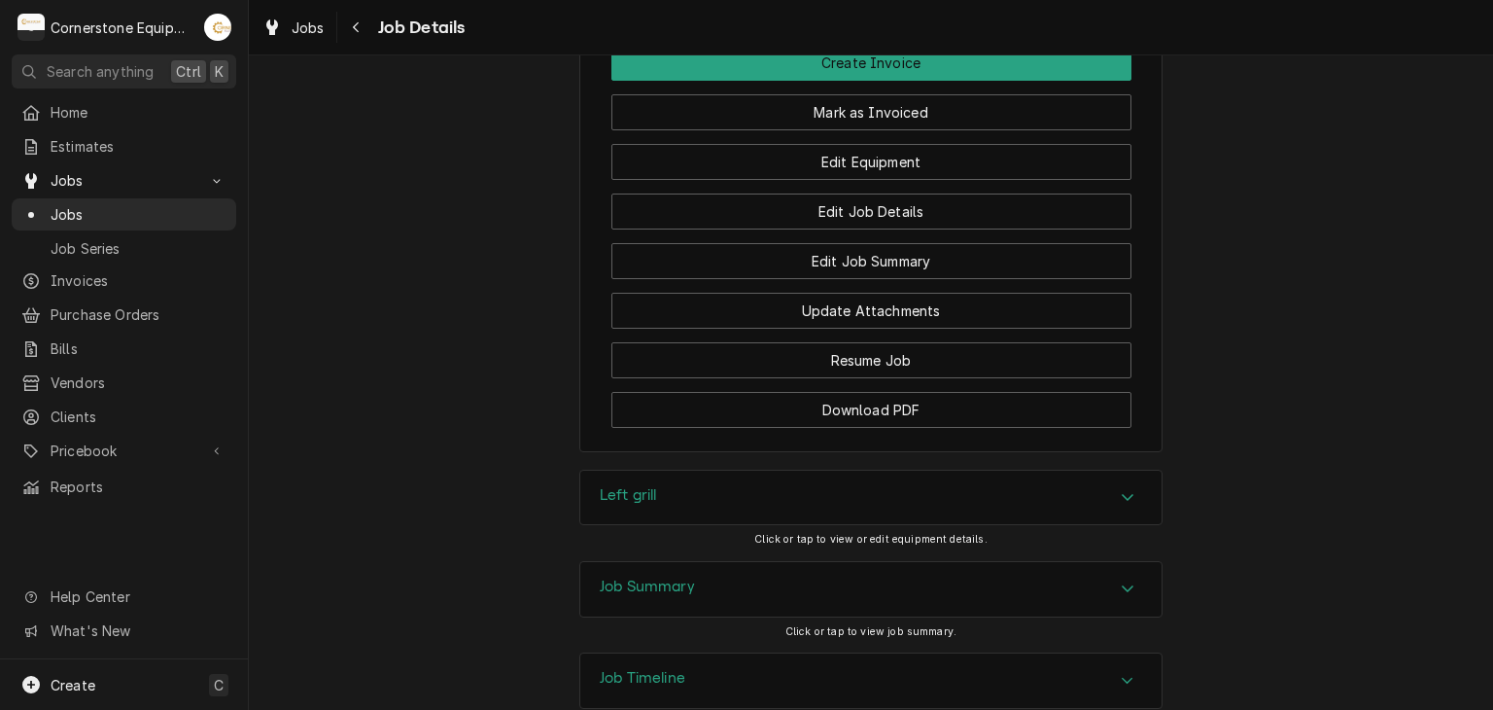
click at [760, 562] on div "Job Summary" at bounding box center [870, 589] width 581 height 54
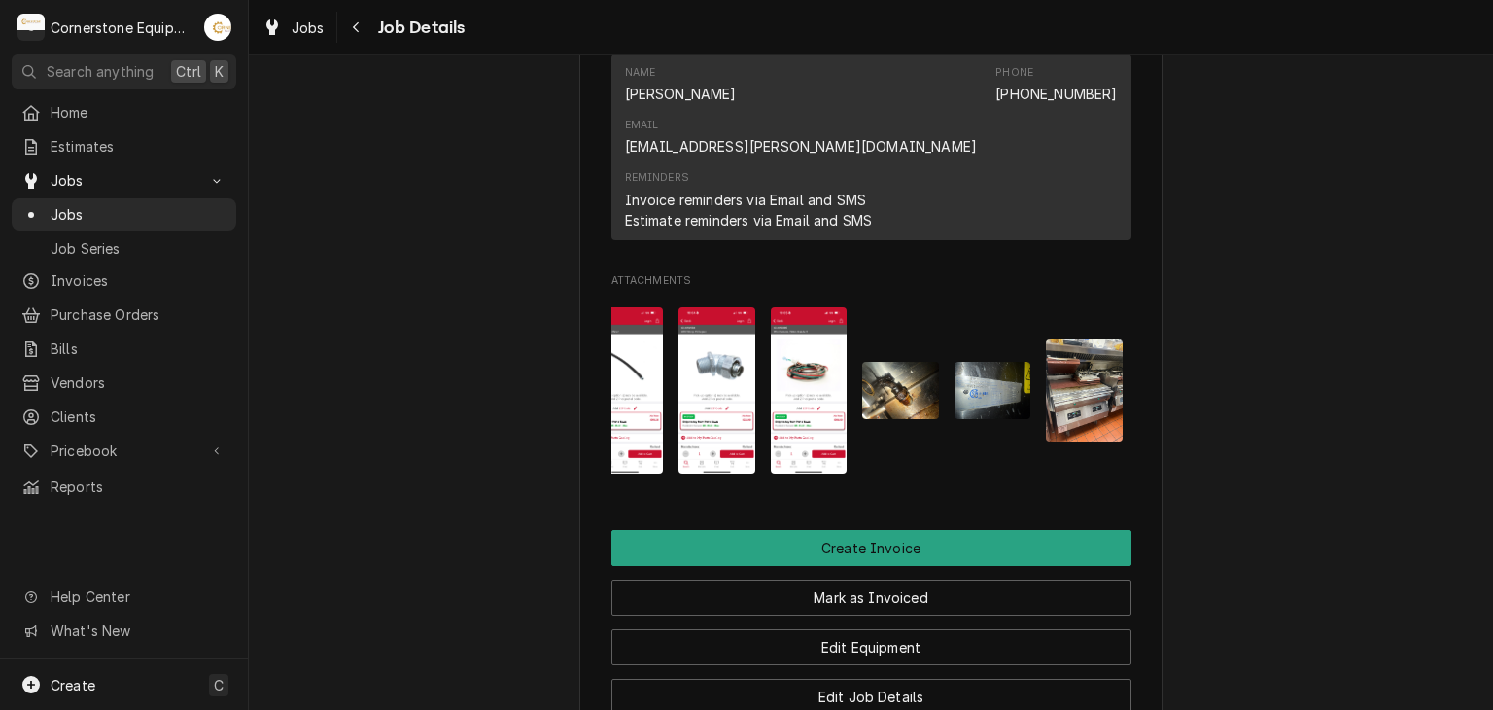
scroll to position [0, 214]
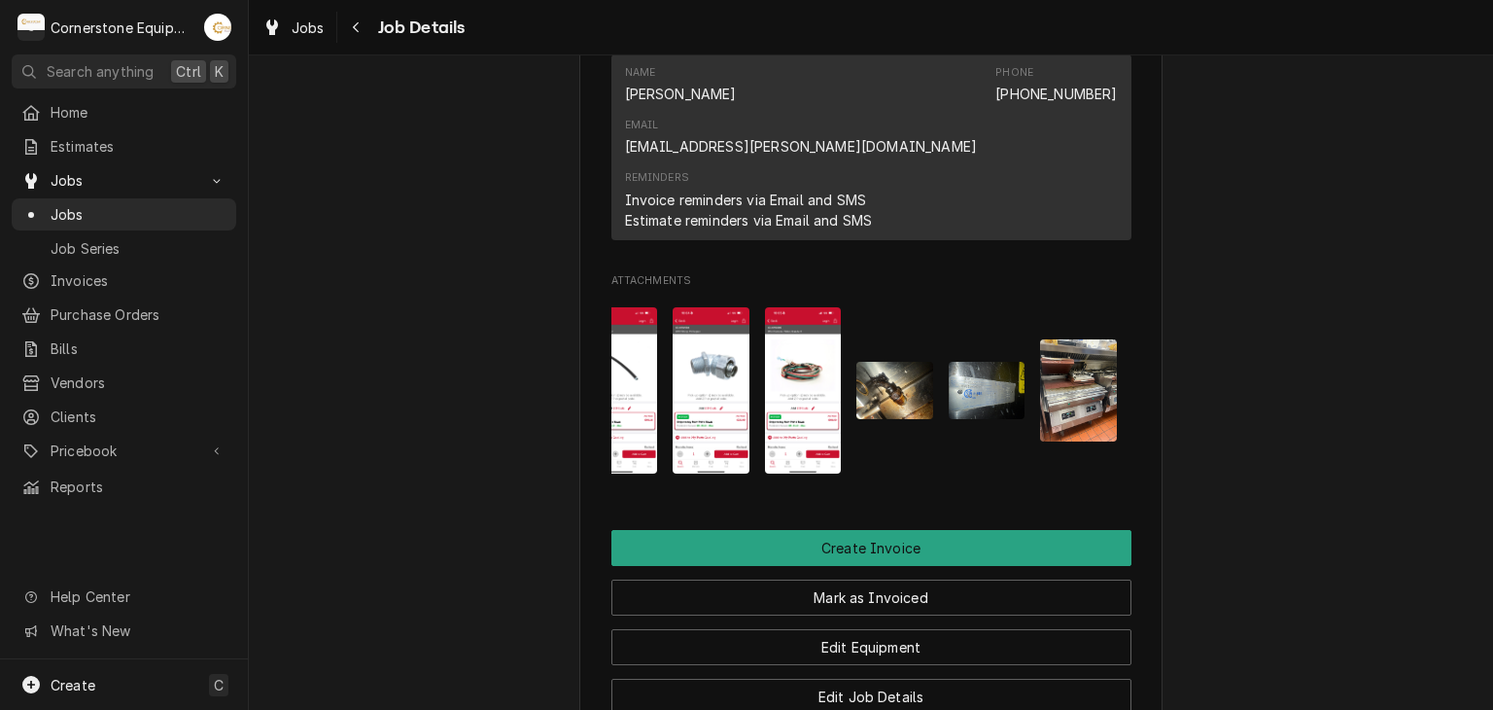
click at [884, 362] on img "Attachments" at bounding box center [894, 390] width 77 height 57
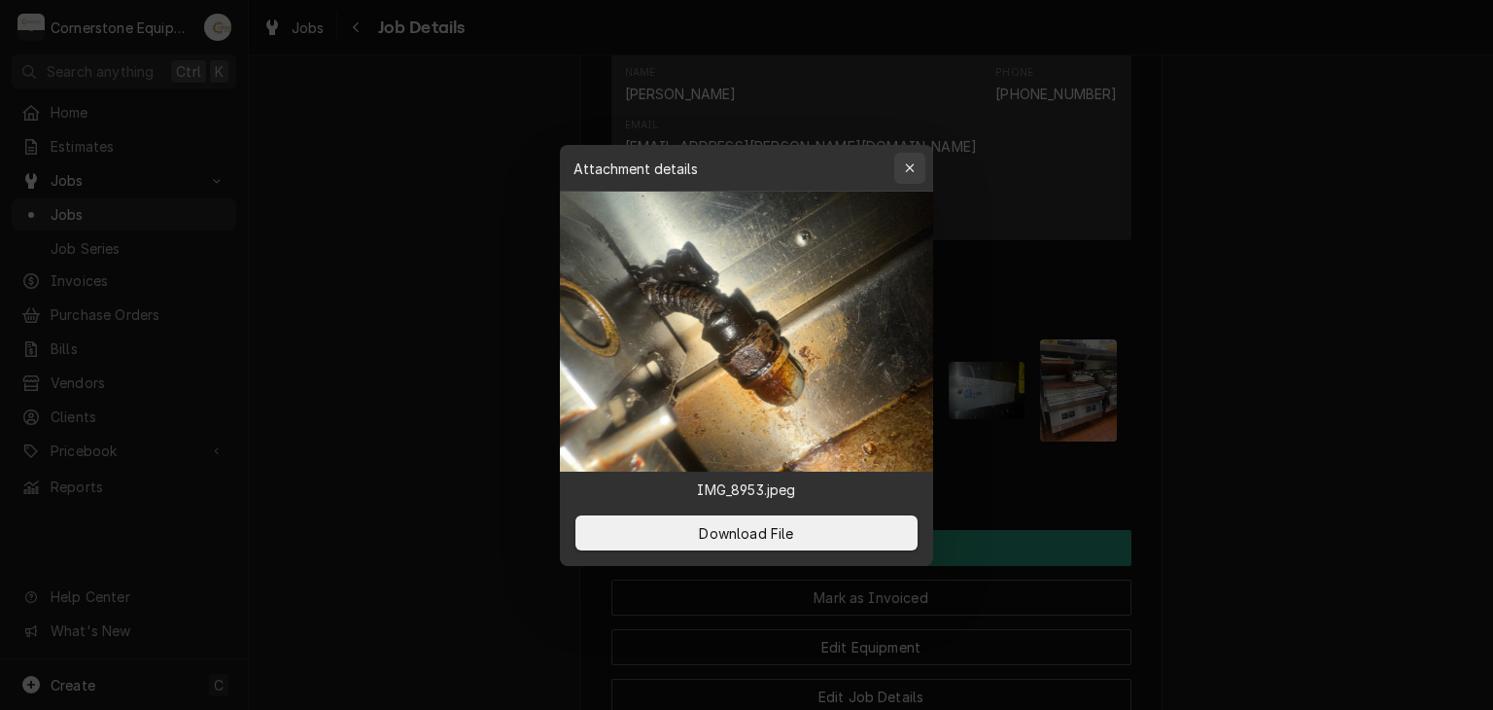
click at [914, 156] on button "button" at bounding box center [909, 168] width 31 height 31
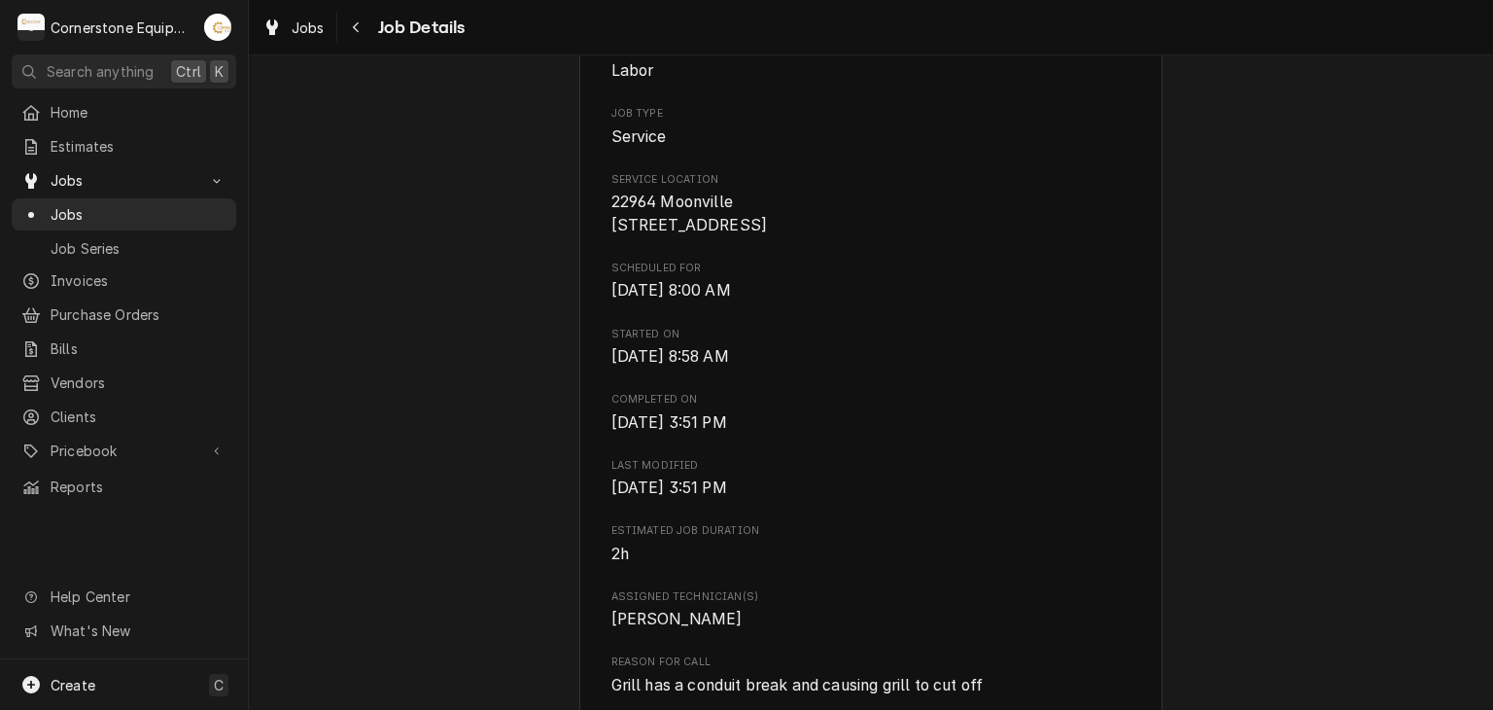
scroll to position [0, 0]
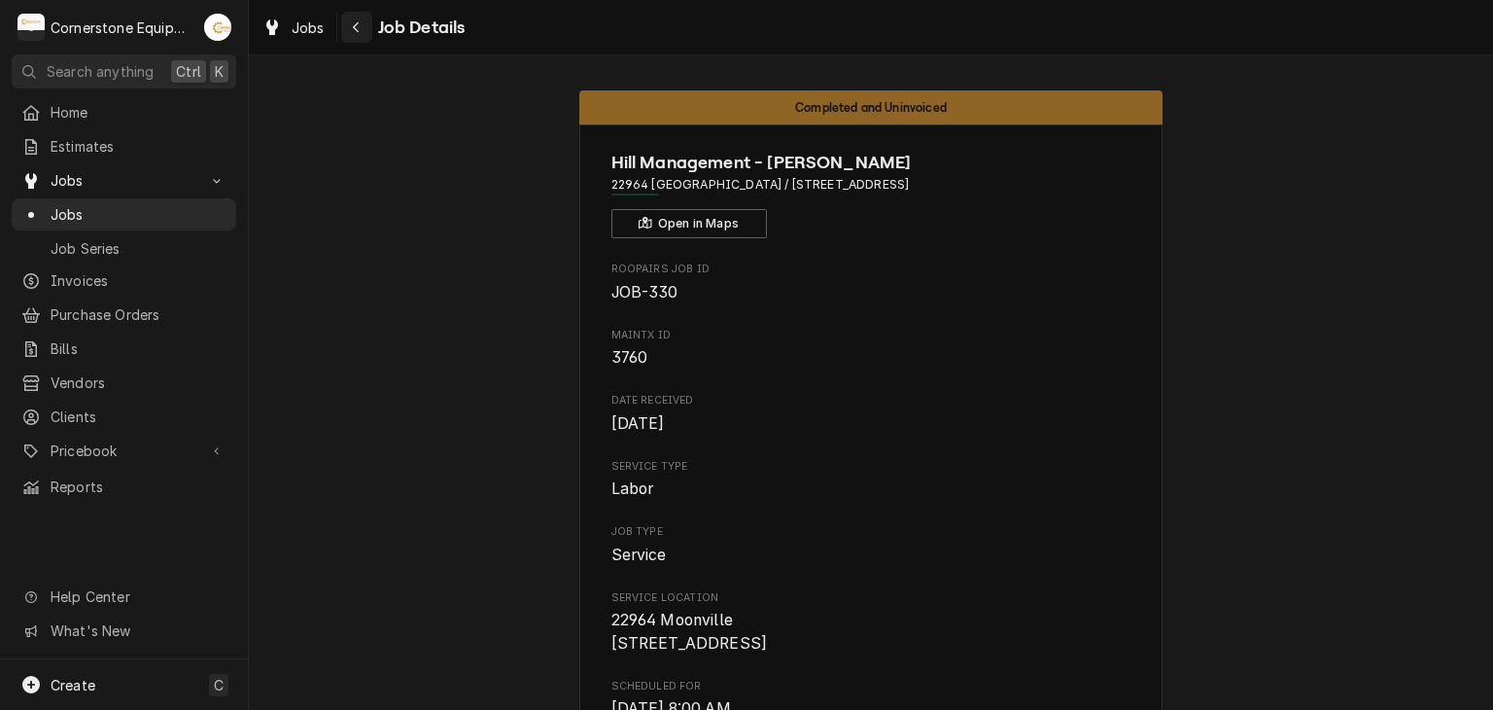
click at [353, 36] on div "Navigate back" at bounding box center [356, 26] width 19 height 19
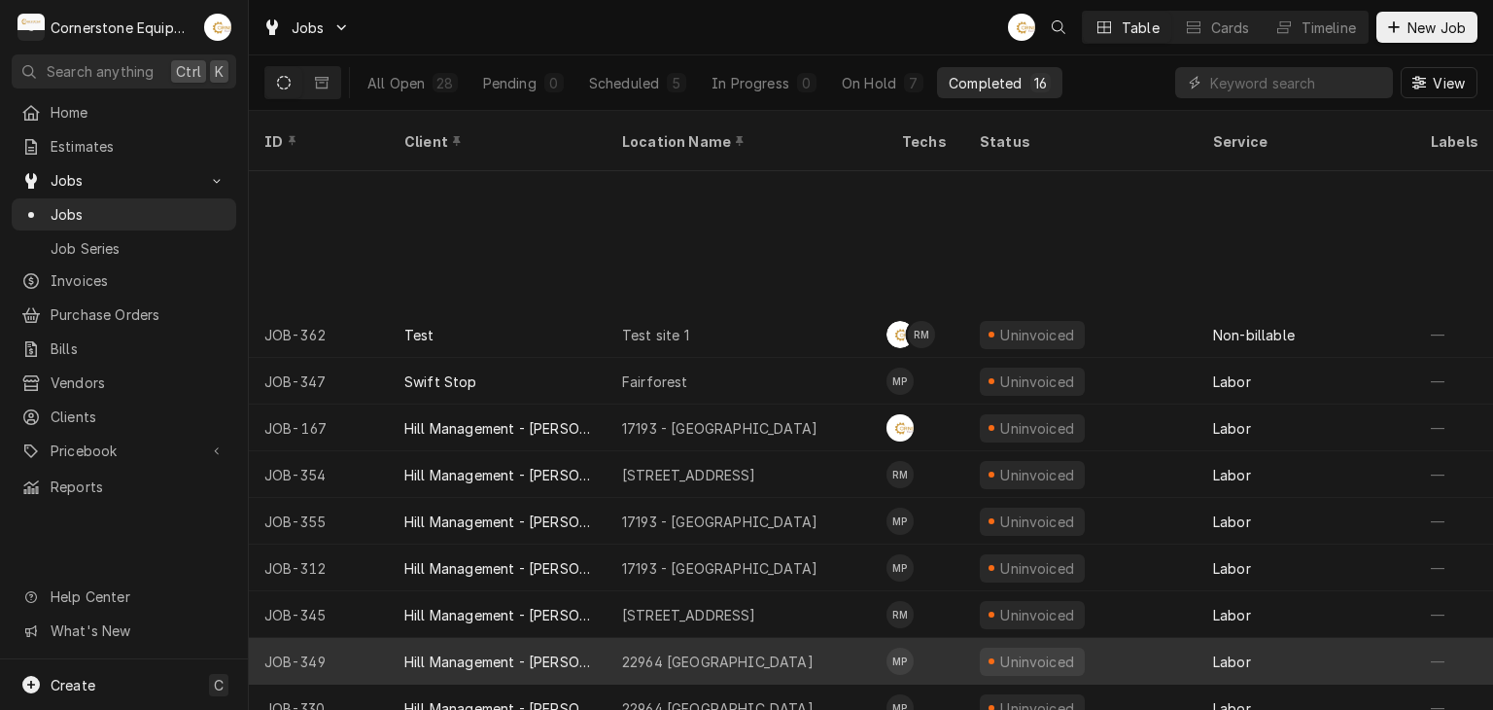
scroll to position [199, 0]
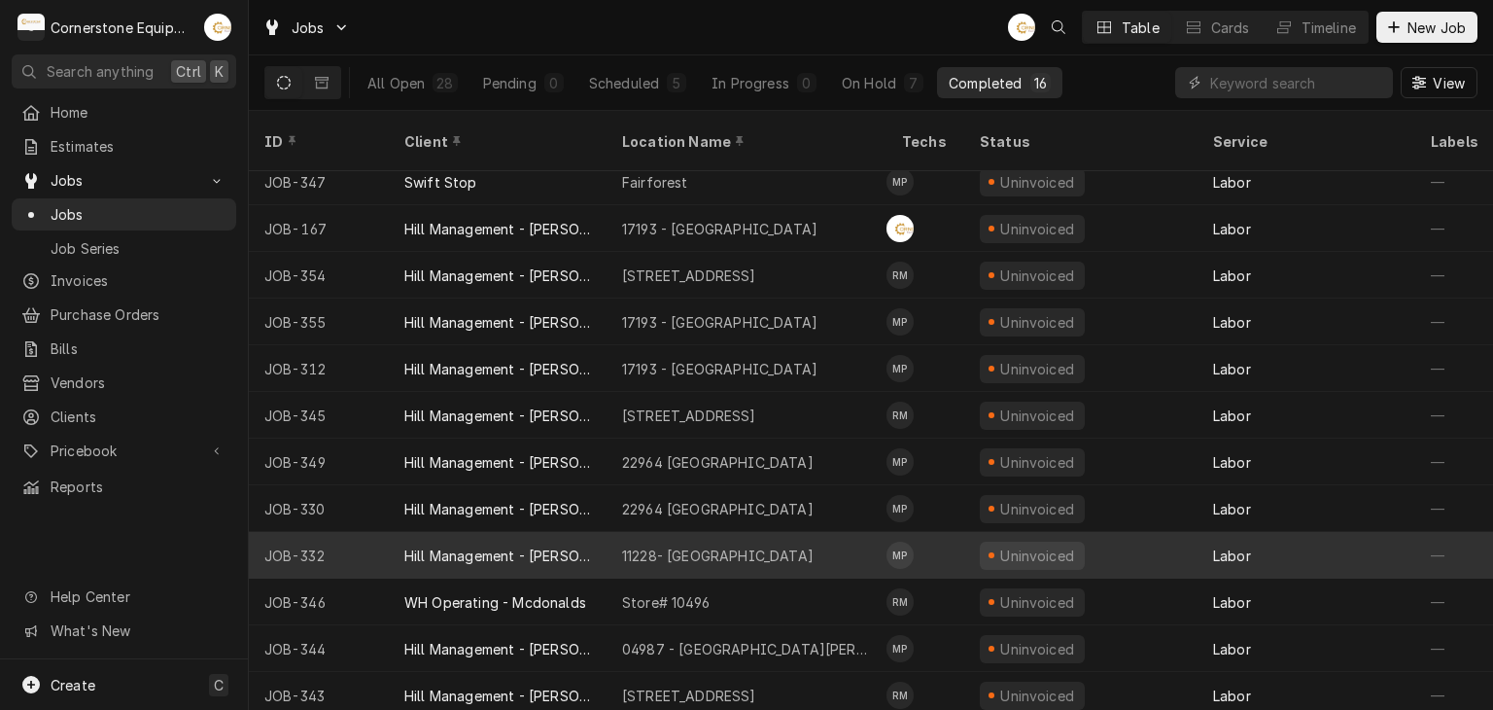
click at [707, 545] on div "11228- [GEOGRAPHIC_DATA]" at bounding box center [717, 555] width 191 height 20
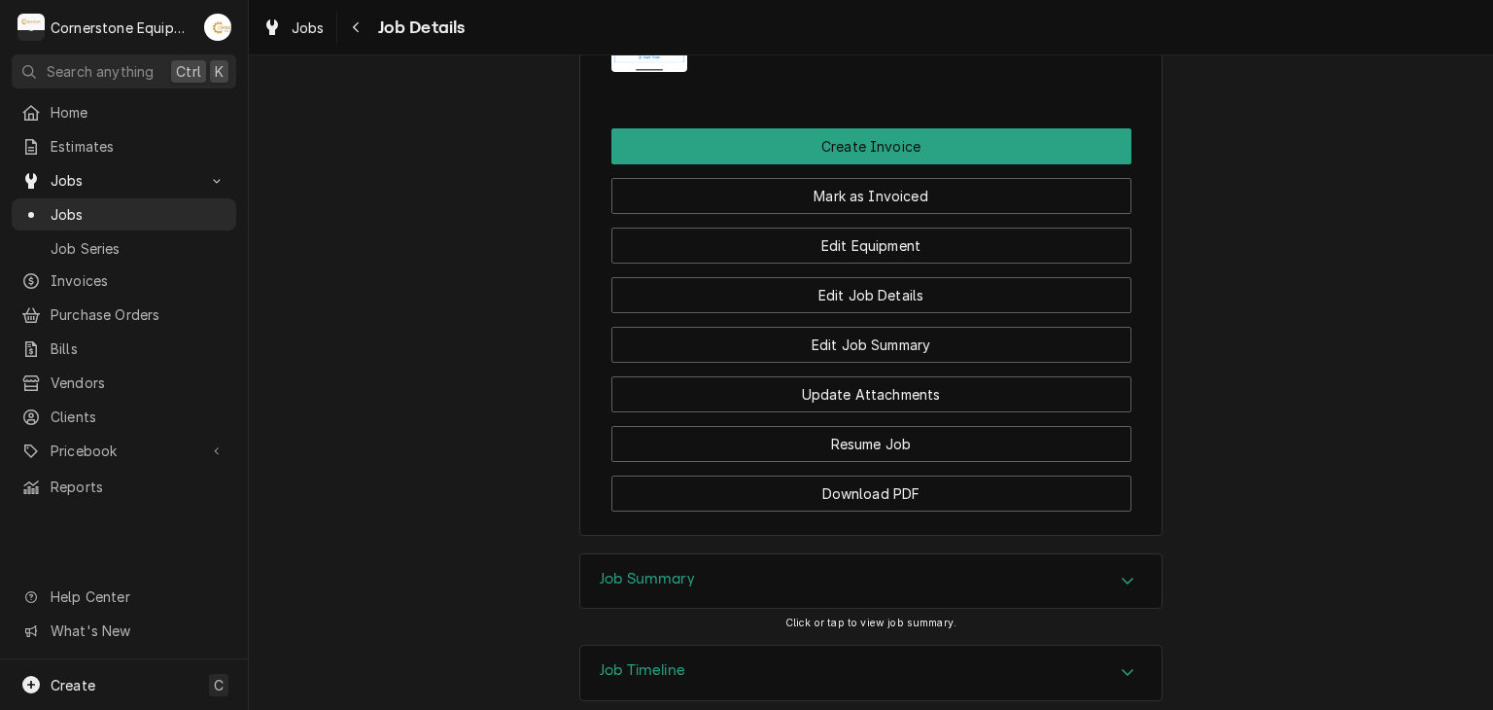
scroll to position [1474, 0]
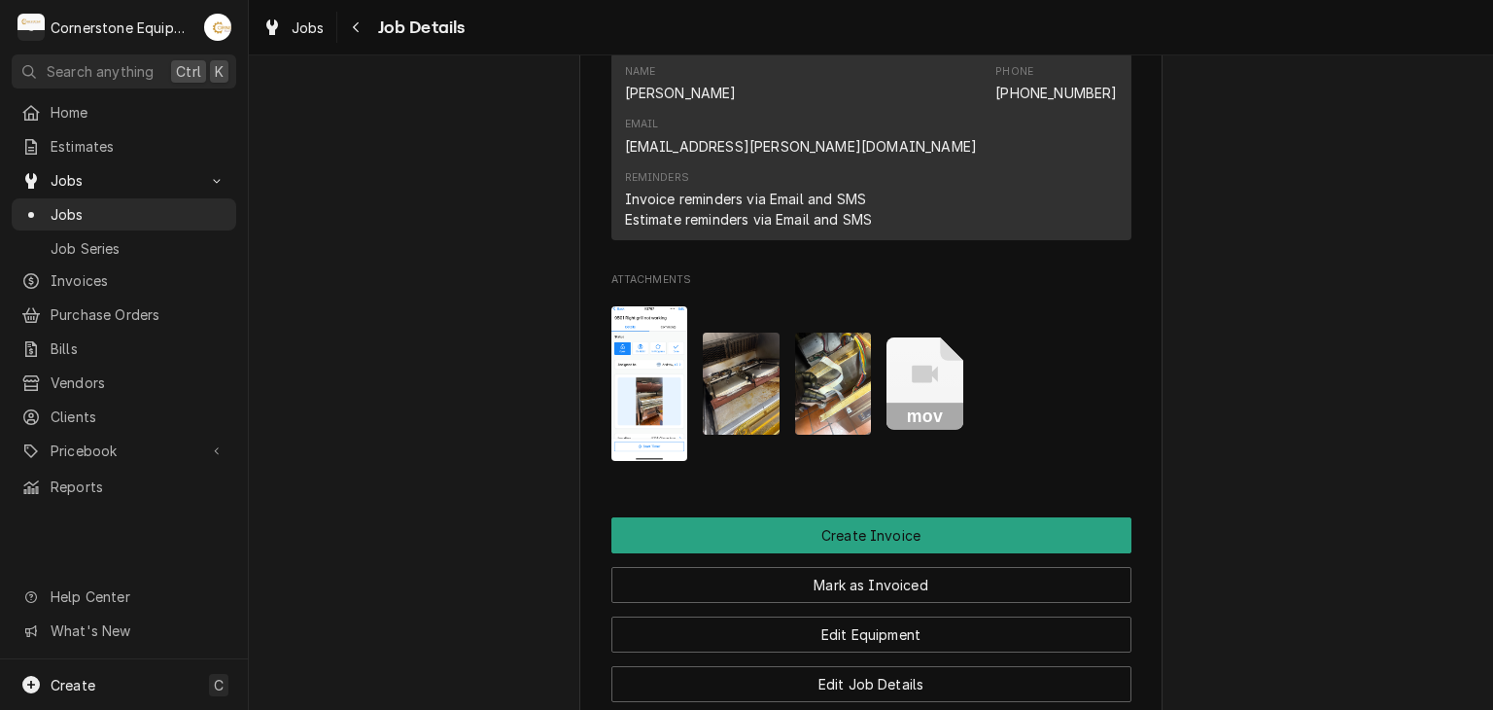
click at [832, 332] on img "Attachments" at bounding box center [833, 383] width 77 height 102
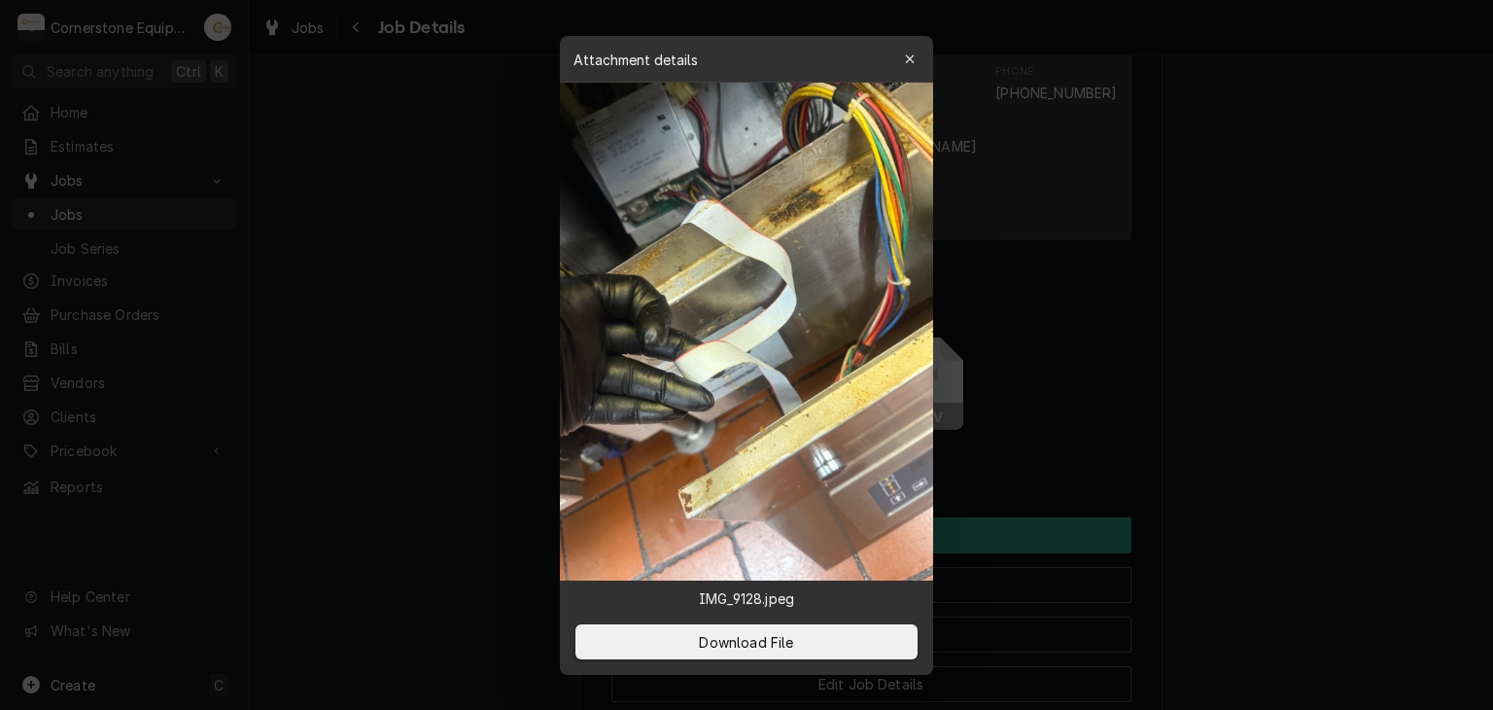
click at [280, 164] on div at bounding box center [746, 355] width 1493 height 710
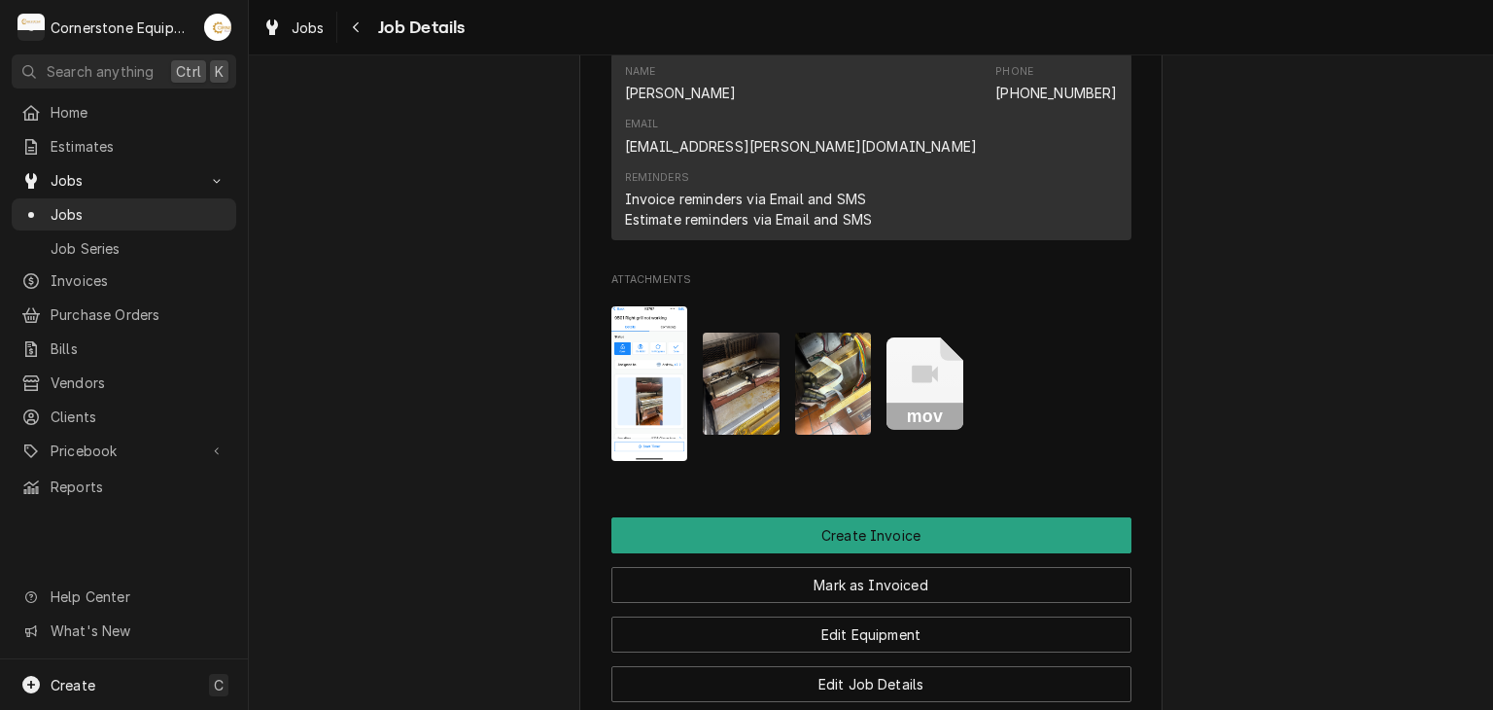
scroll to position [1862, 0]
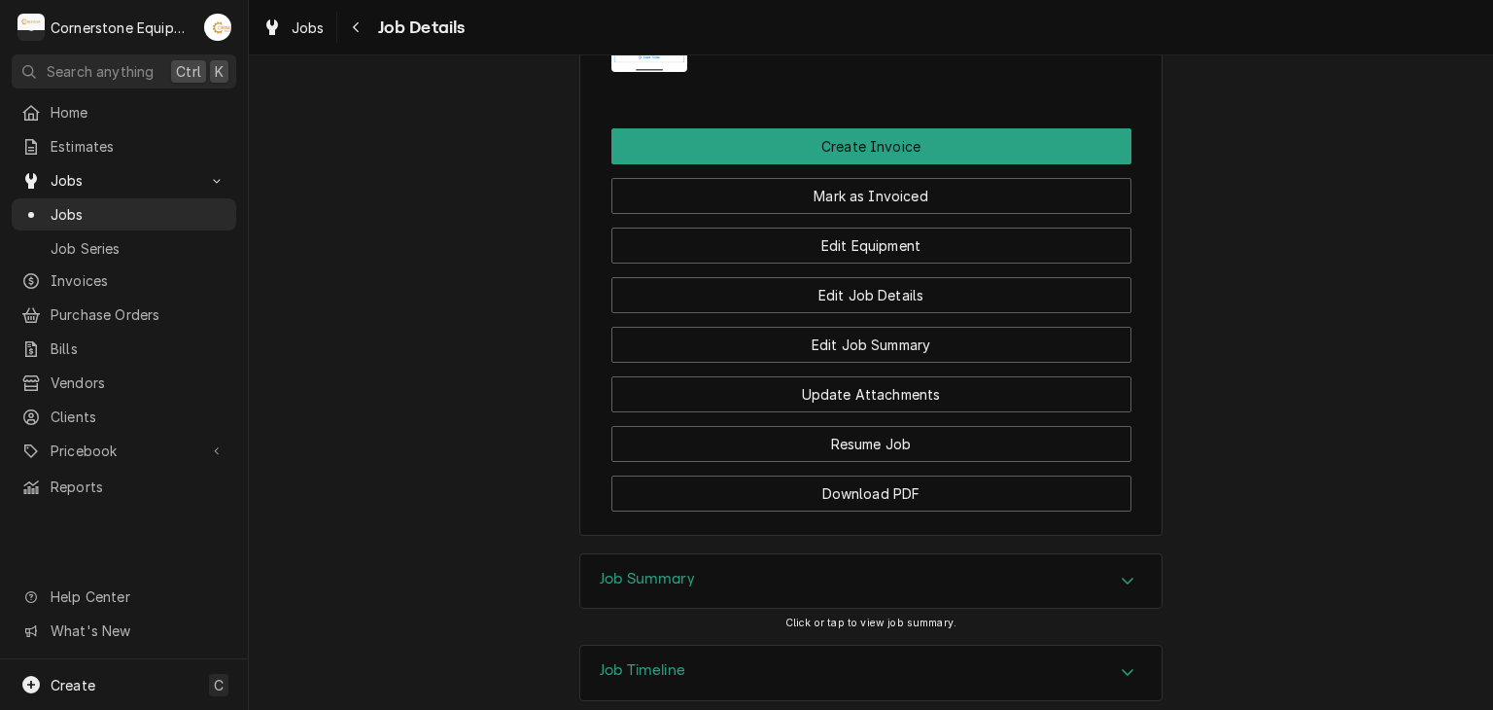
click at [644, 554] on div "Job Summary" at bounding box center [870, 581] width 581 height 54
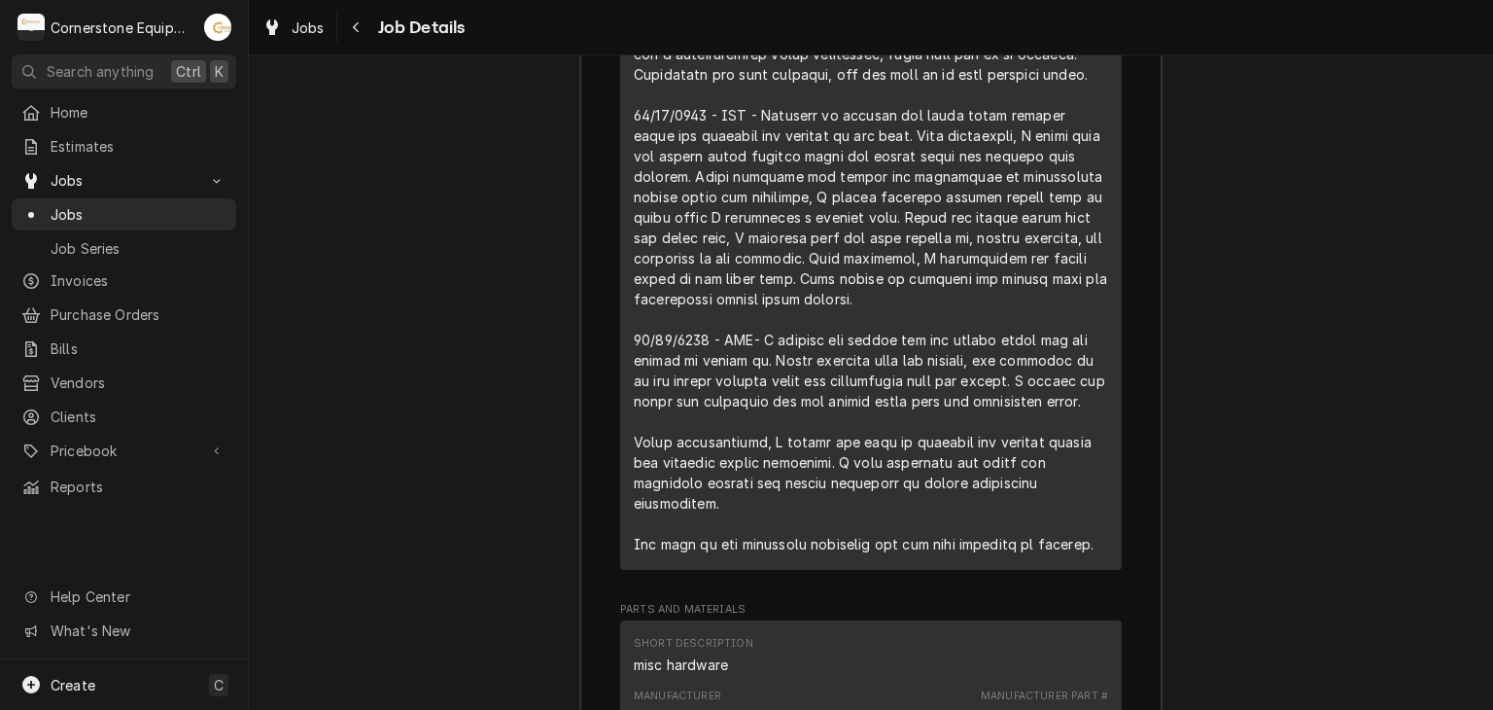
scroll to position [3418, 0]
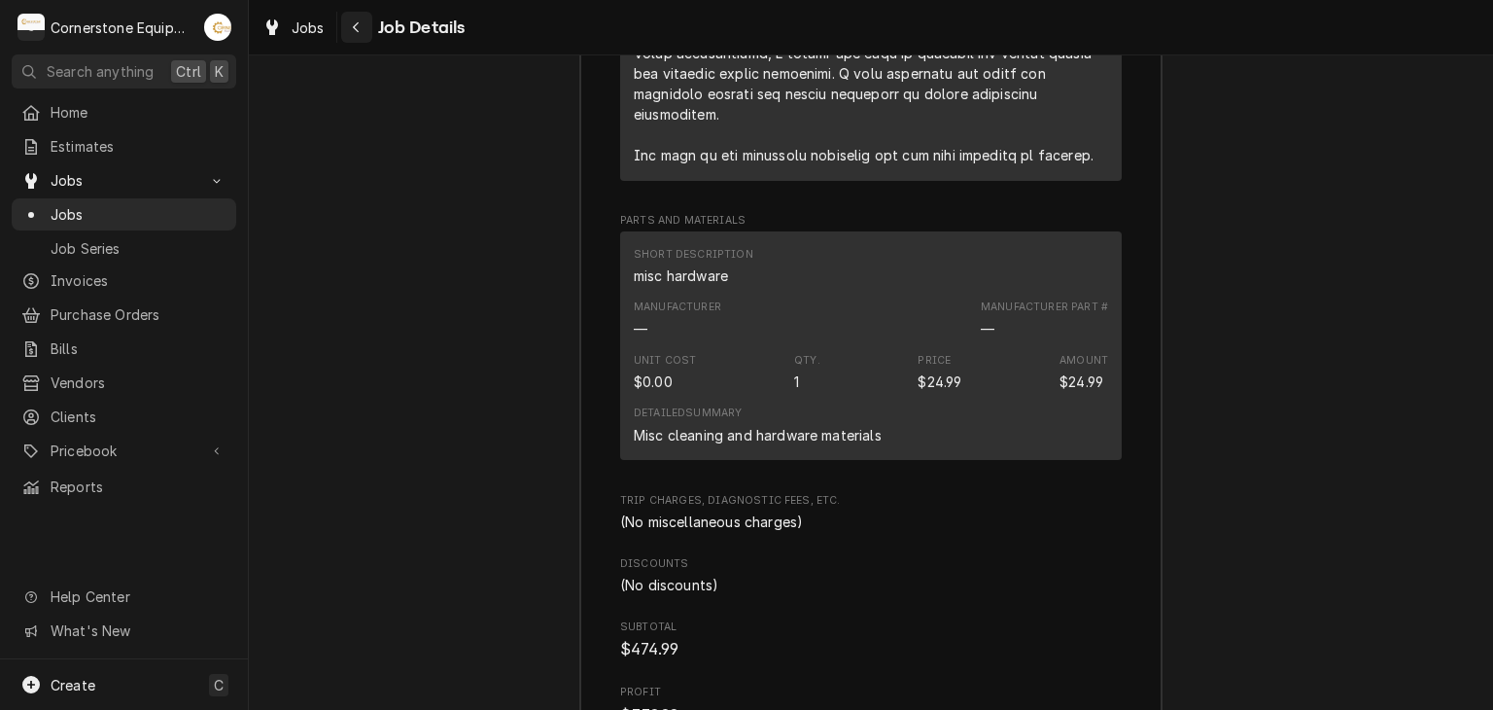
click at [368, 37] on button "Navigate back" at bounding box center [356, 27] width 31 height 31
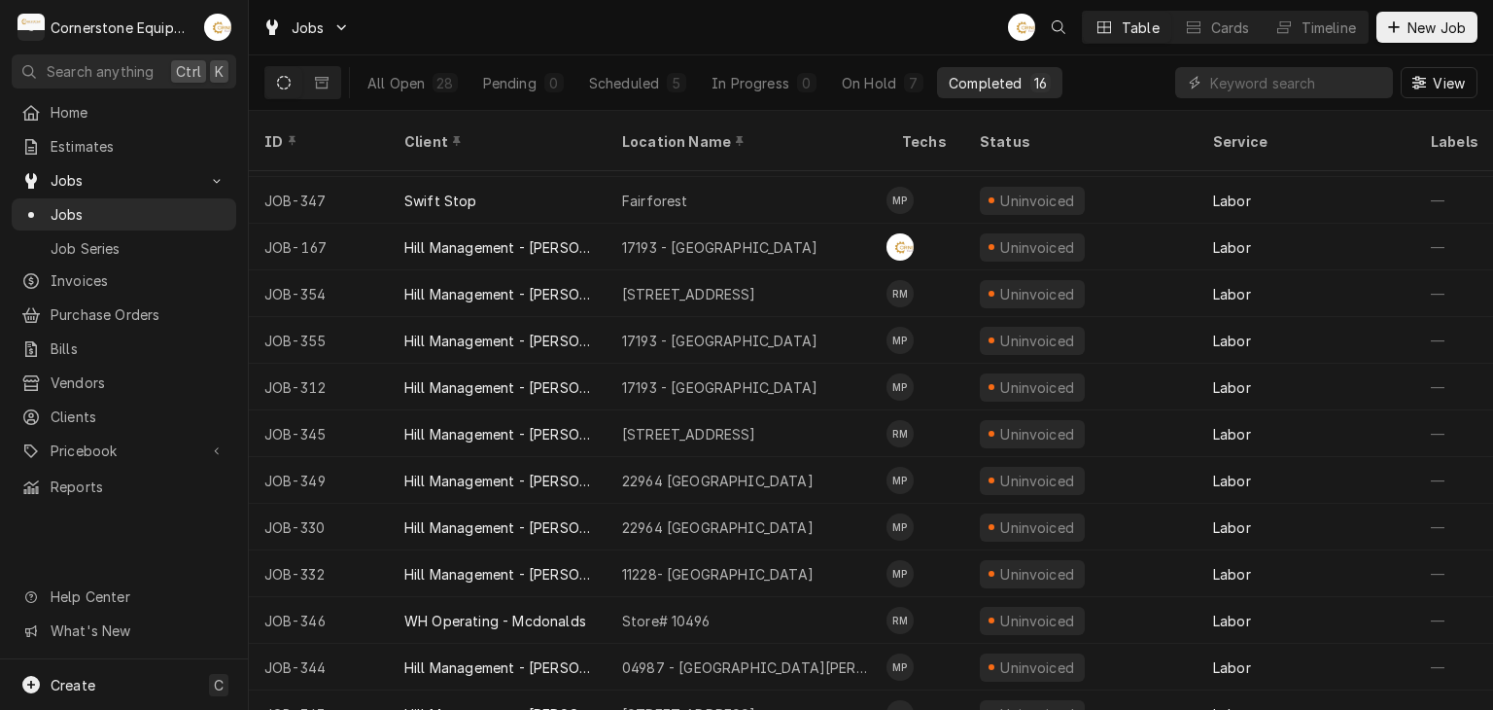
scroll to position [199, 0]
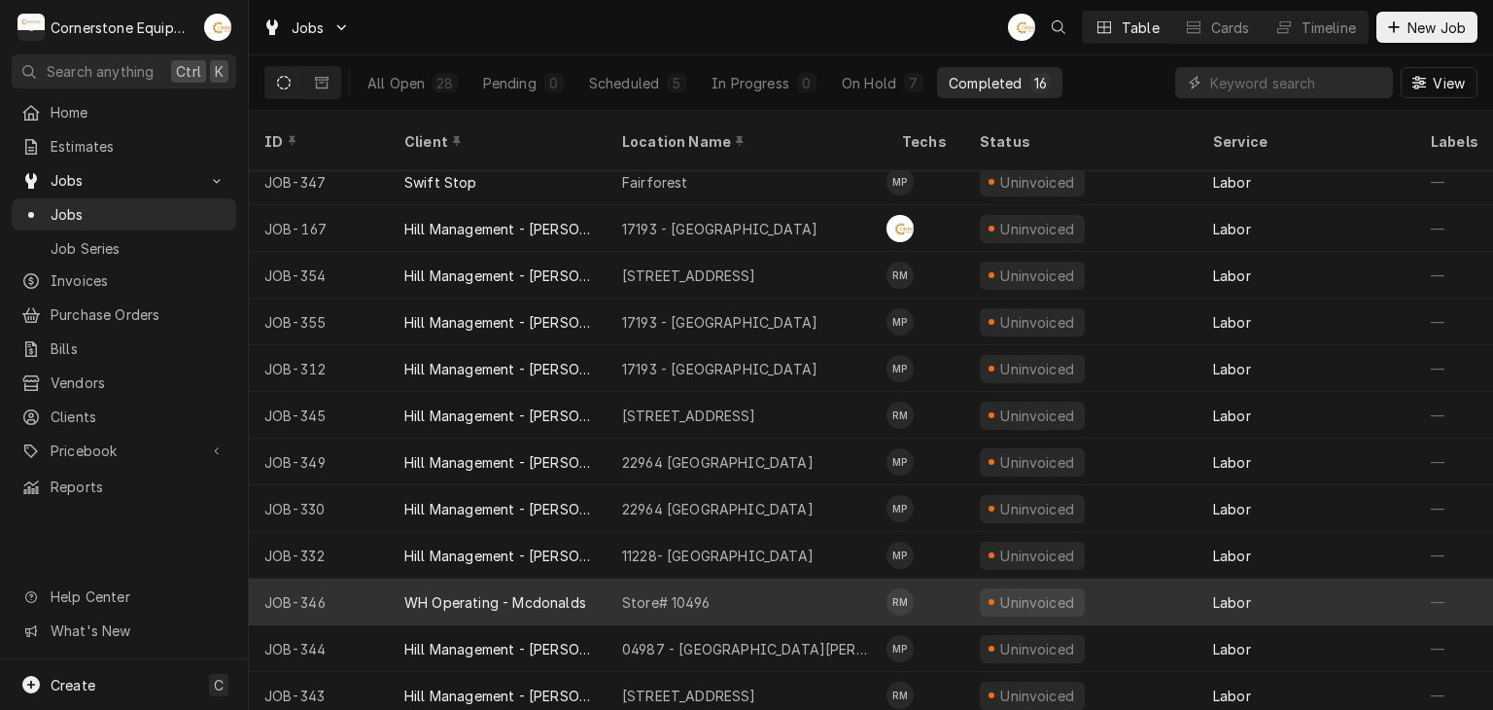
click at [752, 588] on div "Store# 10496" at bounding box center [747, 601] width 280 height 47
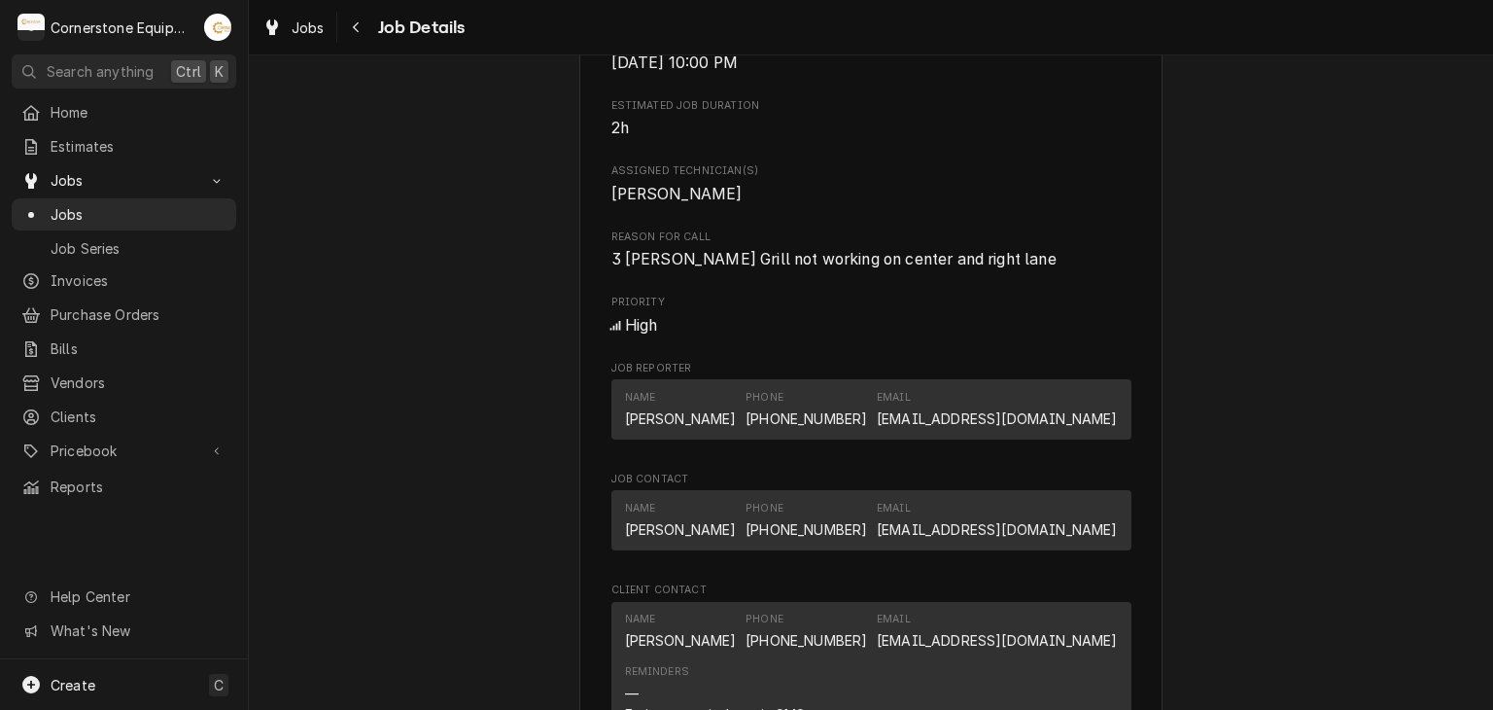
scroll to position [1555, 0]
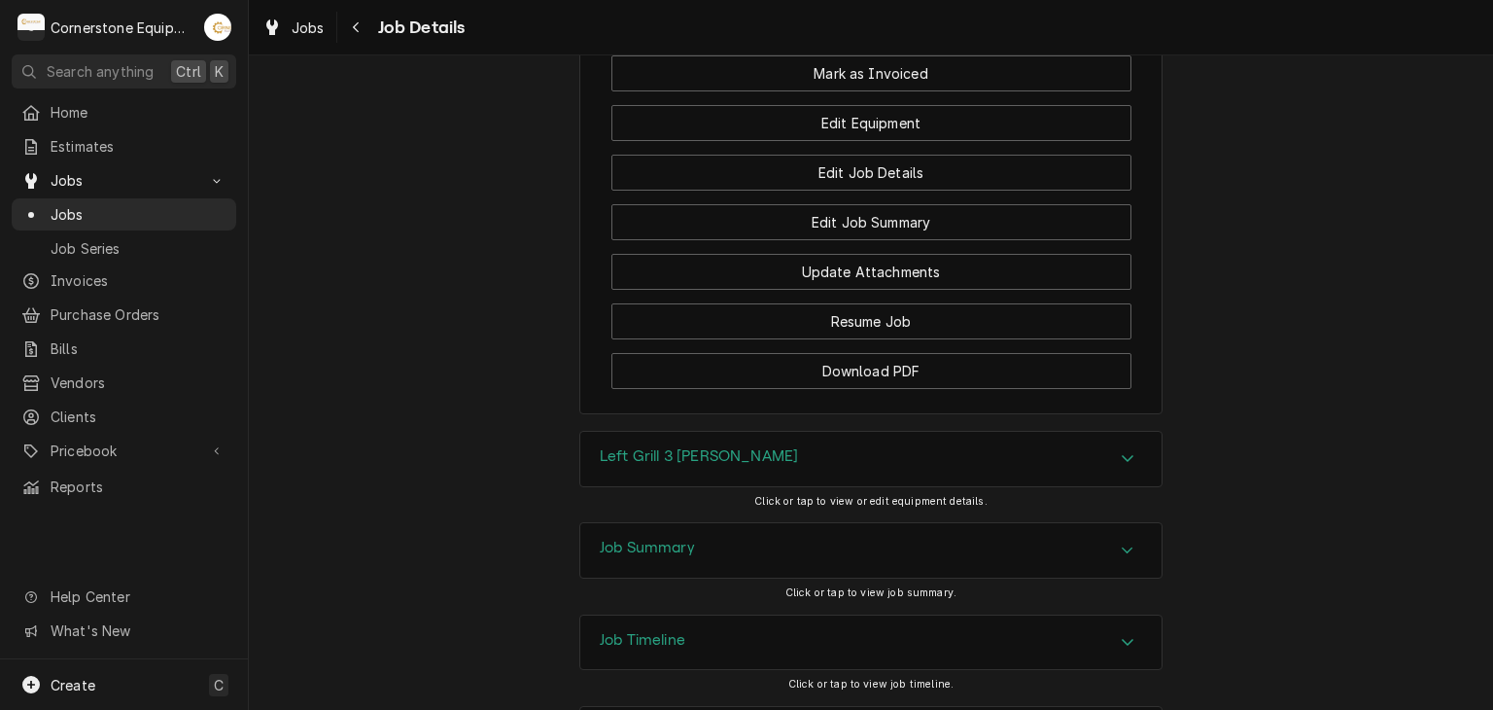
click at [753, 577] on div "Job Summary" at bounding box center [870, 550] width 581 height 54
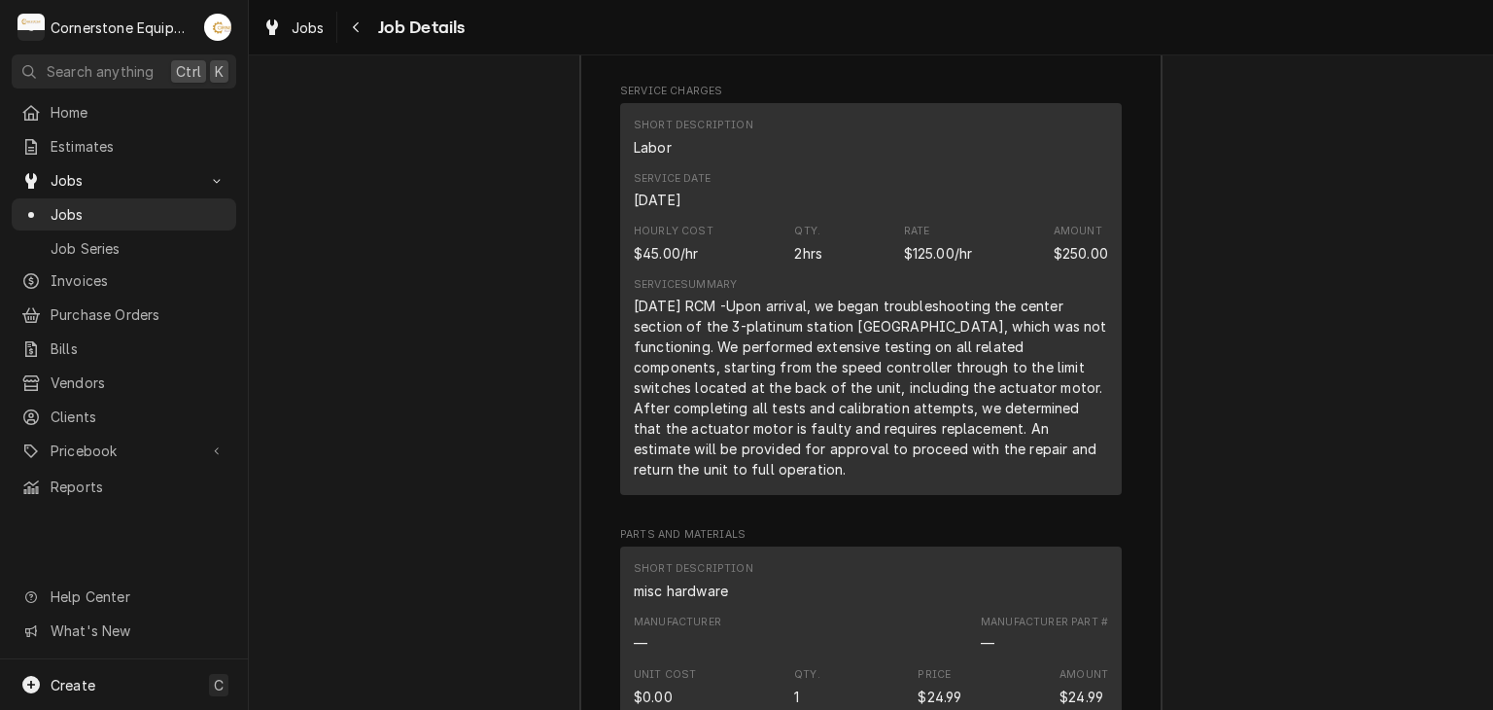
scroll to position [3039, 0]
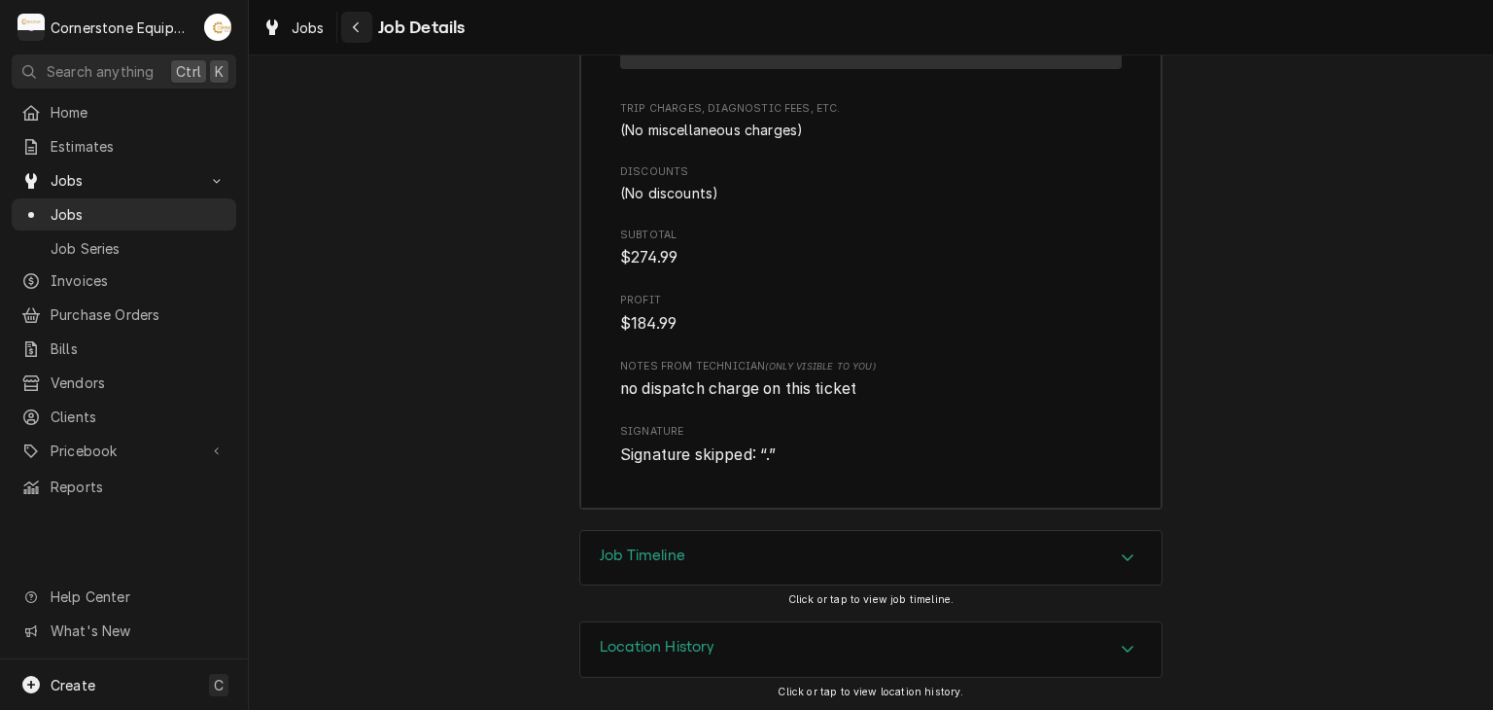
click at [365, 21] on div "Navigate back" at bounding box center [356, 26] width 19 height 19
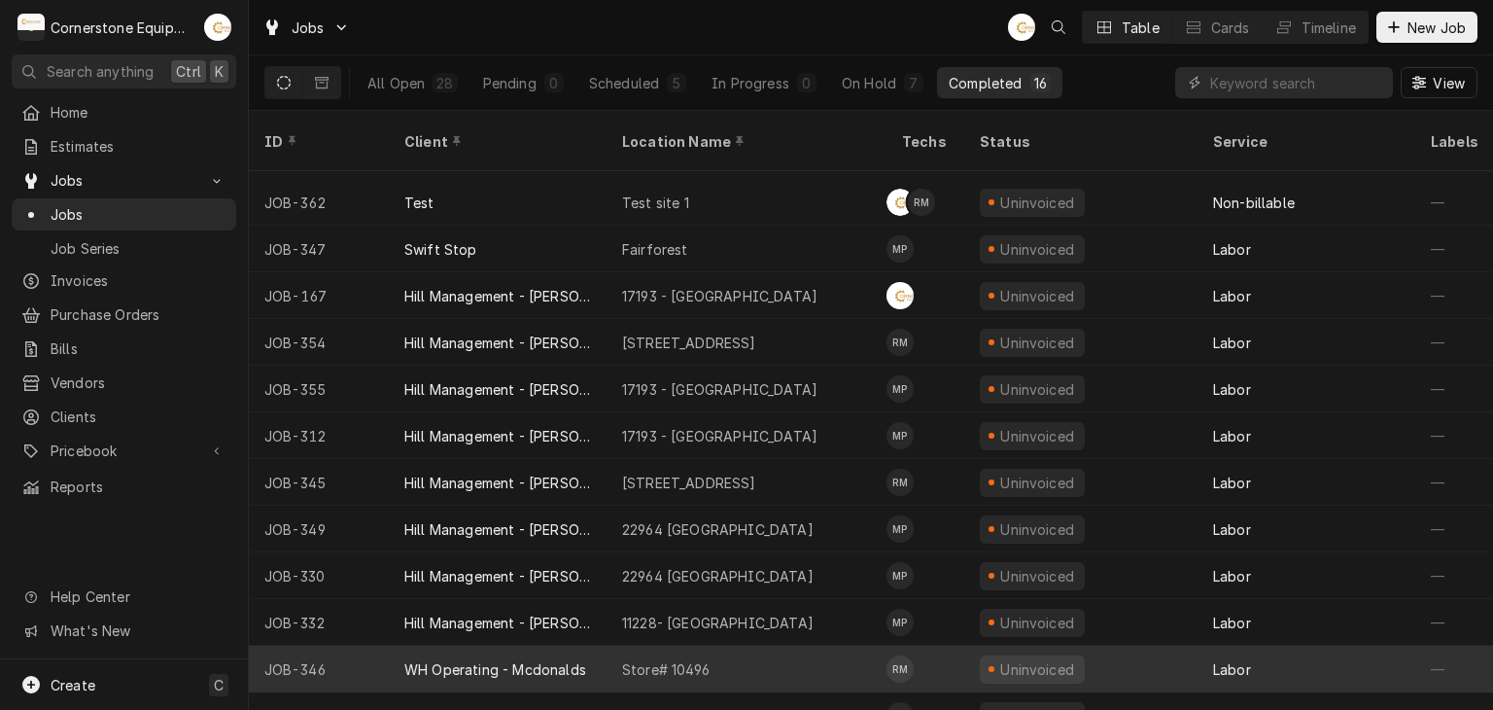
scroll to position [199, 0]
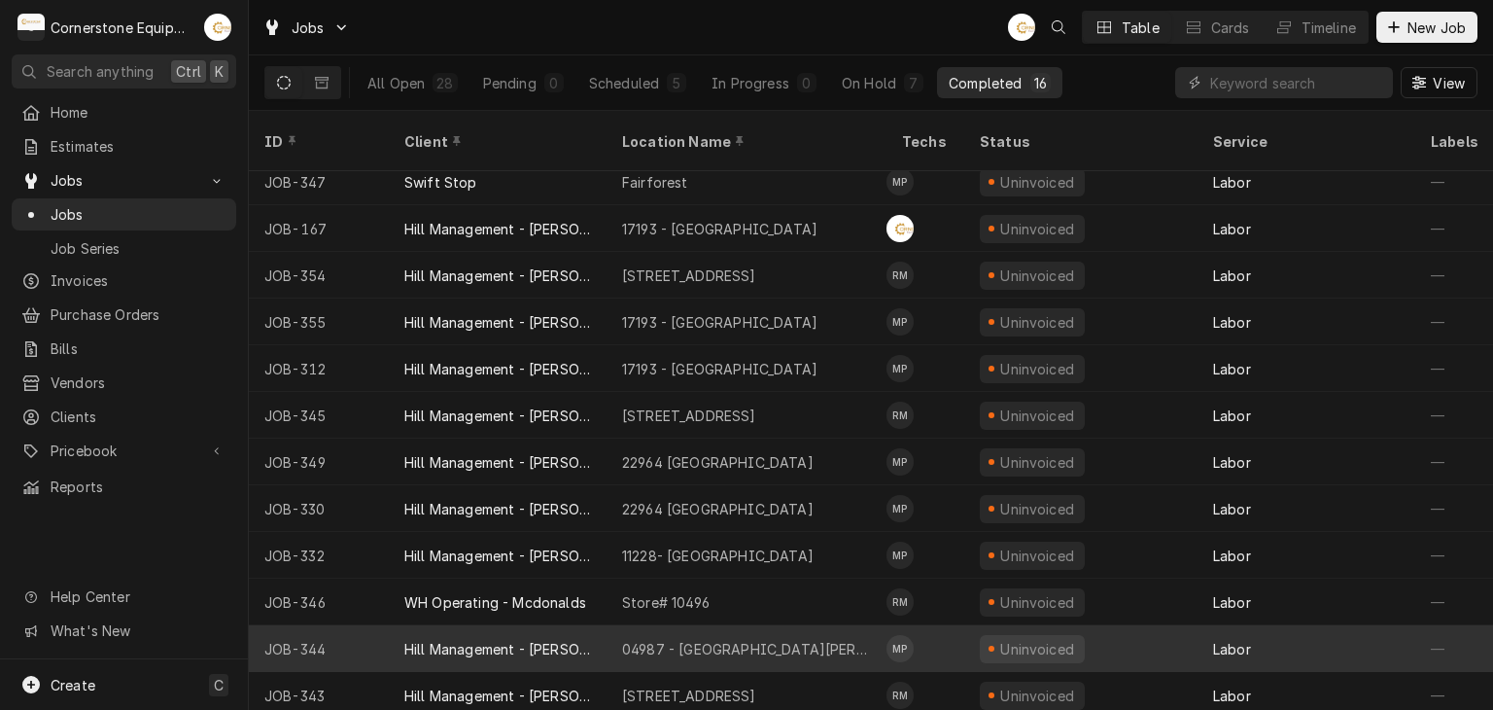
click at [603, 638] on div "Hill Management - [PERSON_NAME]" at bounding box center [498, 648] width 218 height 47
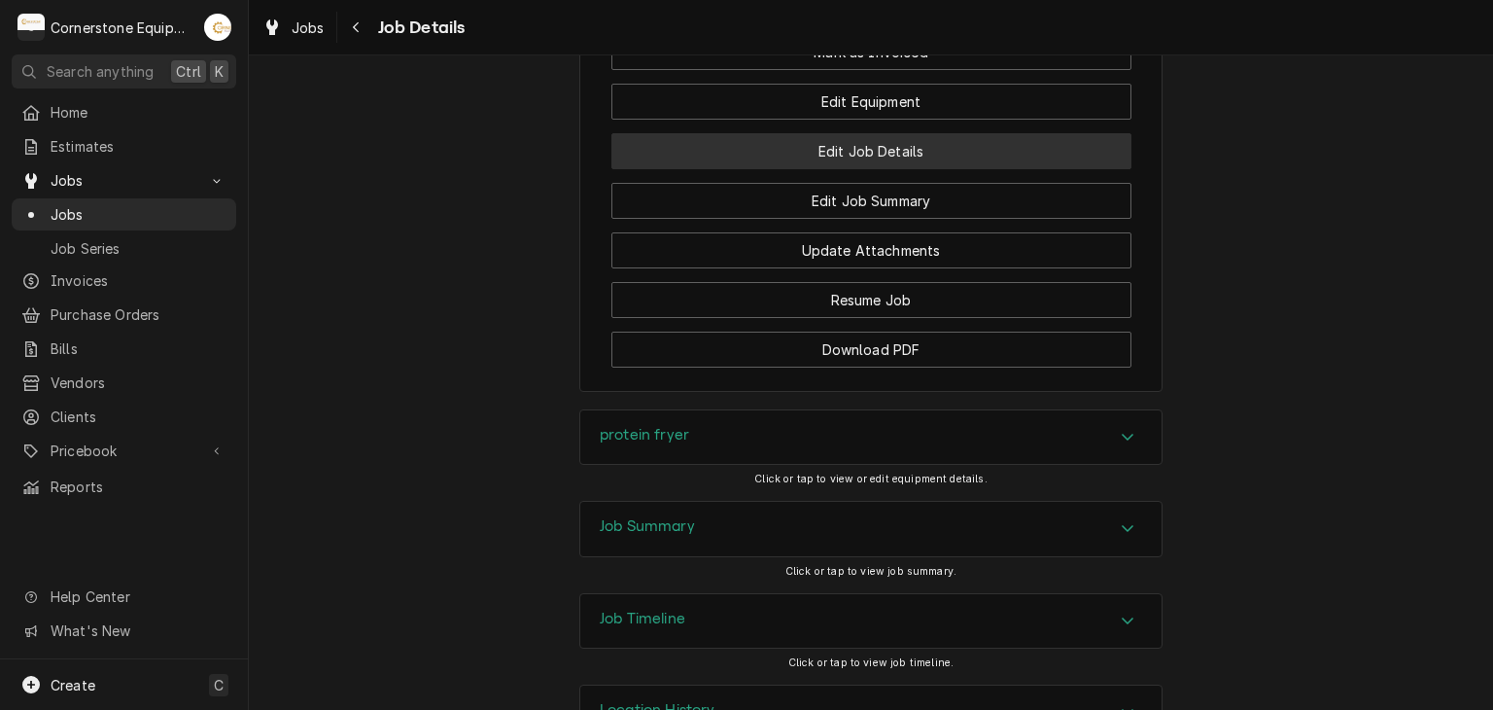
scroll to position [1746, 0]
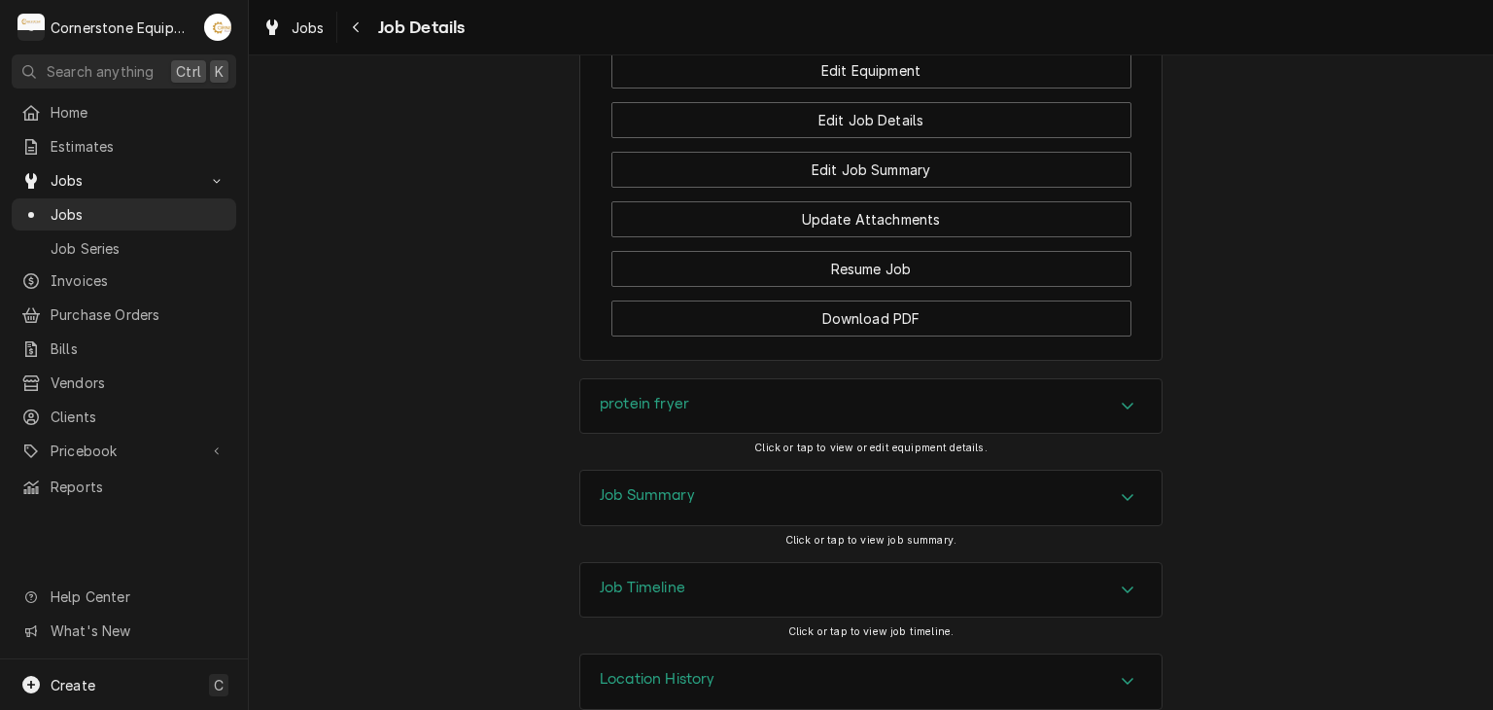
click at [734, 471] on div "Job Summary" at bounding box center [870, 497] width 581 height 54
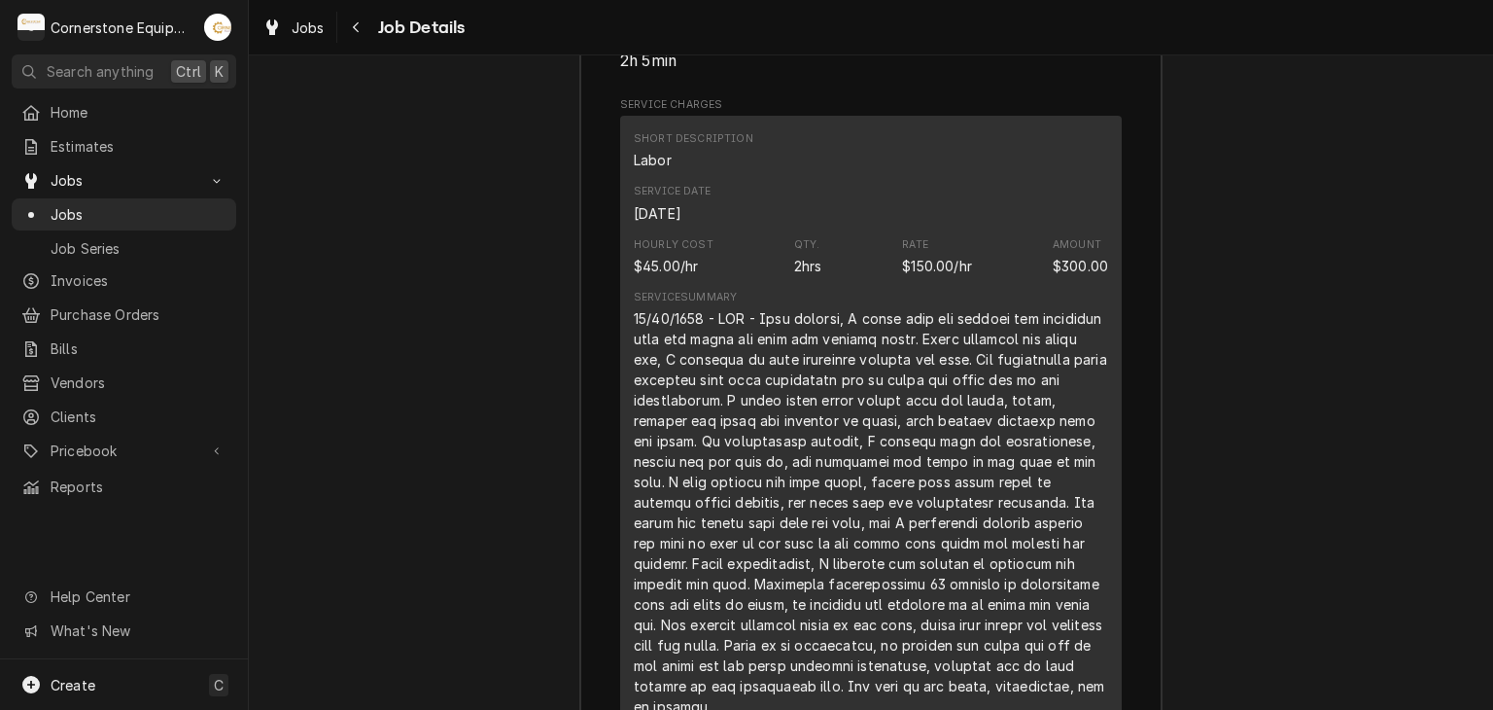
scroll to position [3301, 0]
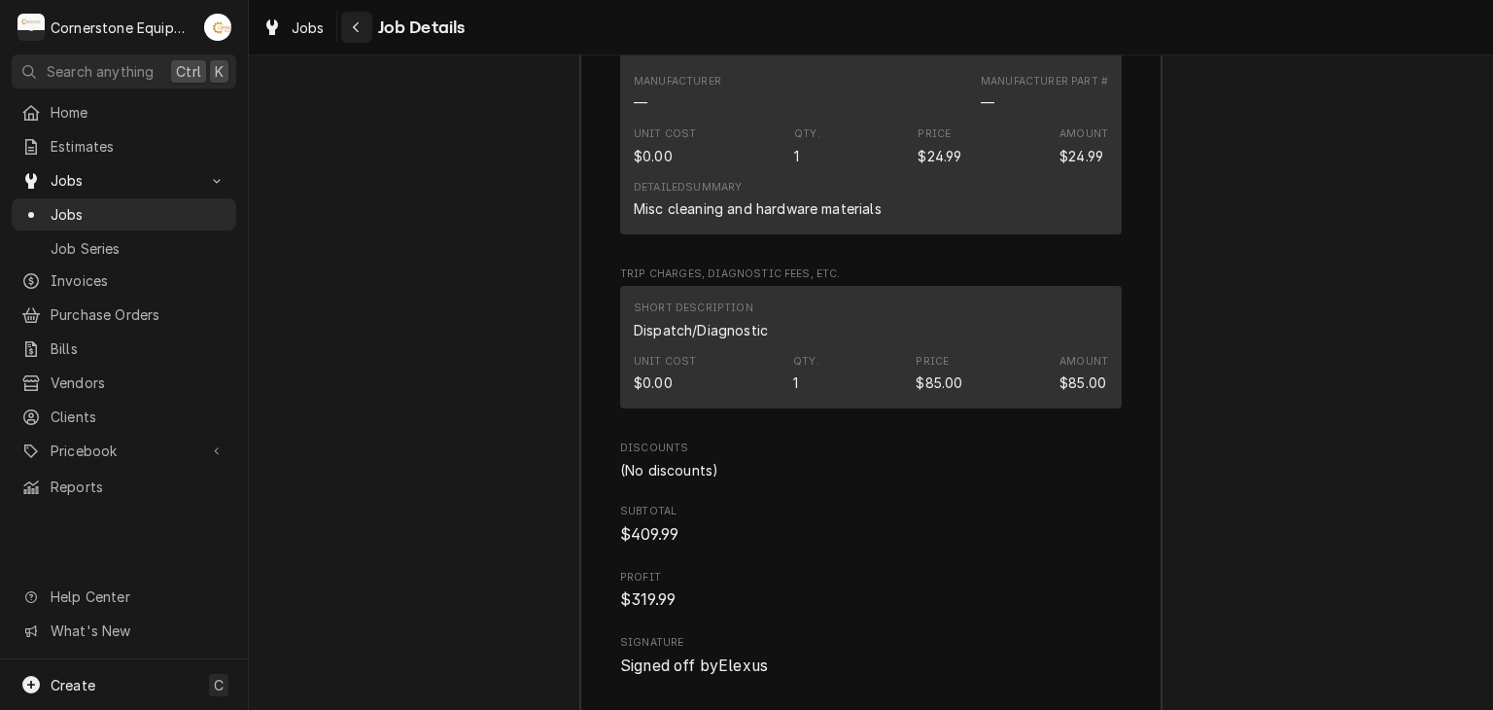
click at [358, 22] on icon "Navigate back" at bounding box center [356, 27] width 6 height 11
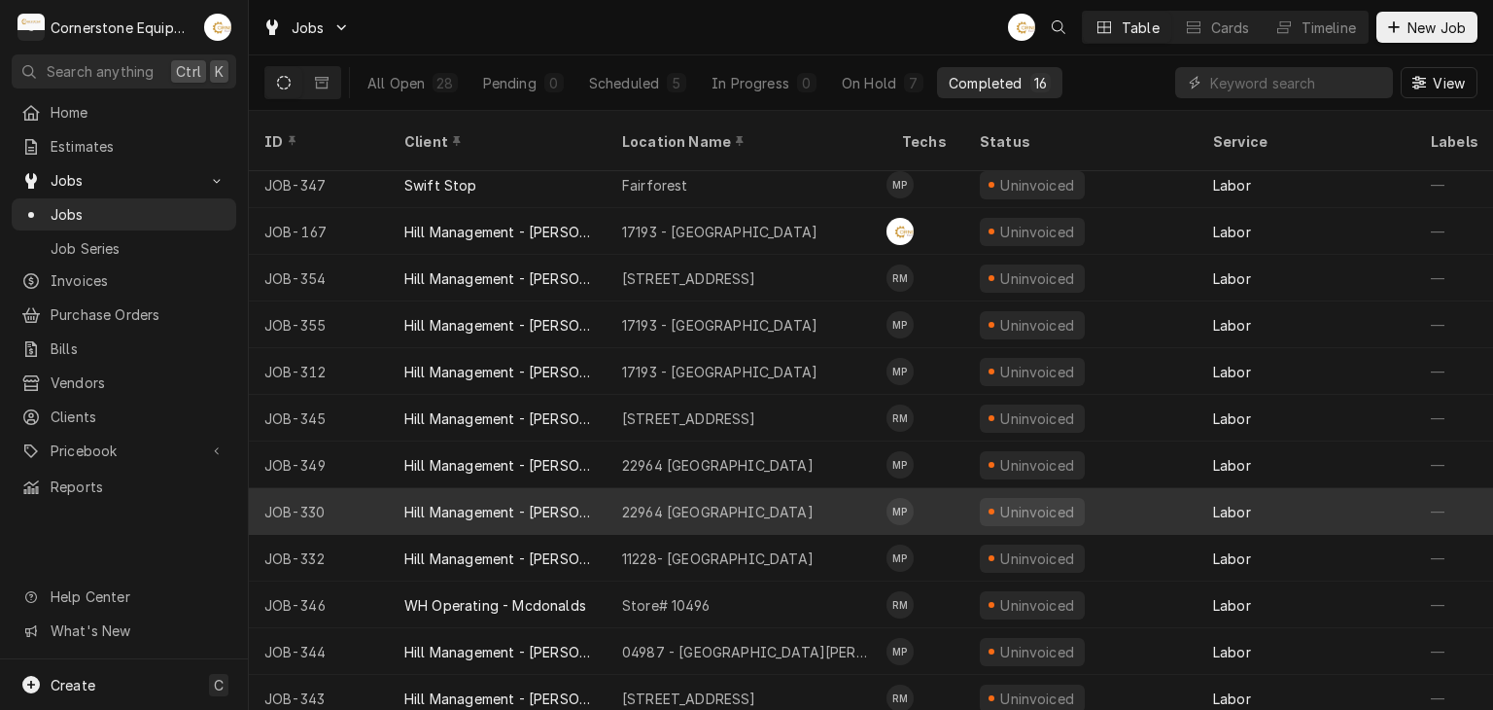
scroll to position [199, 0]
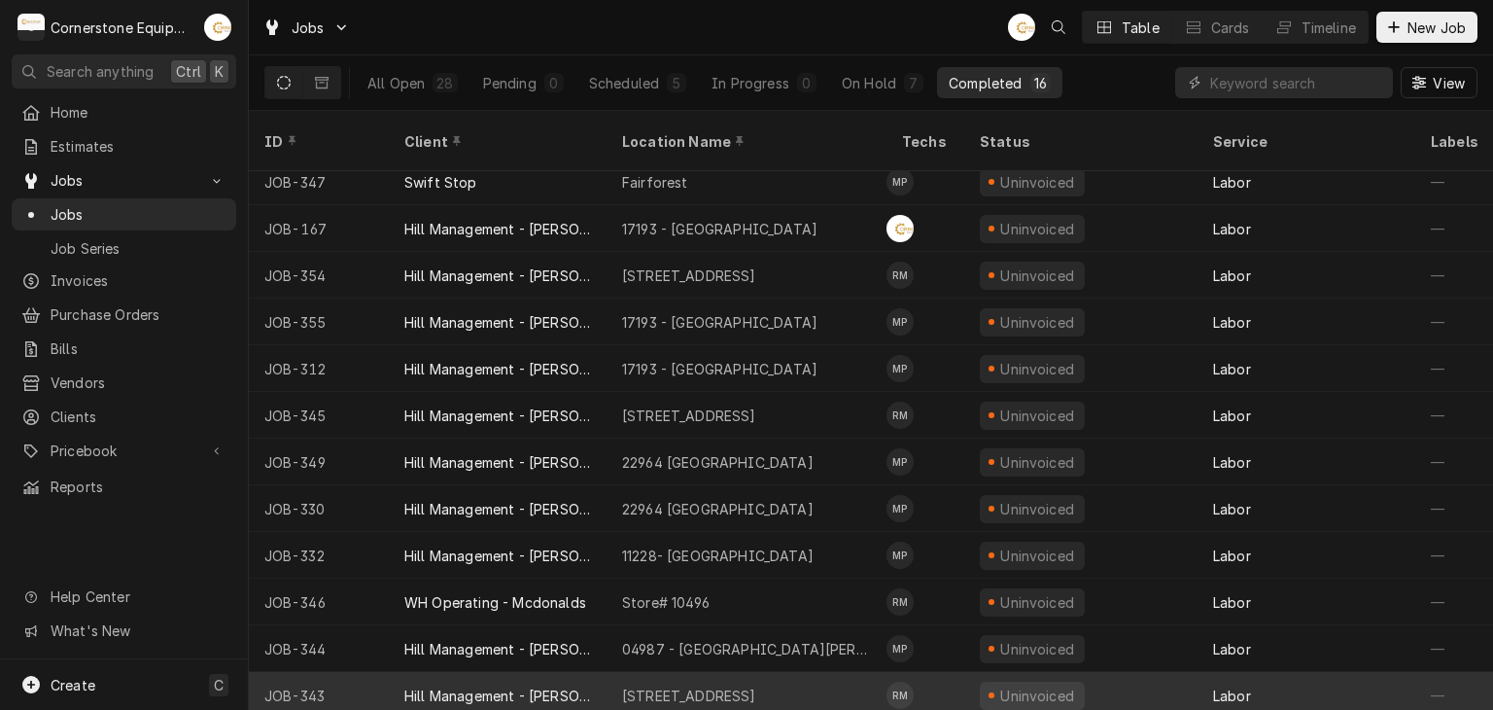
click at [691, 685] on div "[STREET_ADDRESS]" at bounding box center [689, 695] width 134 height 20
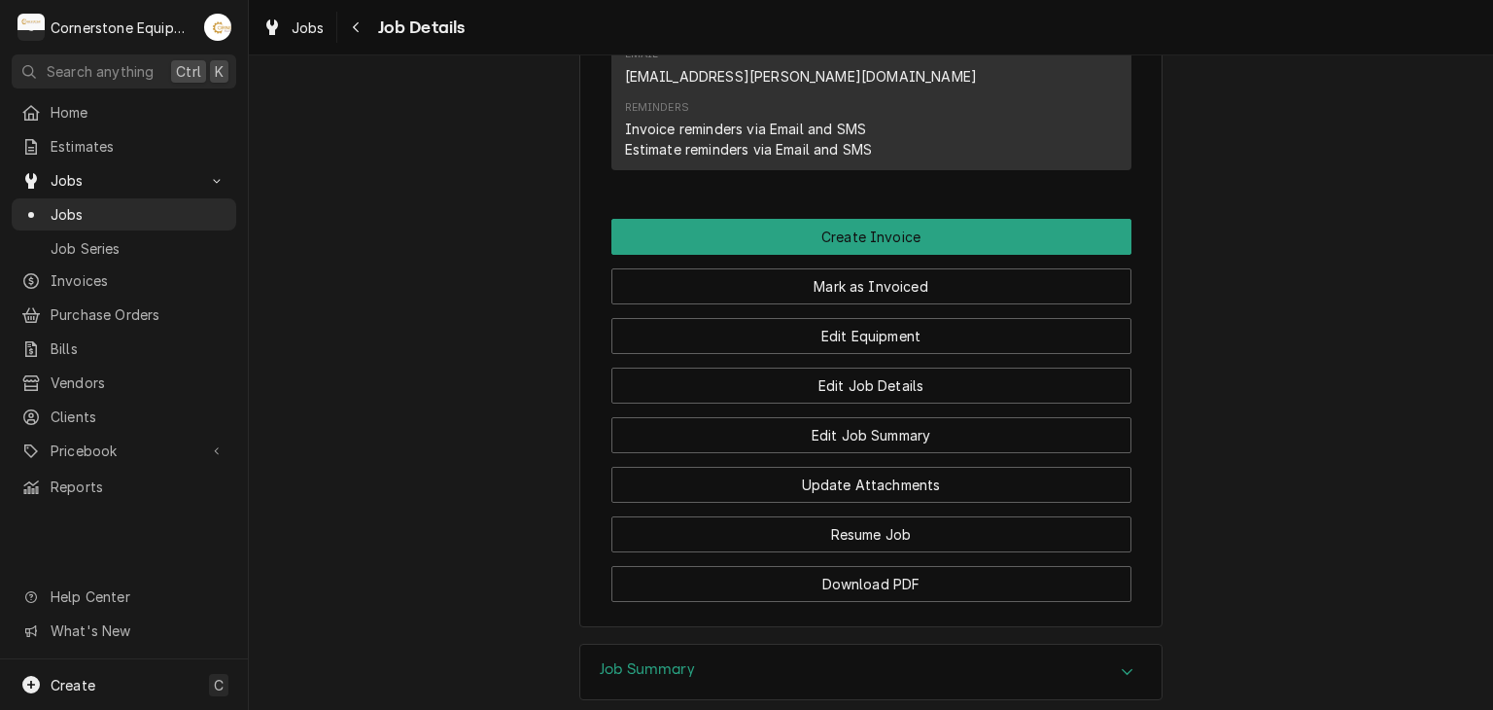
scroll to position [1635, 0]
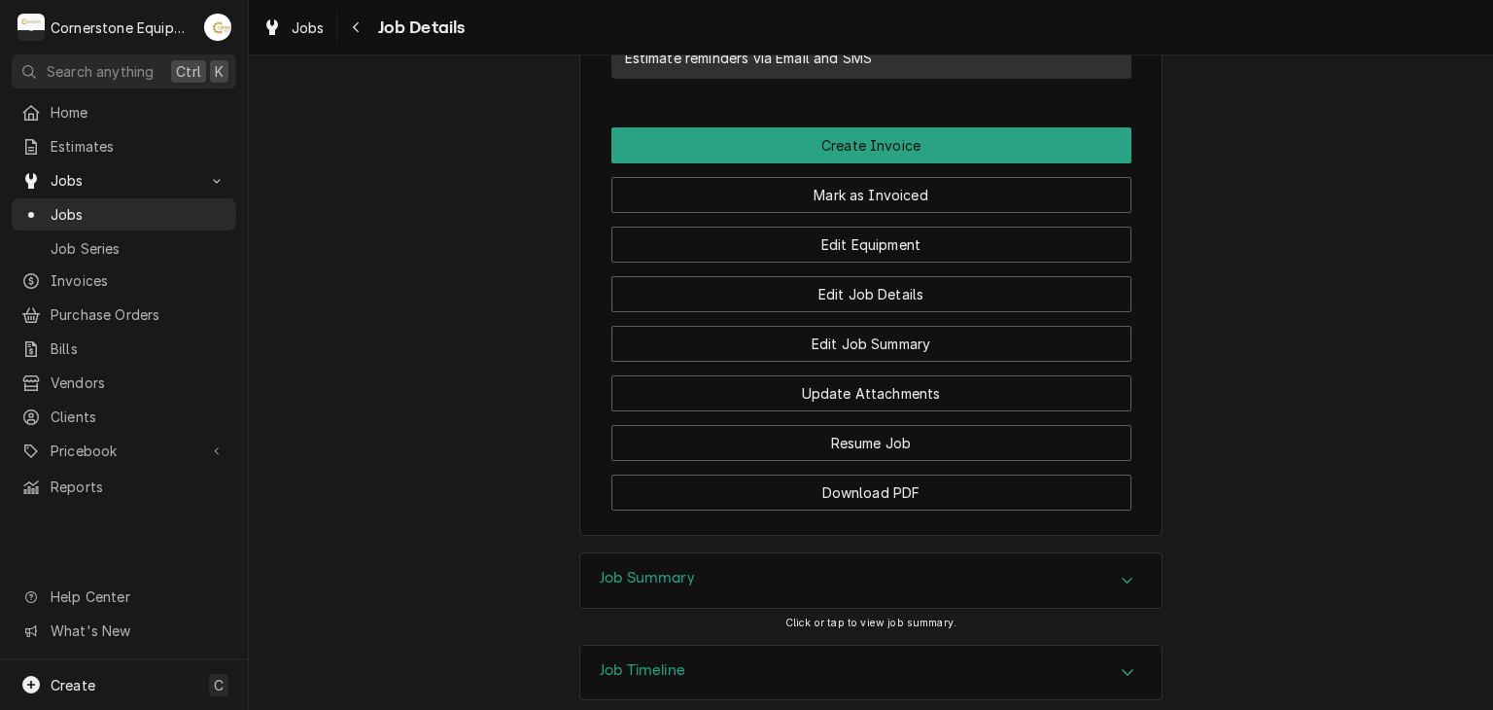
click at [673, 569] on h3 "Job Summary" at bounding box center [647, 578] width 95 height 18
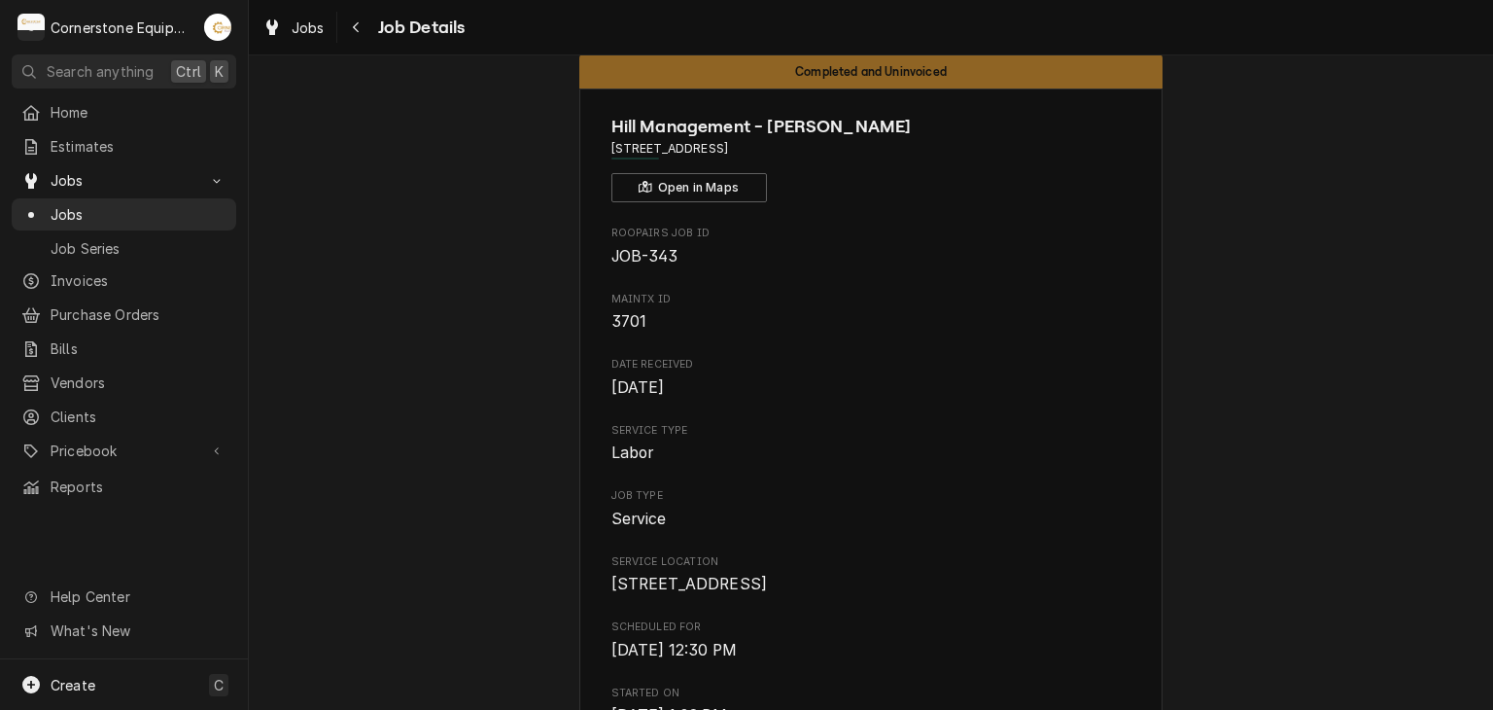
scroll to position [0, 0]
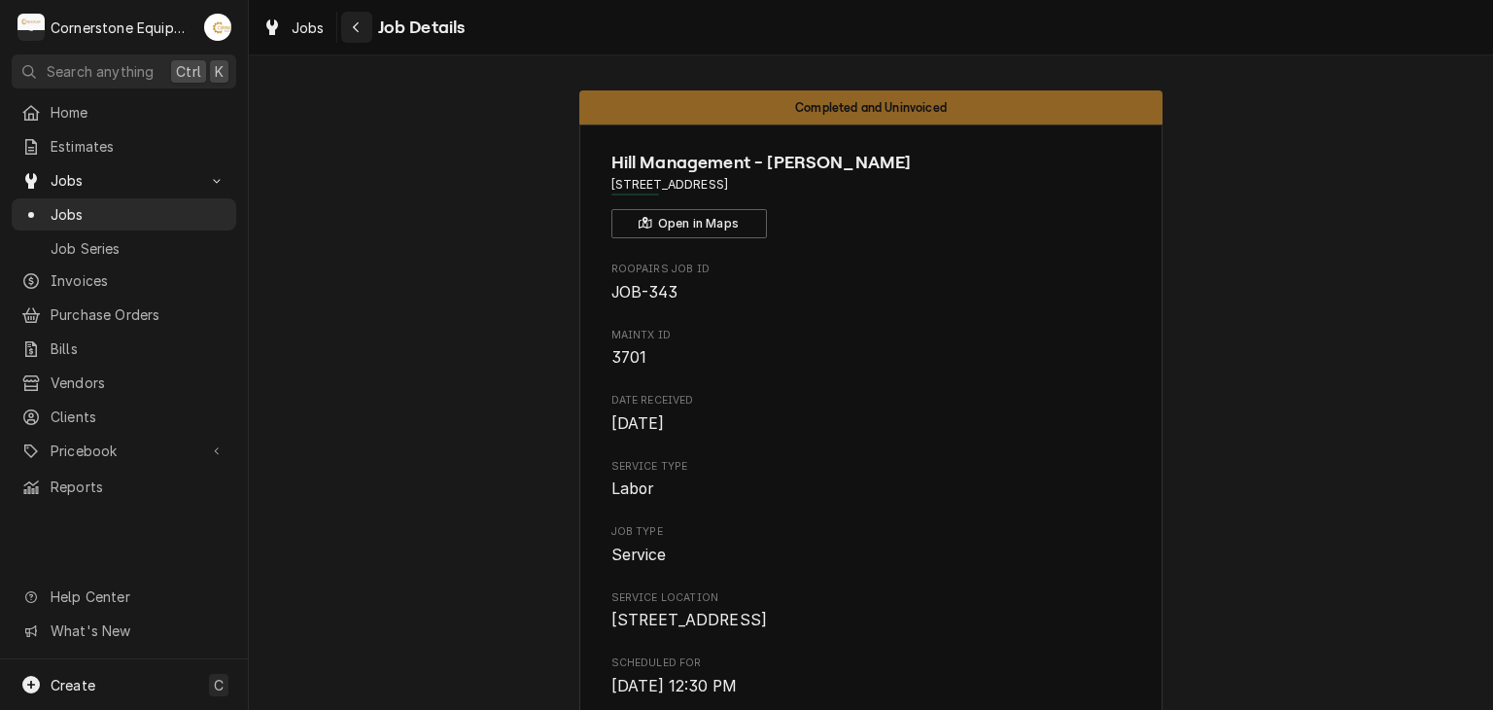
click at [349, 27] on div "Navigate back" at bounding box center [356, 26] width 19 height 19
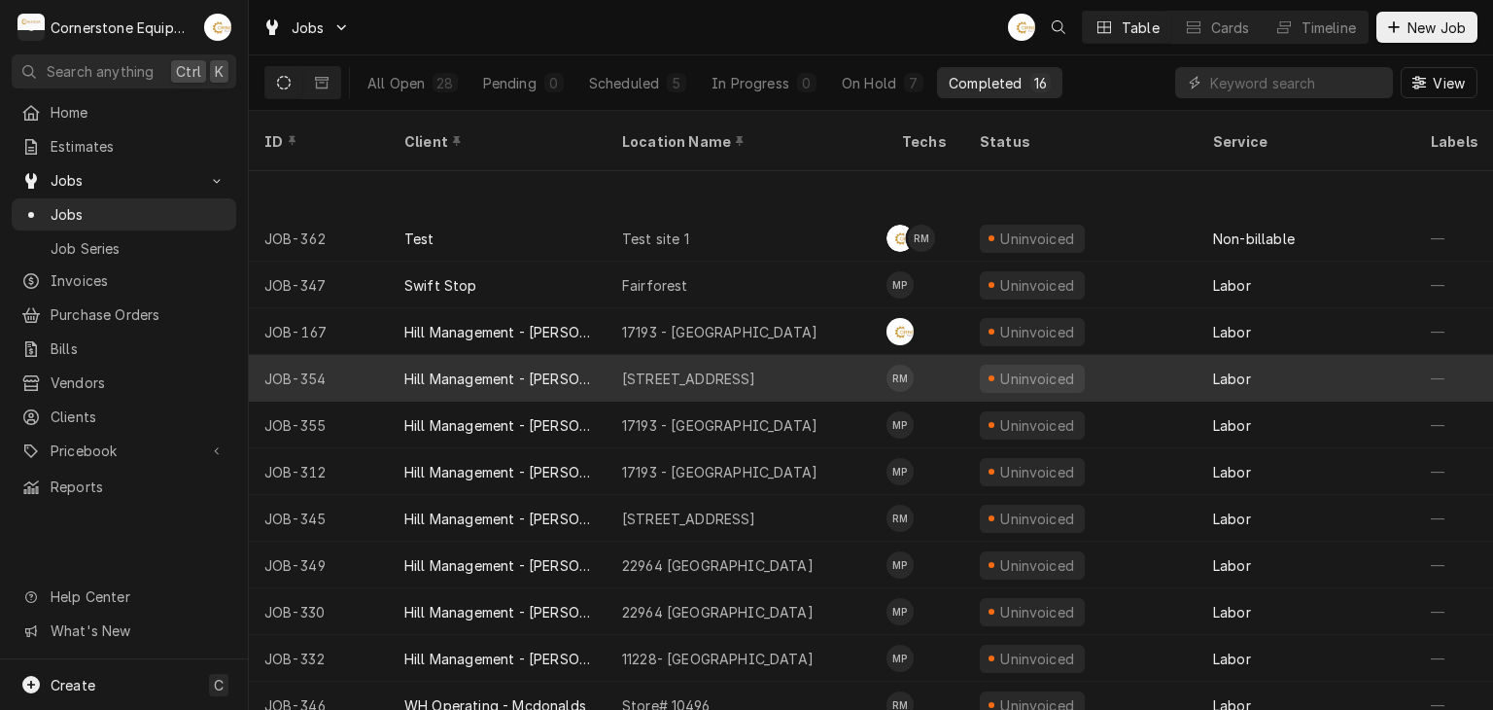
scroll to position [199, 0]
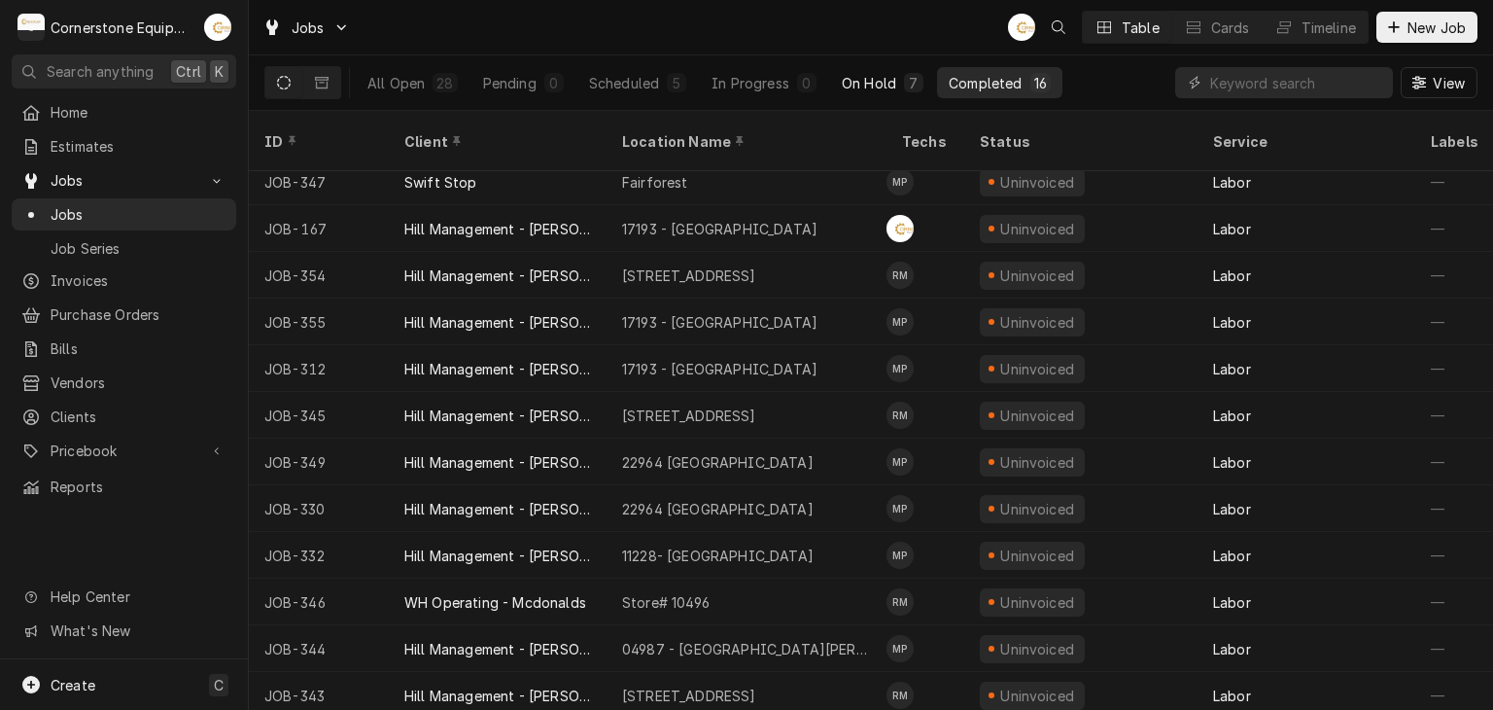
click at [842, 87] on div "On Hold" at bounding box center [869, 83] width 54 height 20
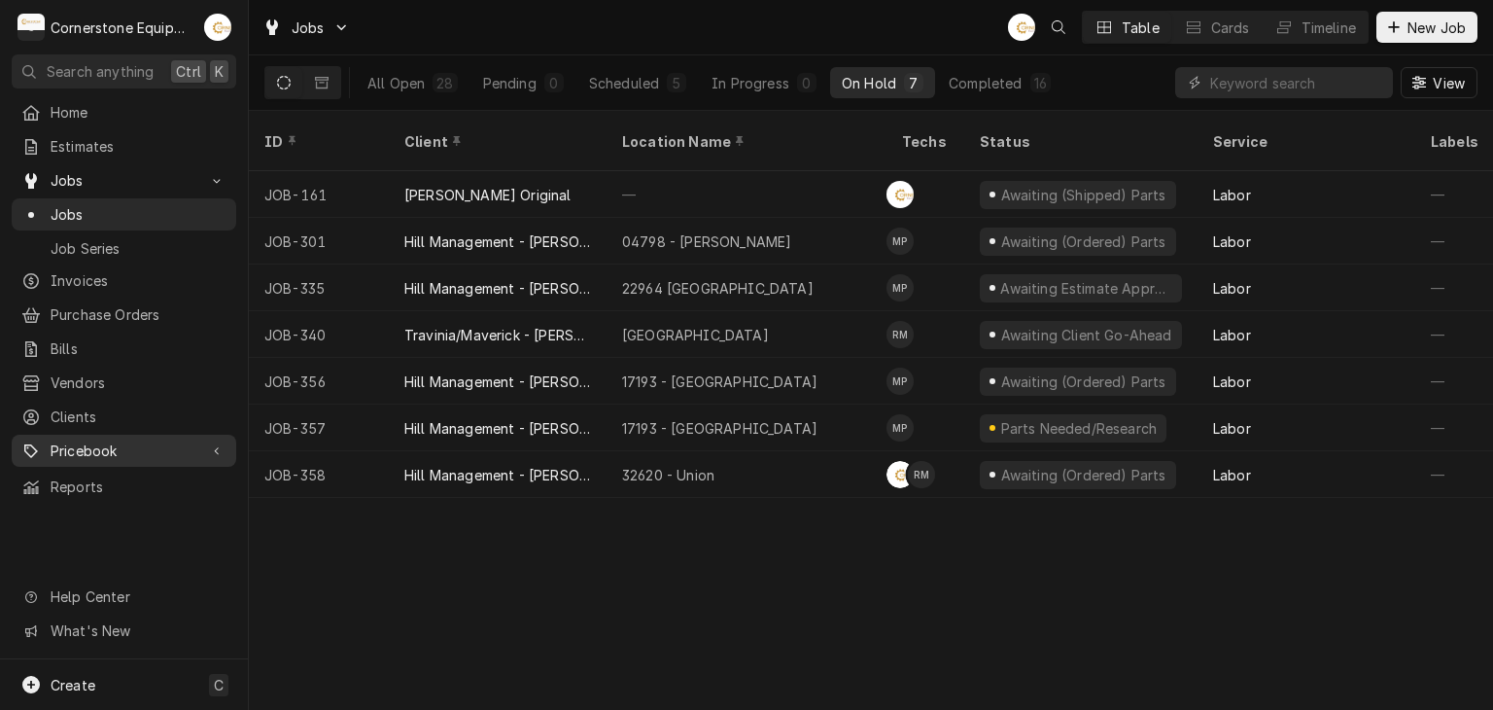
click at [123, 434] on link "Pricebook" at bounding box center [124, 450] width 225 height 32
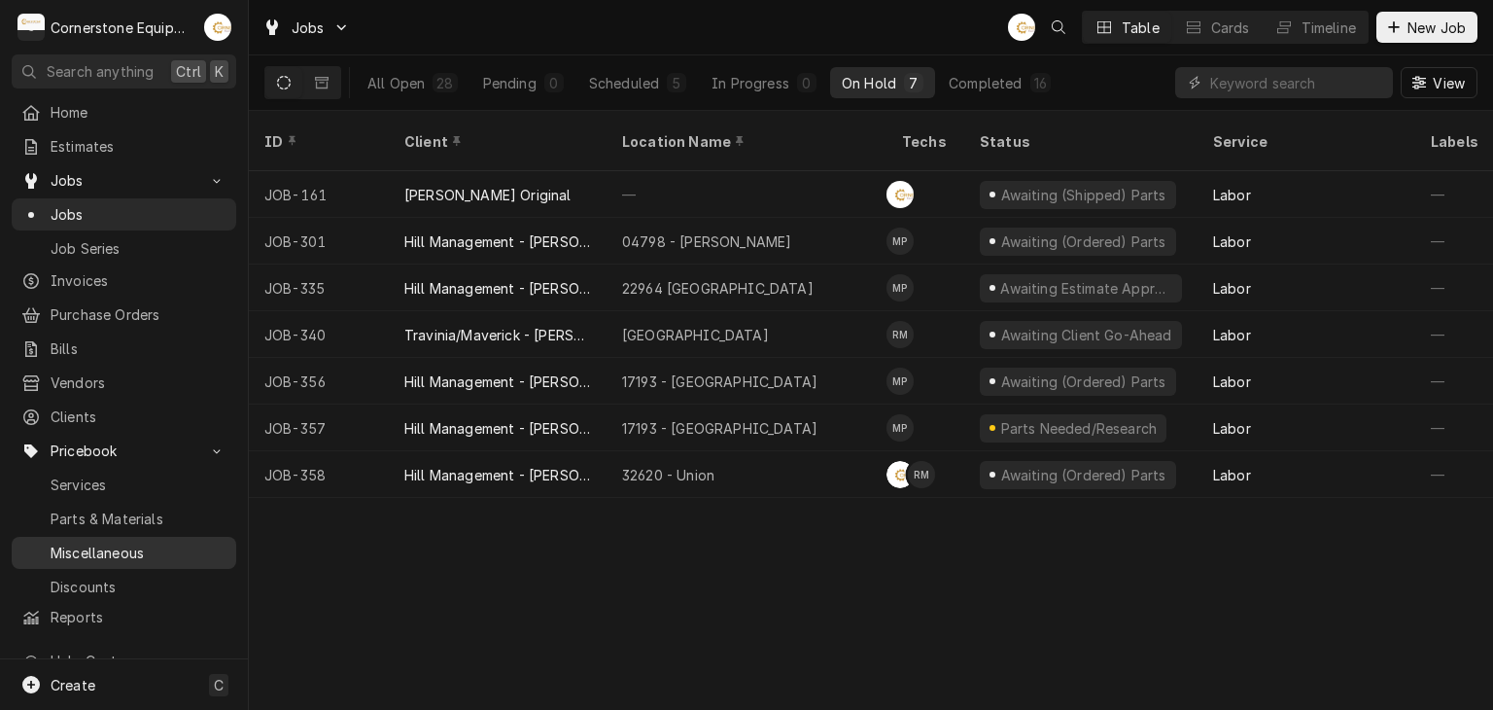
click at [140, 542] on span "Miscellaneous" at bounding box center [139, 552] width 176 height 20
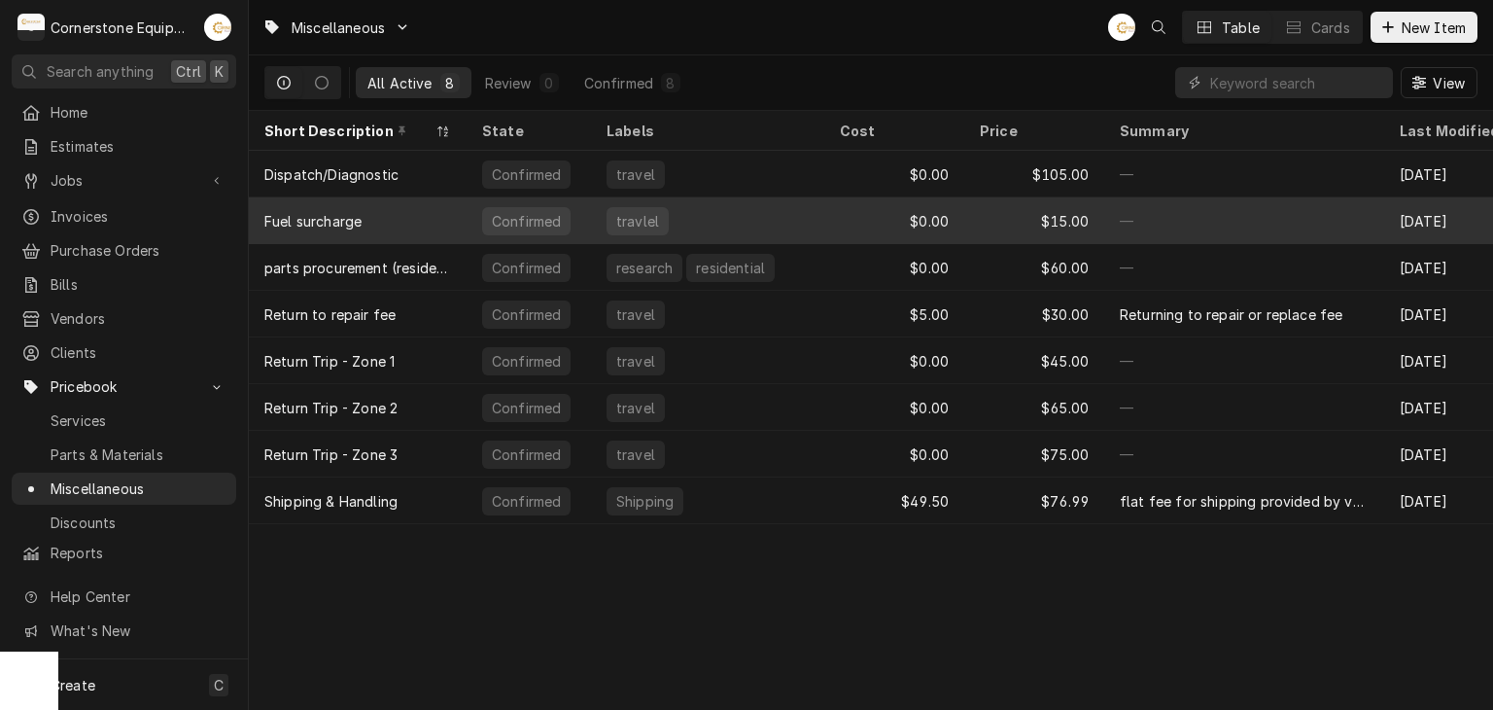
click at [701, 228] on div "travlel" at bounding box center [707, 220] width 233 height 47
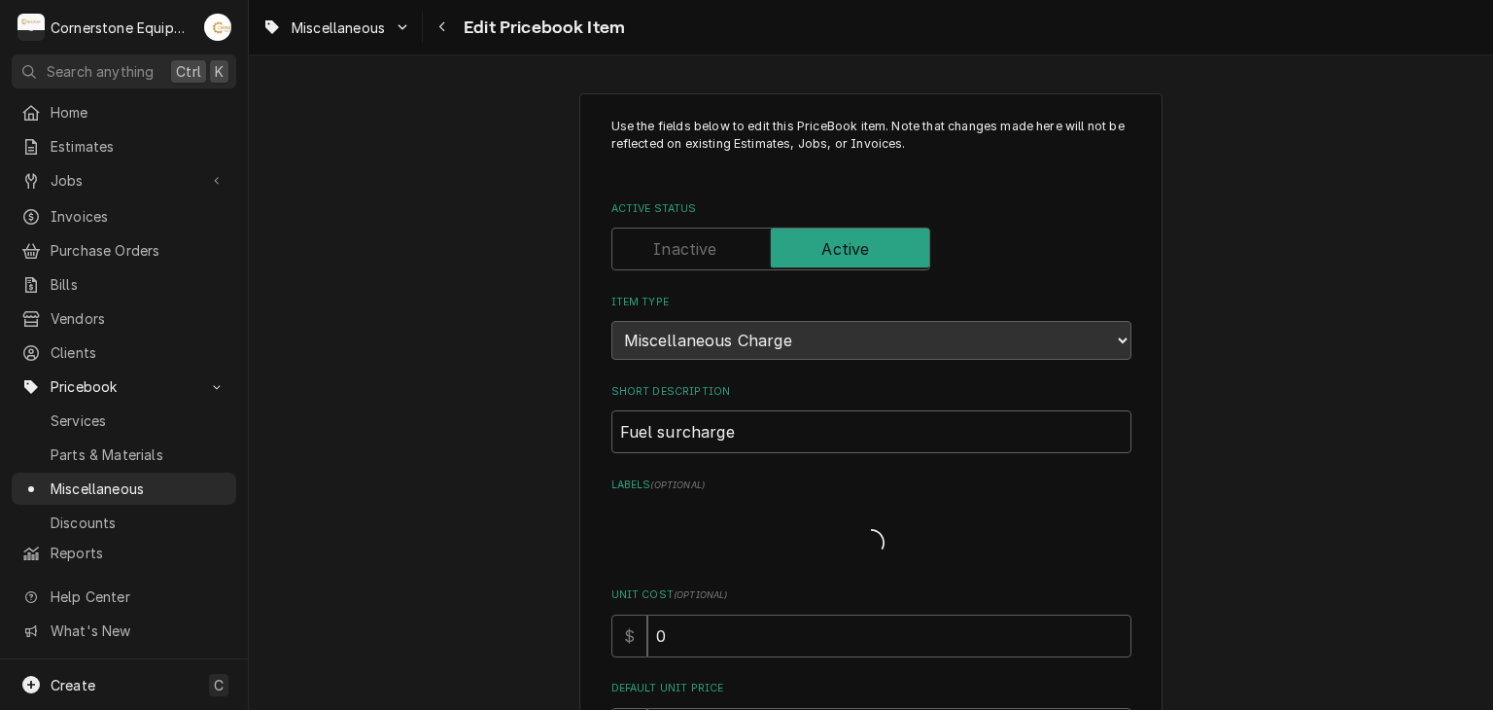
type textarea "x"
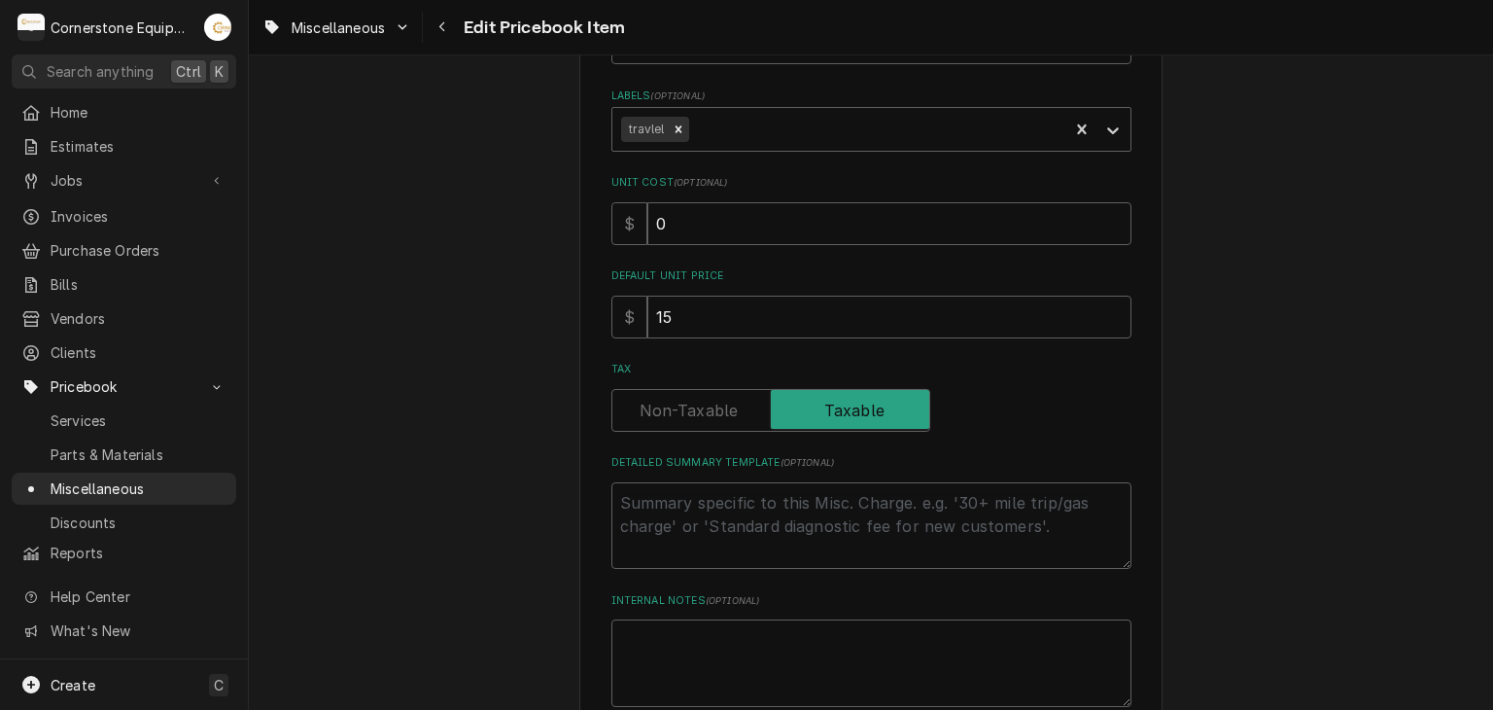
scroll to position [708, 0]
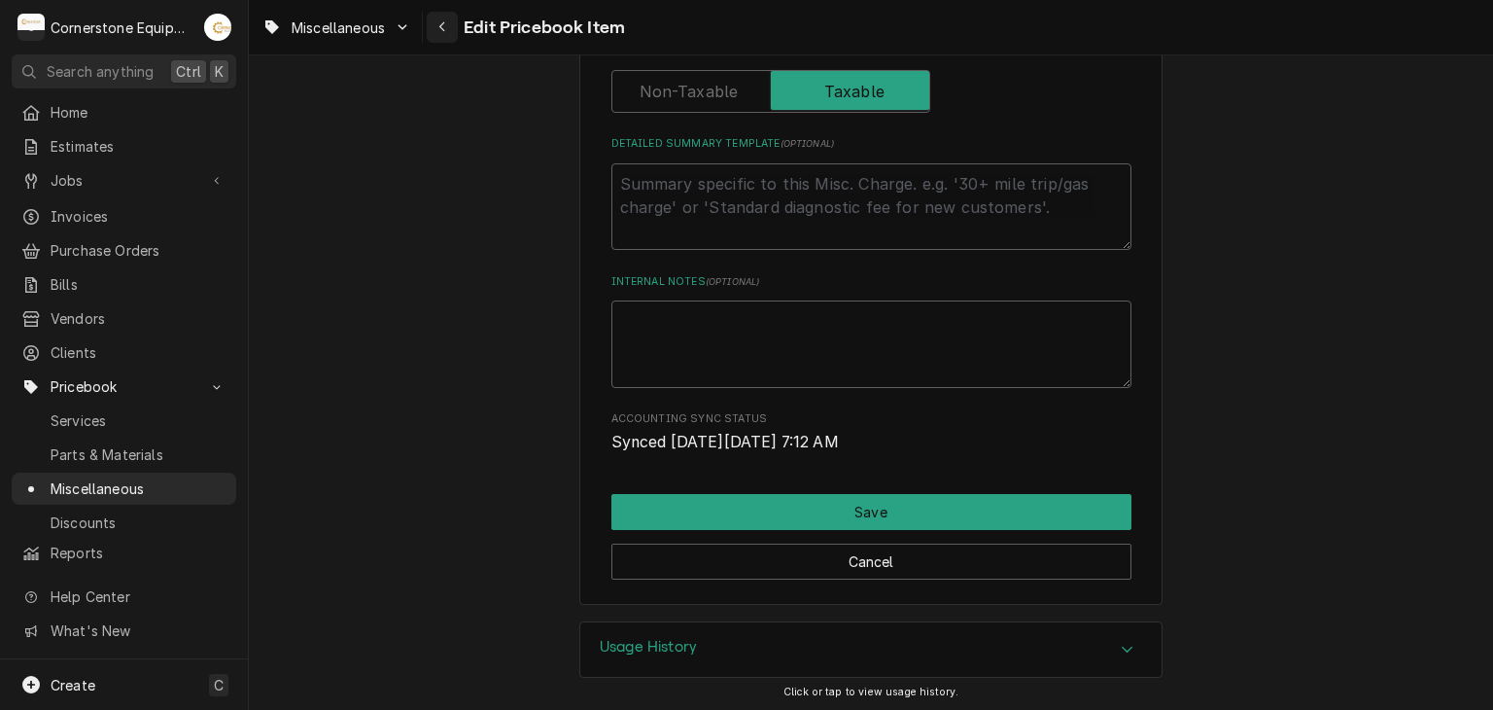
click at [443, 29] on icon "Navigate back" at bounding box center [442, 27] width 9 height 14
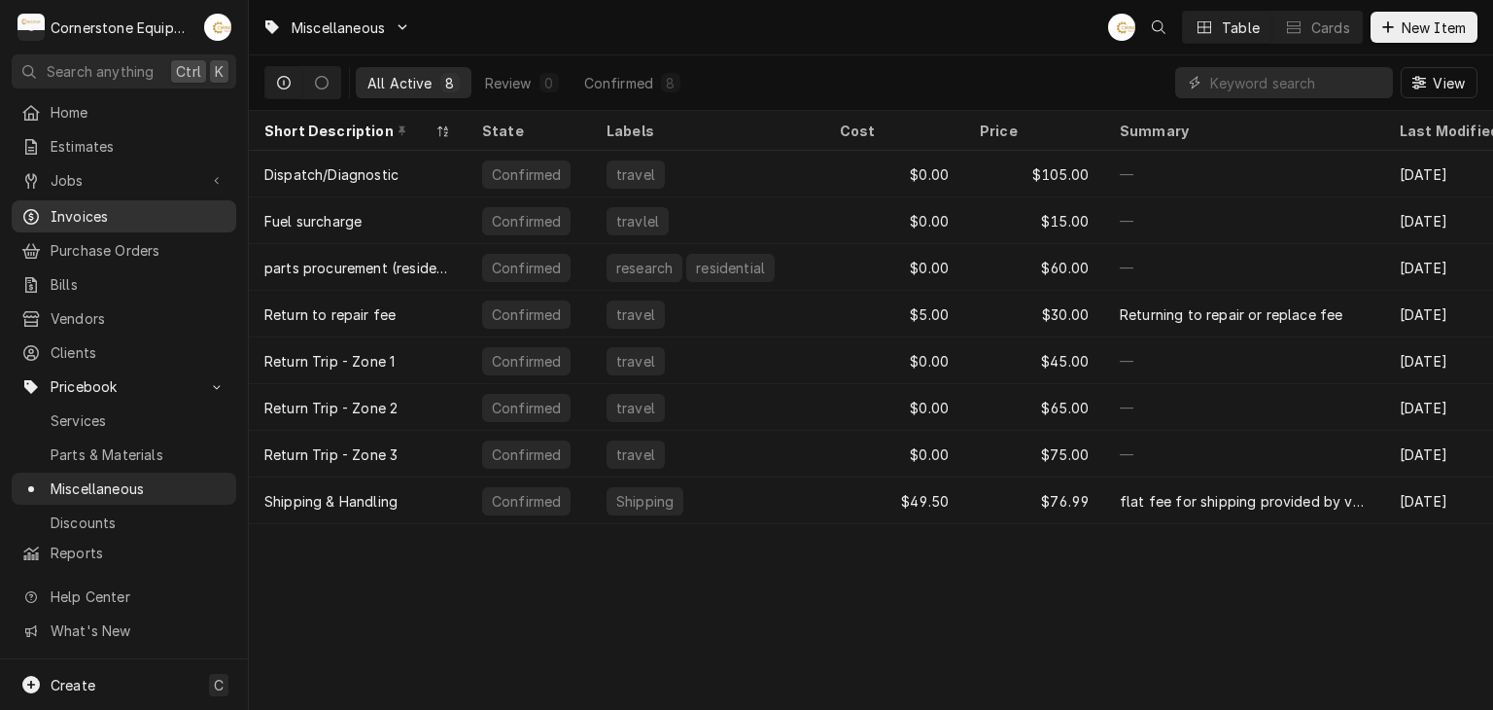
click at [130, 206] on span "Invoices" at bounding box center [139, 216] width 176 height 20
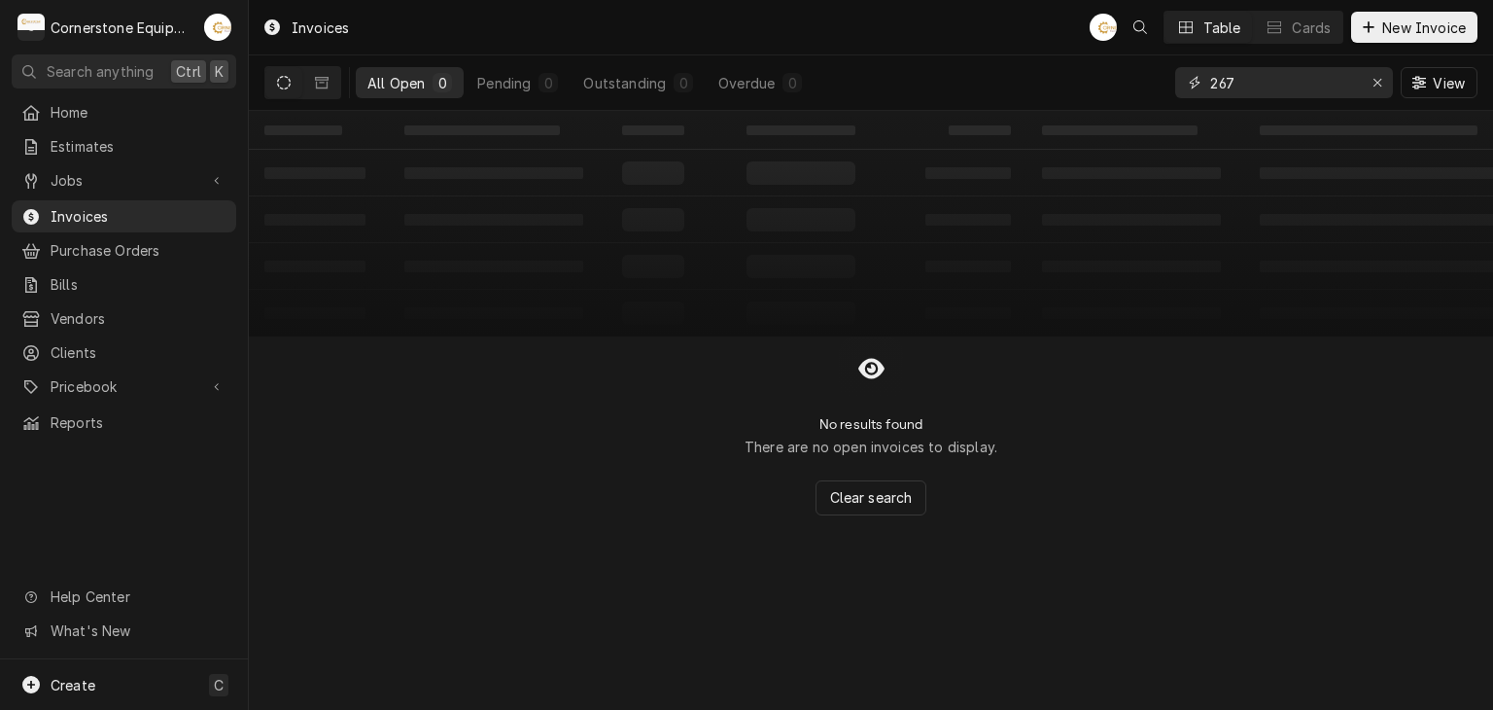
click at [1371, 83] on div "Erase input" at bounding box center [1377, 82] width 19 height 19
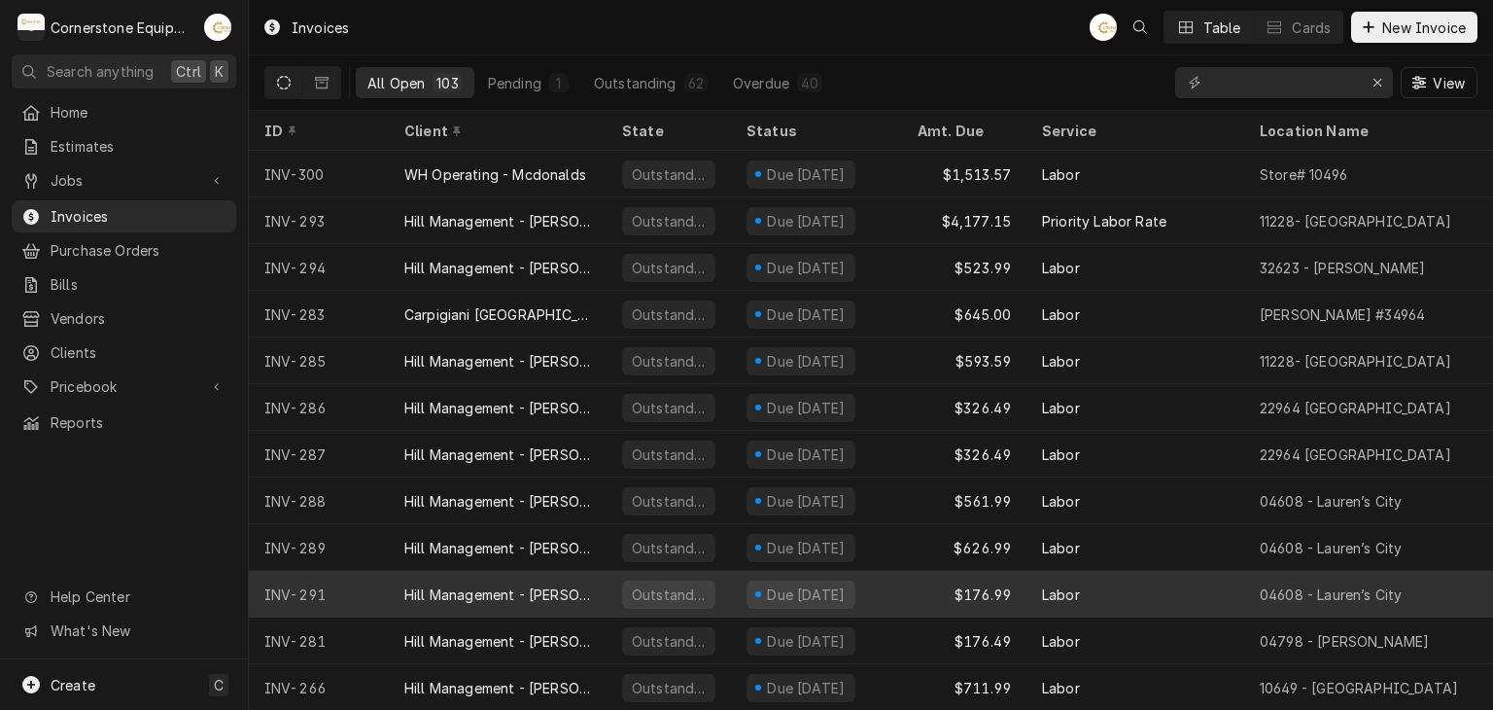
click at [879, 588] on div "Due [DATE]" at bounding box center [816, 594] width 171 height 47
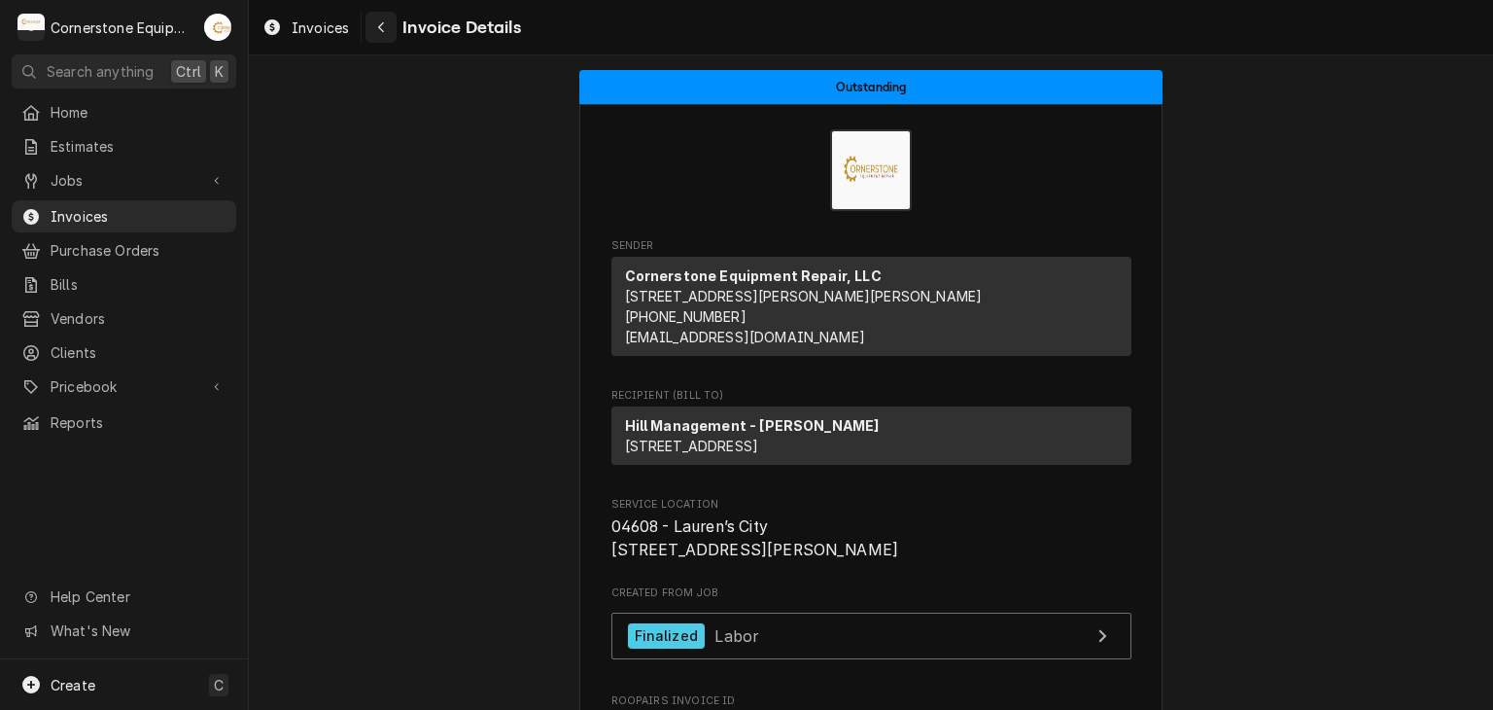
click at [389, 28] on div "Navigate back" at bounding box center [380, 26] width 19 height 19
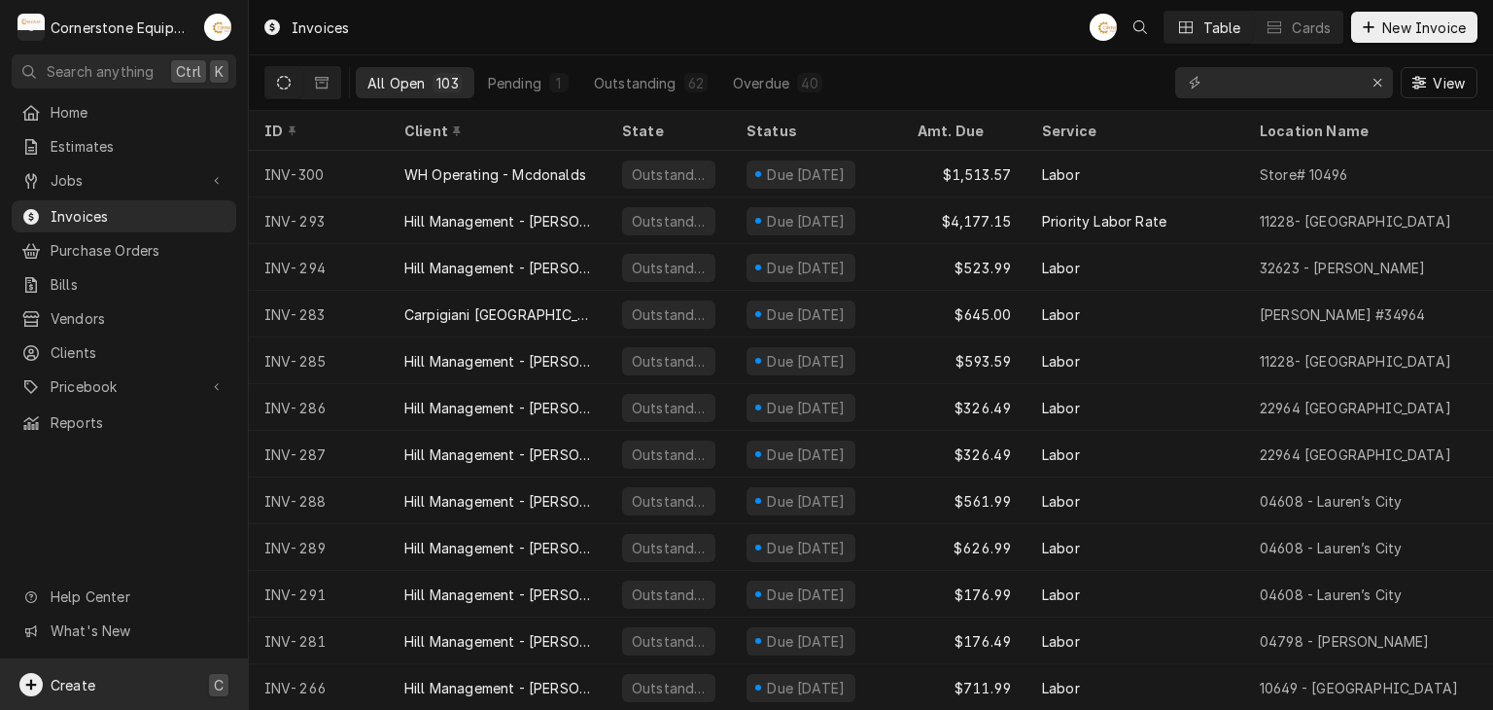
click at [163, 679] on div "Create C" at bounding box center [124, 684] width 248 height 51
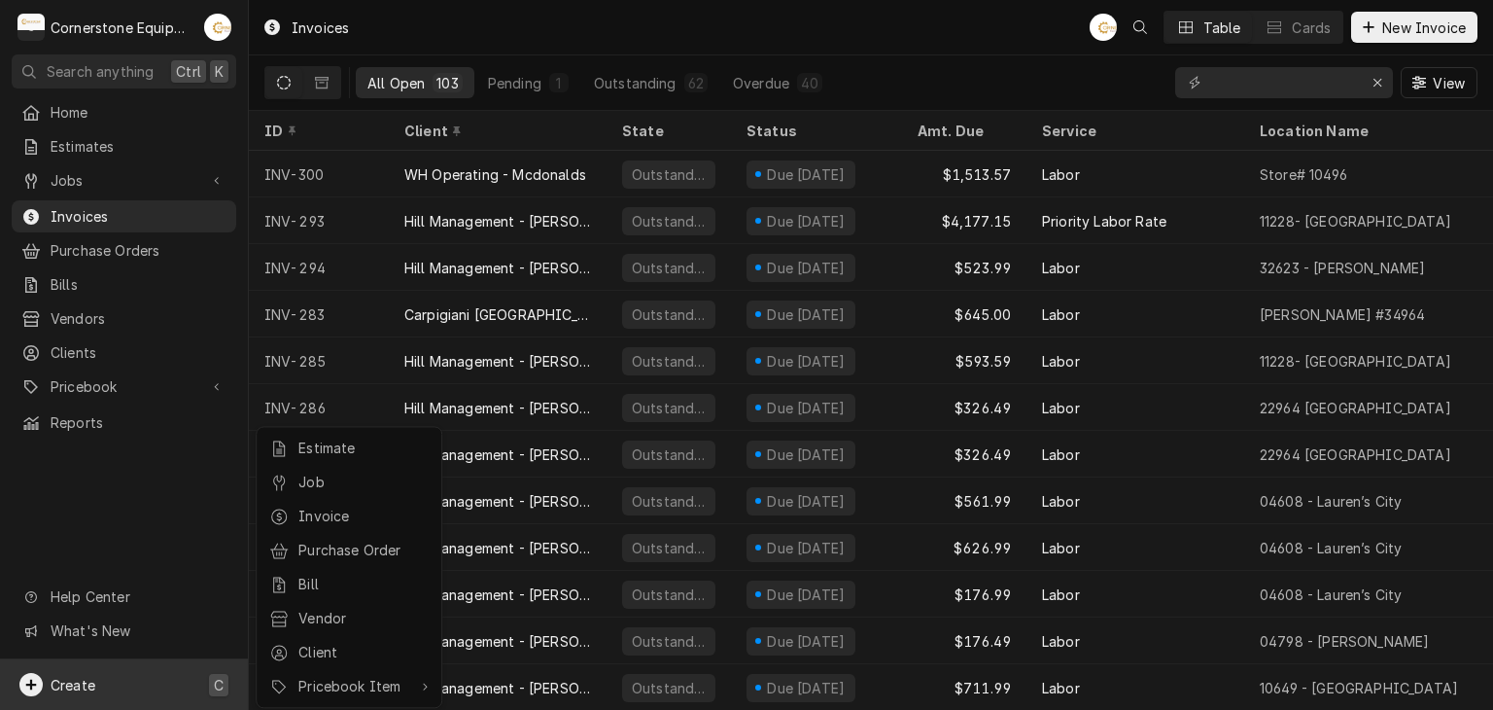
click at [171, 530] on html "C Cornerstone Equipment Repair, LLC AB Search anything Ctrl K Home Estimates Jo…" at bounding box center [746, 355] width 1493 height 710
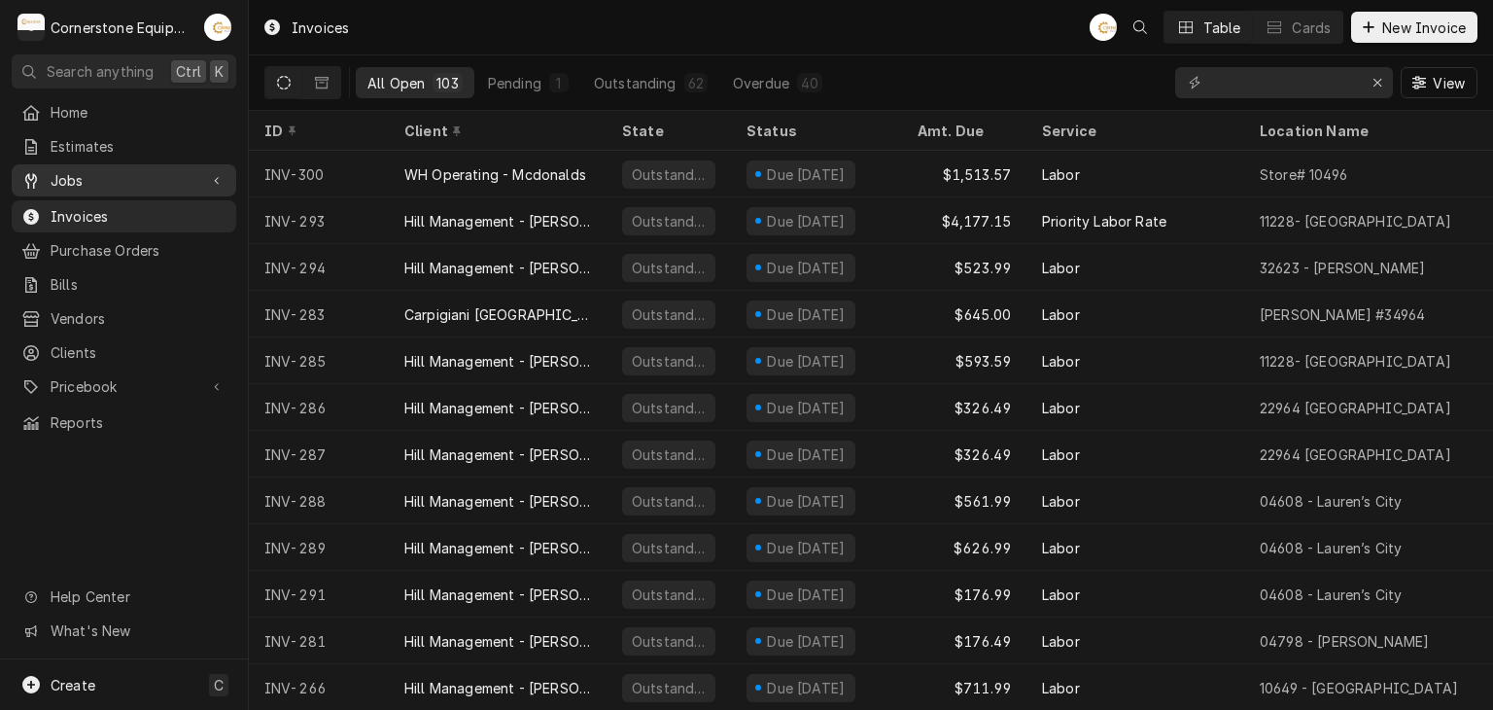
click at [172, 174] on span "Jobs" at bounding box center [124, 180] width 147 height 20
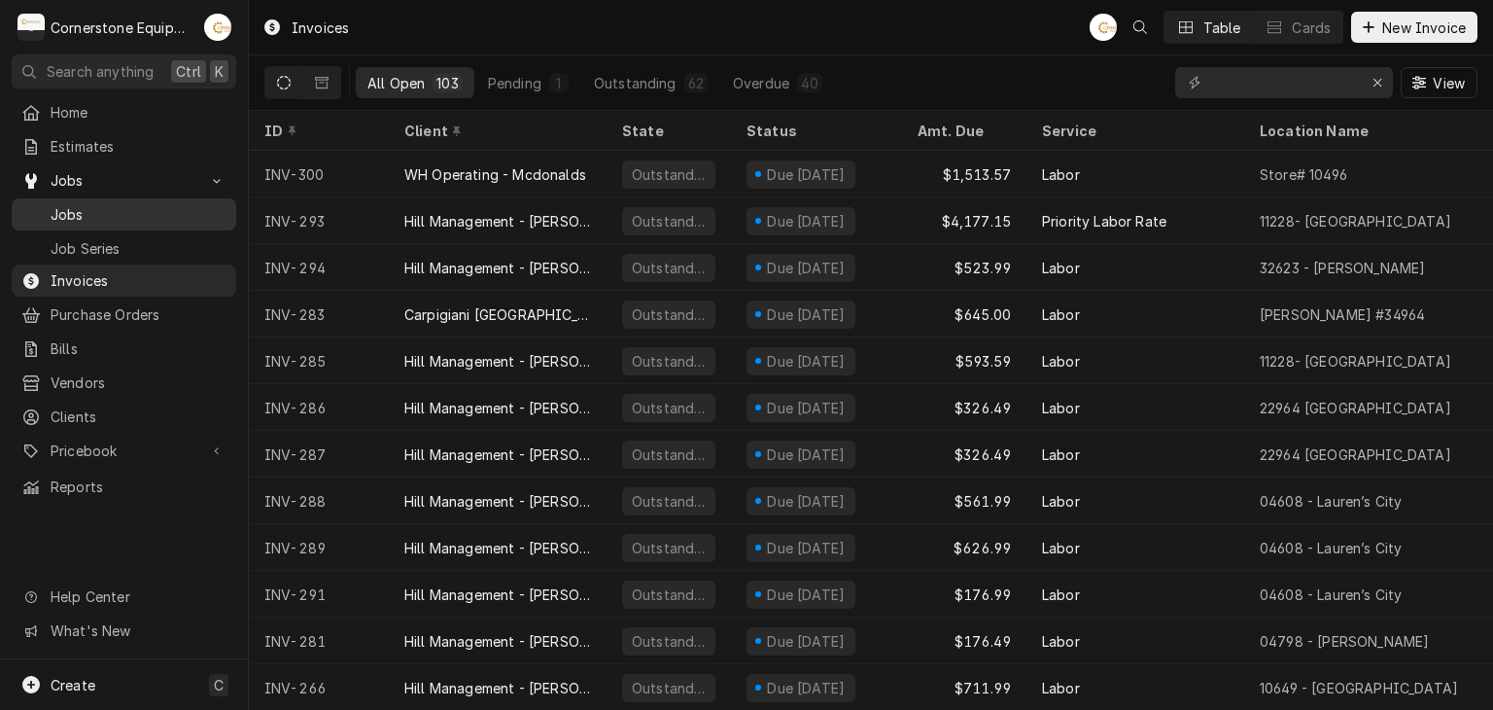
click at [167, 204] on span "Jobs" at bounding box center [139, 214] width 176 height 20
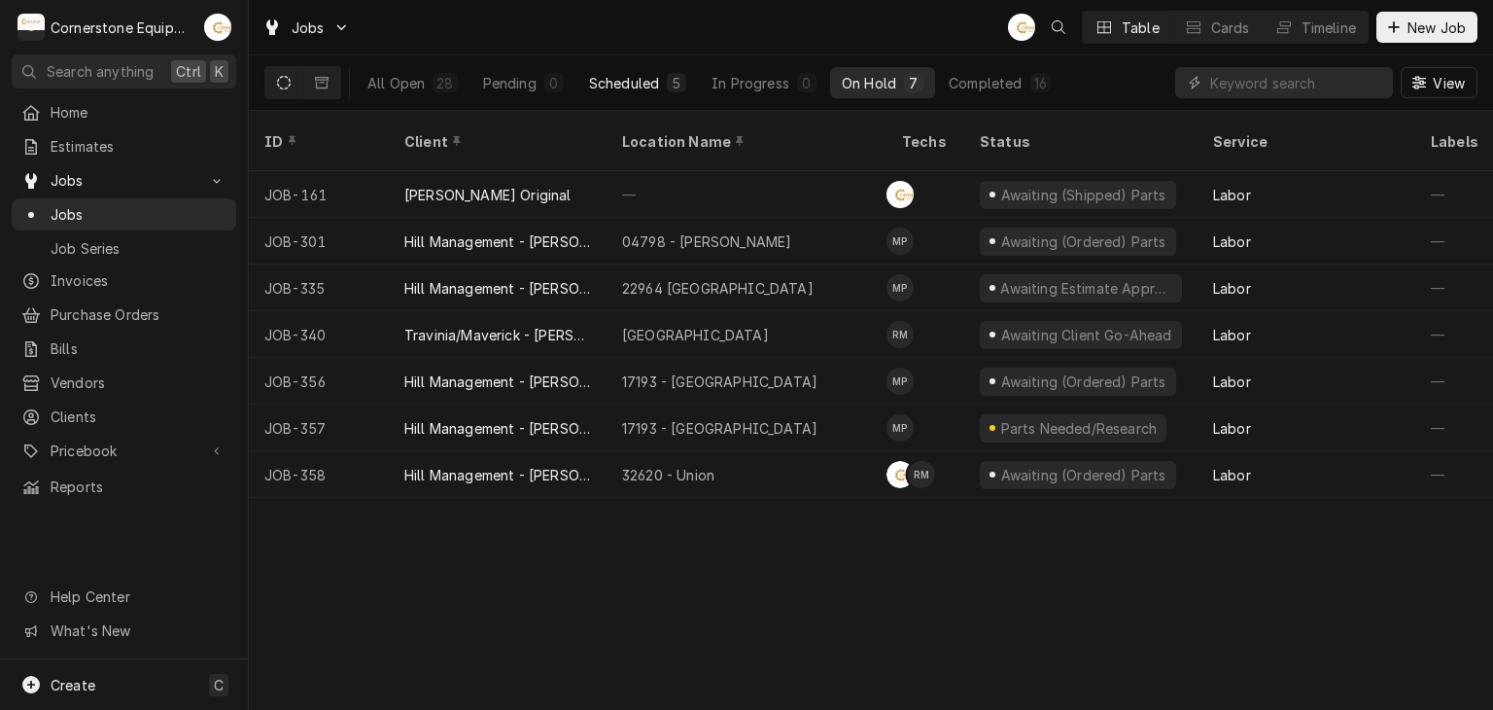
click at [631, 75] on div "Scheduled" at bounding box center [624, 83] width 70 height 20
